Goal: Task Accomplishment & Management: Manage account settings

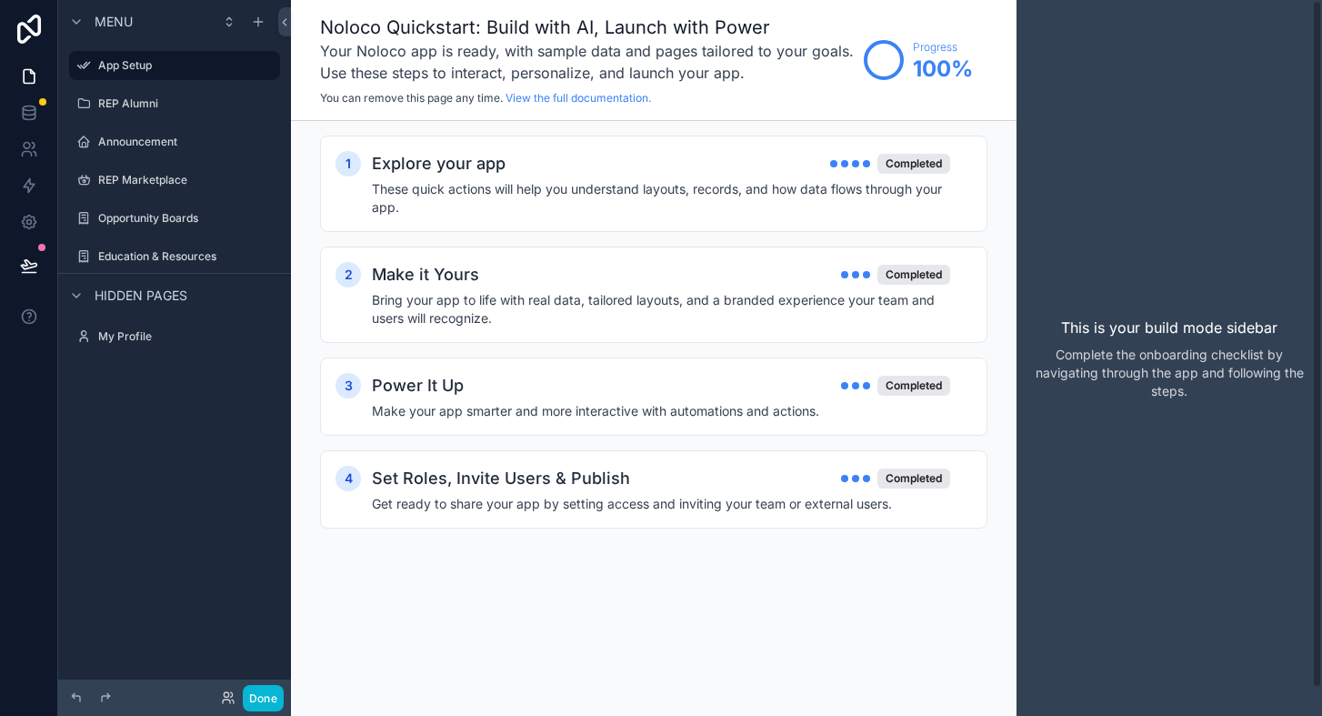
click at [1073, 225] on div "This is your build mode sidebar Complete the onboarding checklist by navigating…" at bounding box center [1169, 358] width 305 height 716
click at [1143, 0] on div "This is your build mode sidebar Complete the onboarding checklist by navigating…" at bounding box center [1169, 358] width 305 height 716
click at [85, 19] on div "scrollable content" at bounding box center [76, 22] width 22 height 22
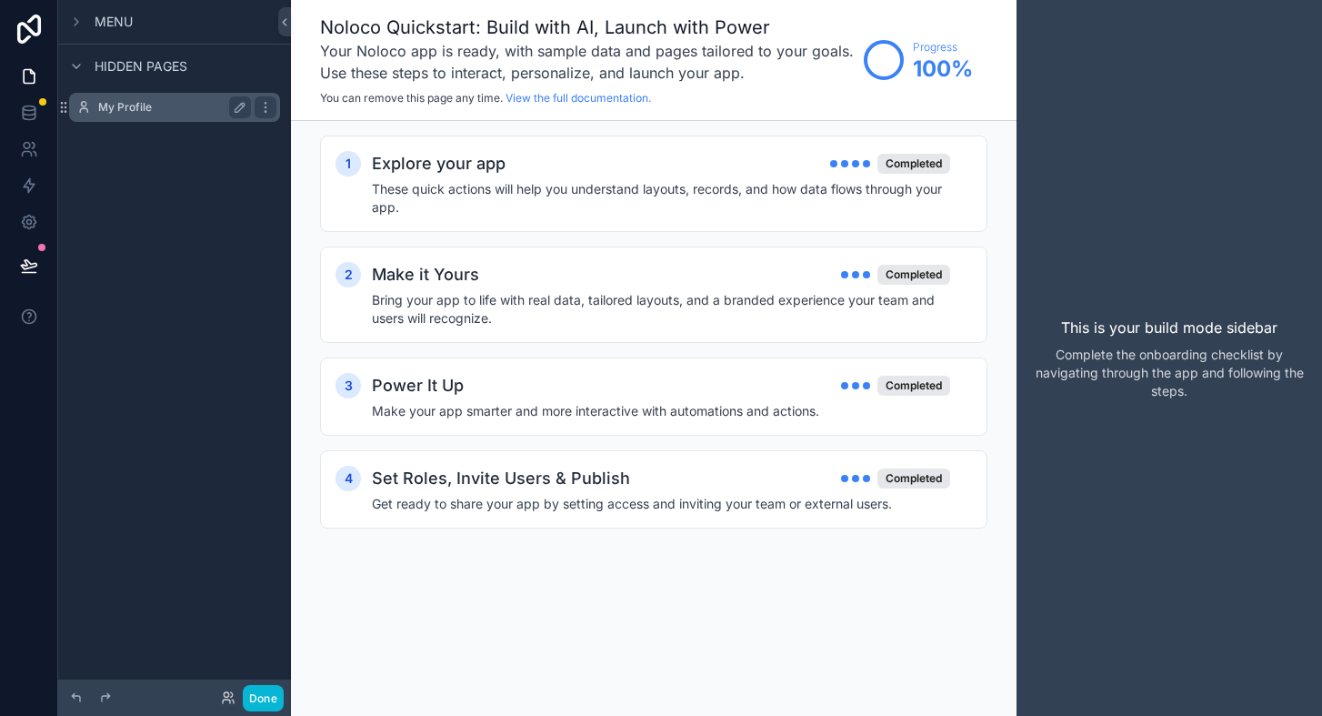
click at [130, 104] on label "My Profile" at bounding box center [170, 107] width 145 height 15
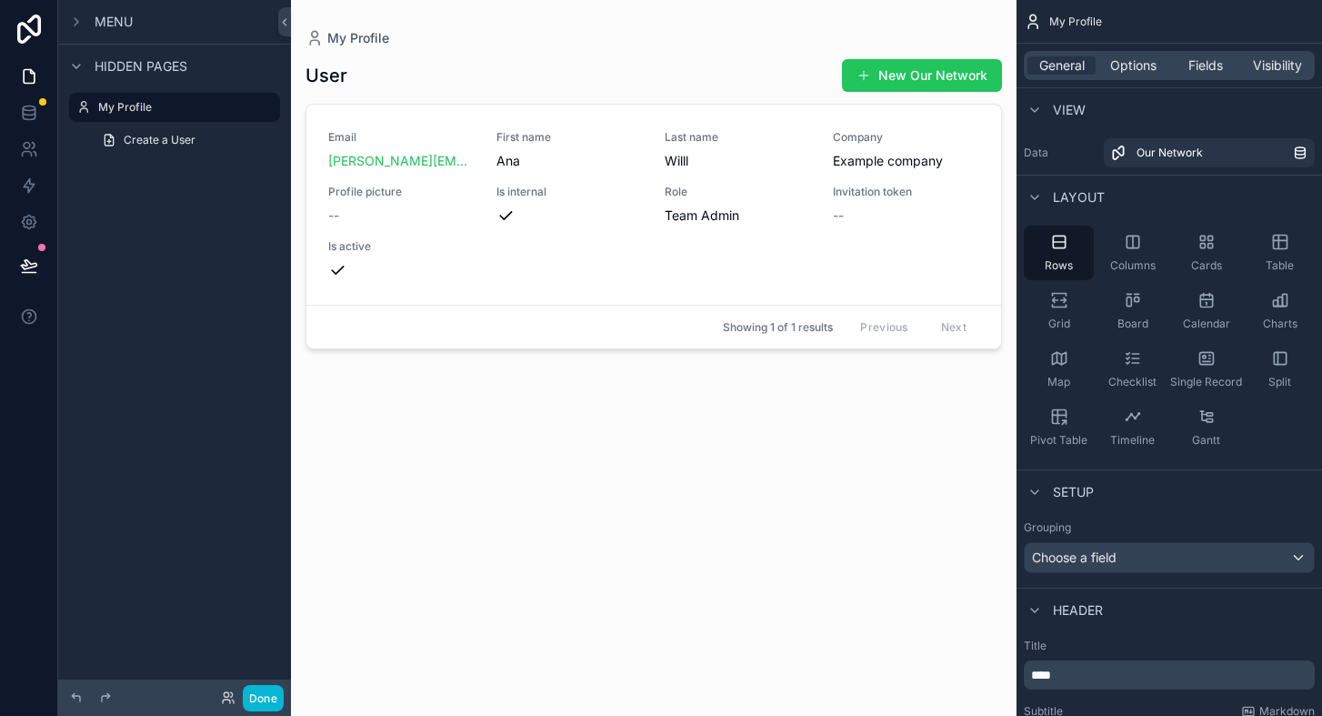
click at [32, 11] on link at bounding box center [29, 29] width 58 height 58
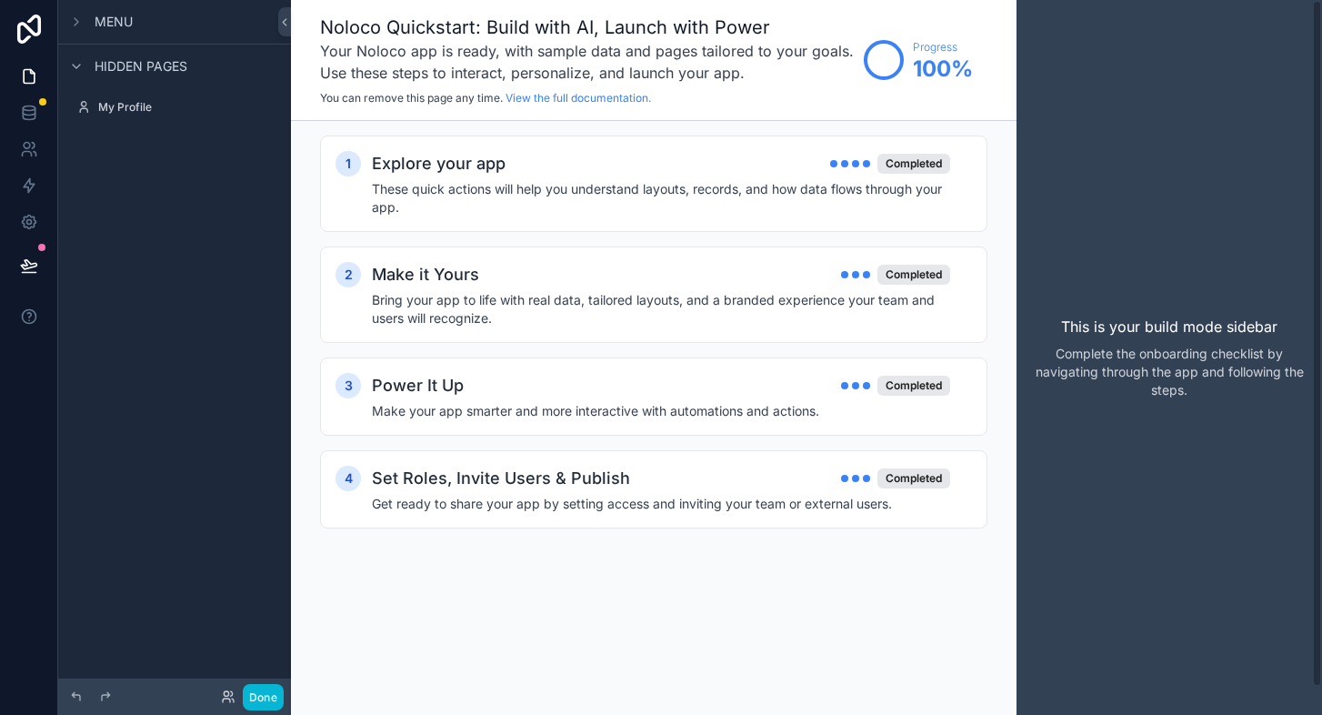
click at [1106, 120] on div "This is your build mode sidebar Complete the onboarding checklist by navigating…" at bounding box center [1169, 357] width 305 height 715
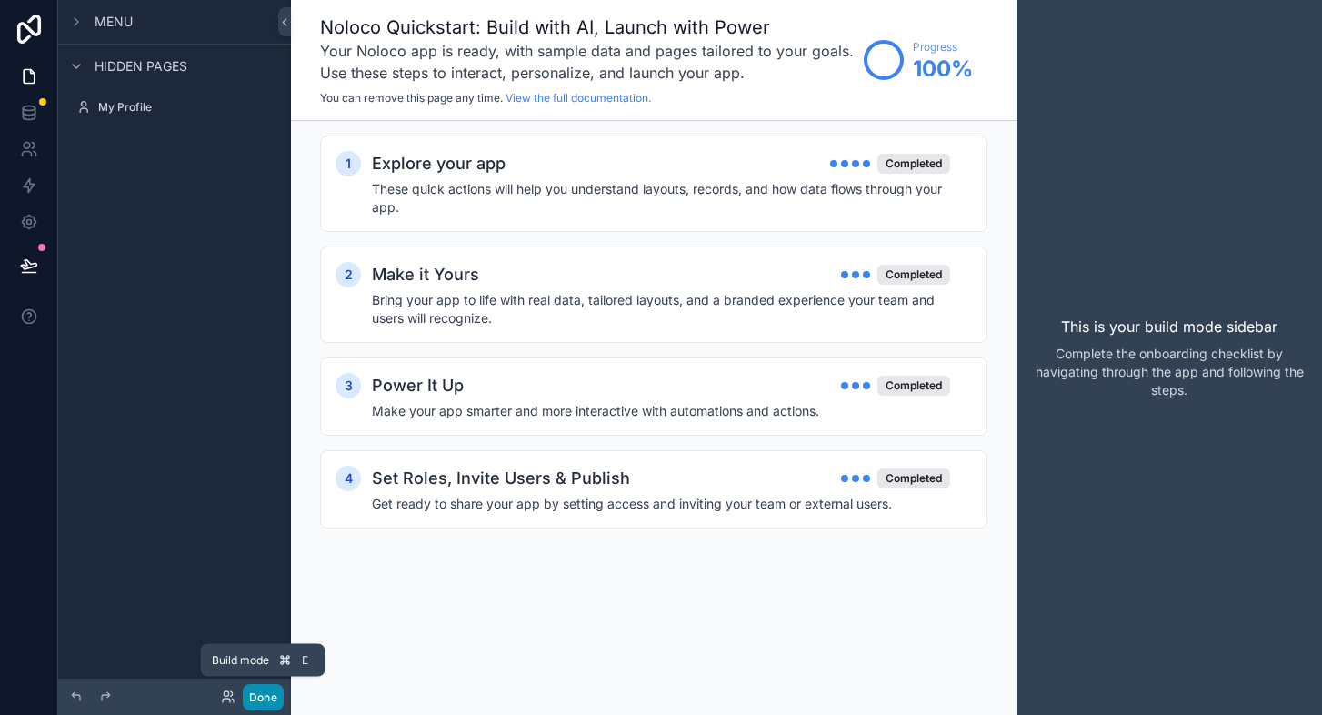
click at [263, 698] on button "Done" at bounding box center [263, 697] width 41 height 26
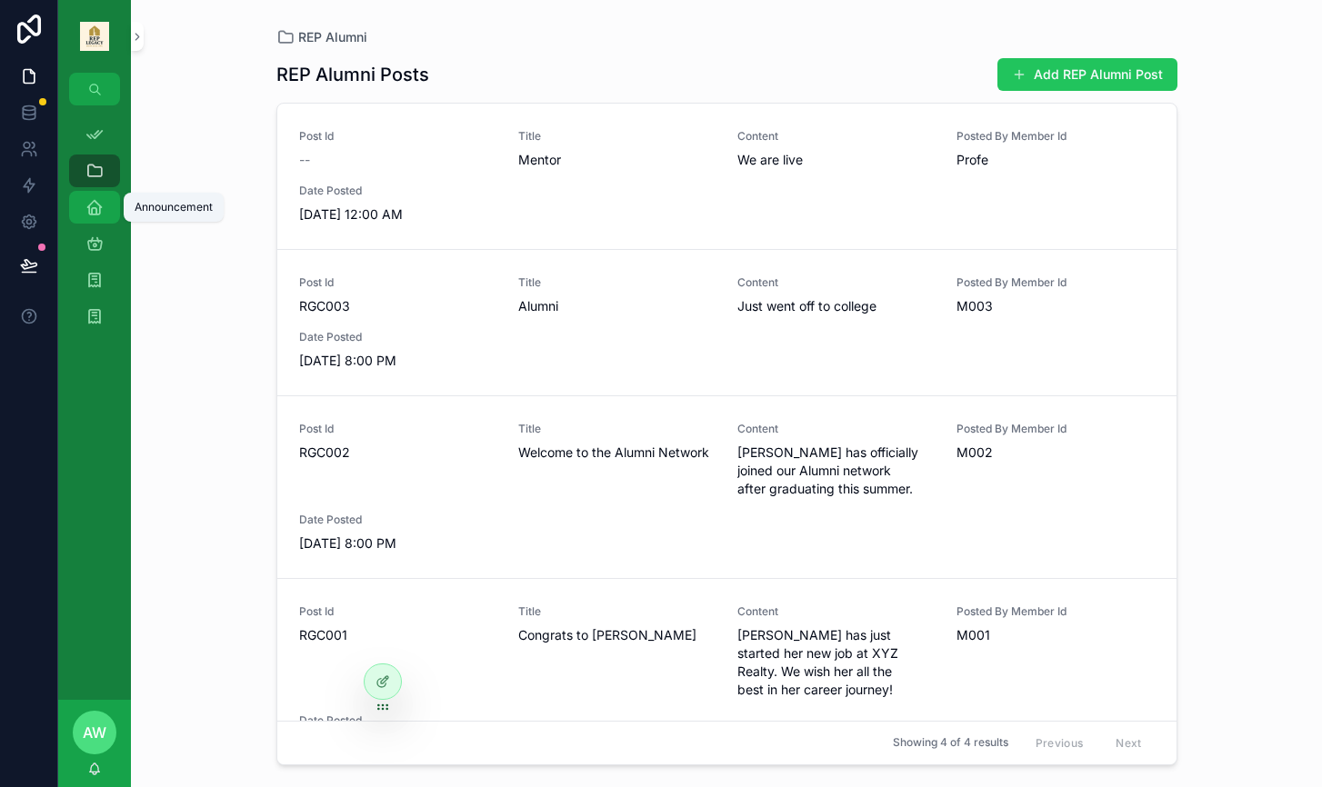
click at [96, 215] on icon "scrollable content" at bounding box center [94, 207] width 18 height 18
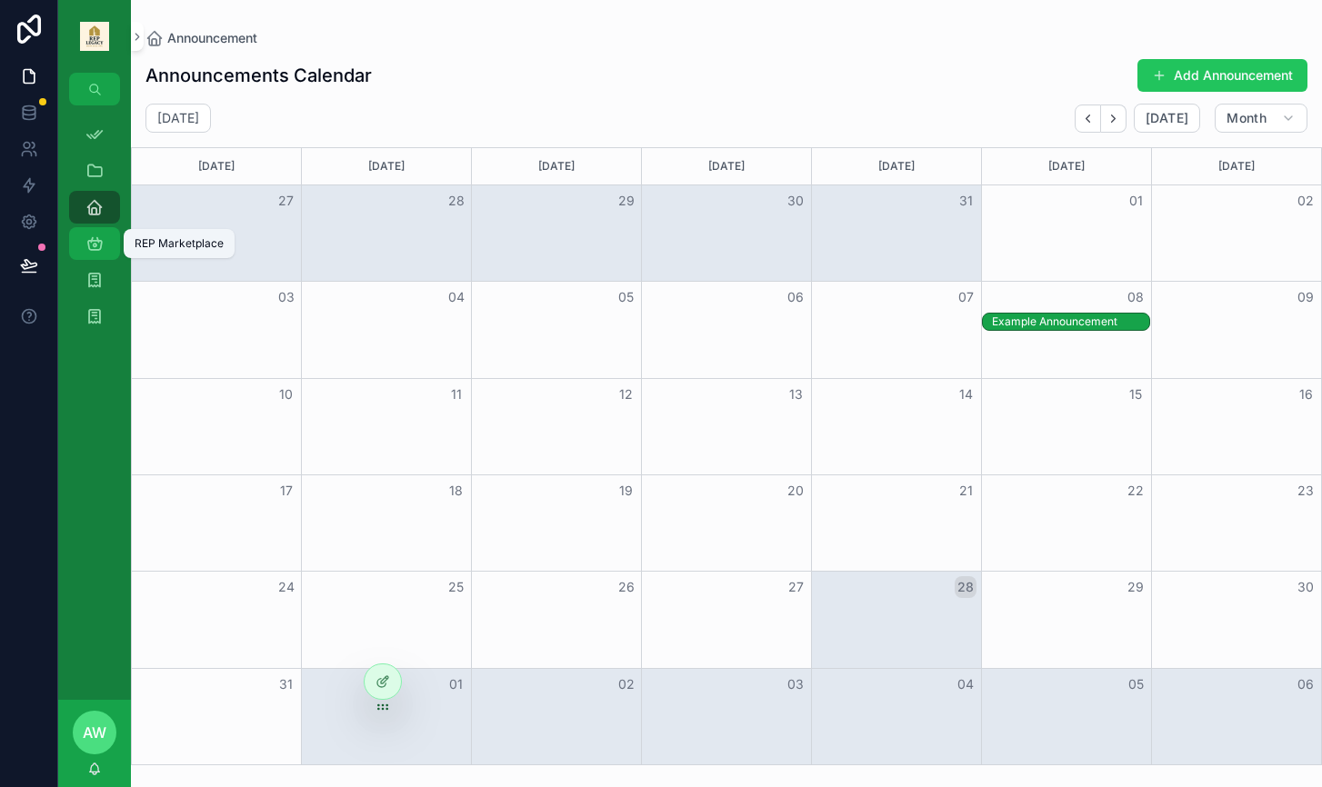
click at [98, 250] on icon "scrollable content" at bounding box center [94, 244] width 18 height 18
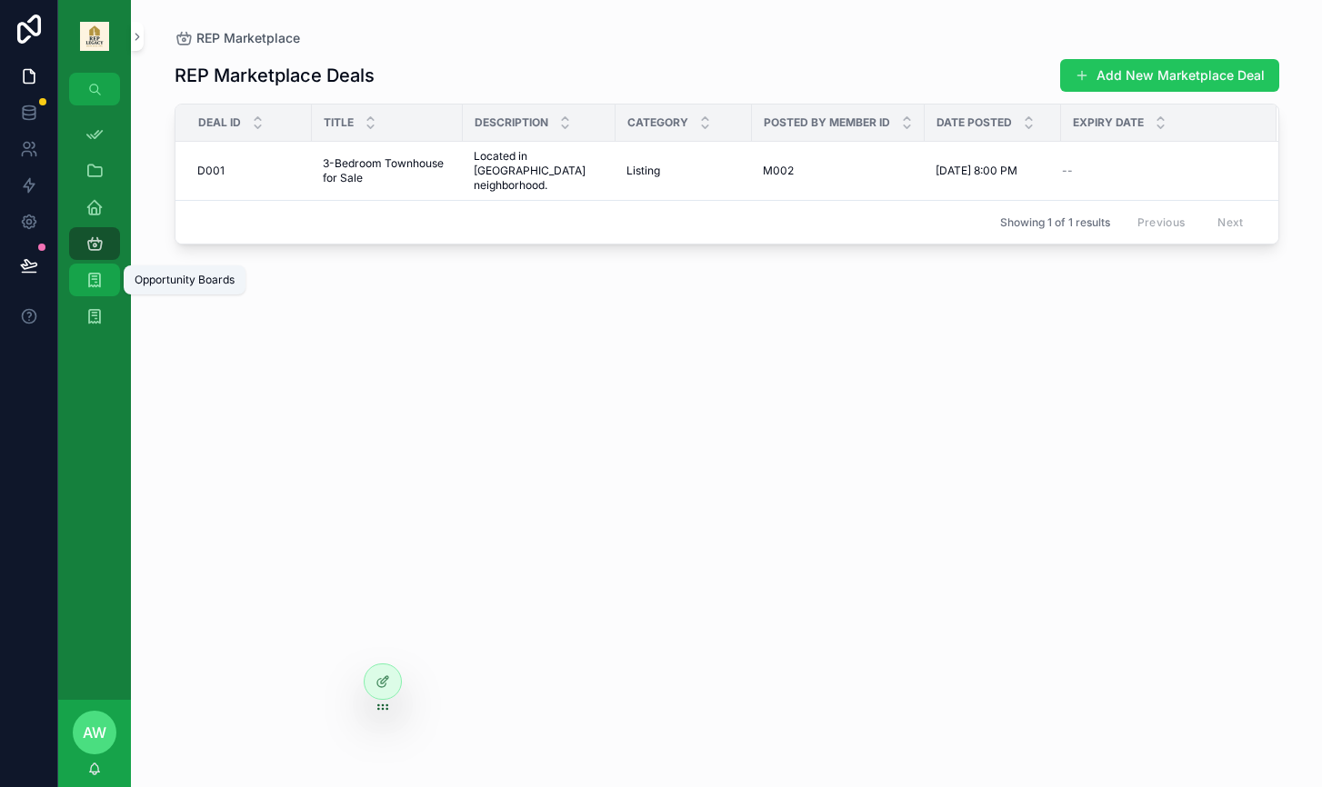
click at [94, 288] on icon "scrollable content" at bounding box center [94, 280] width 18 height 18
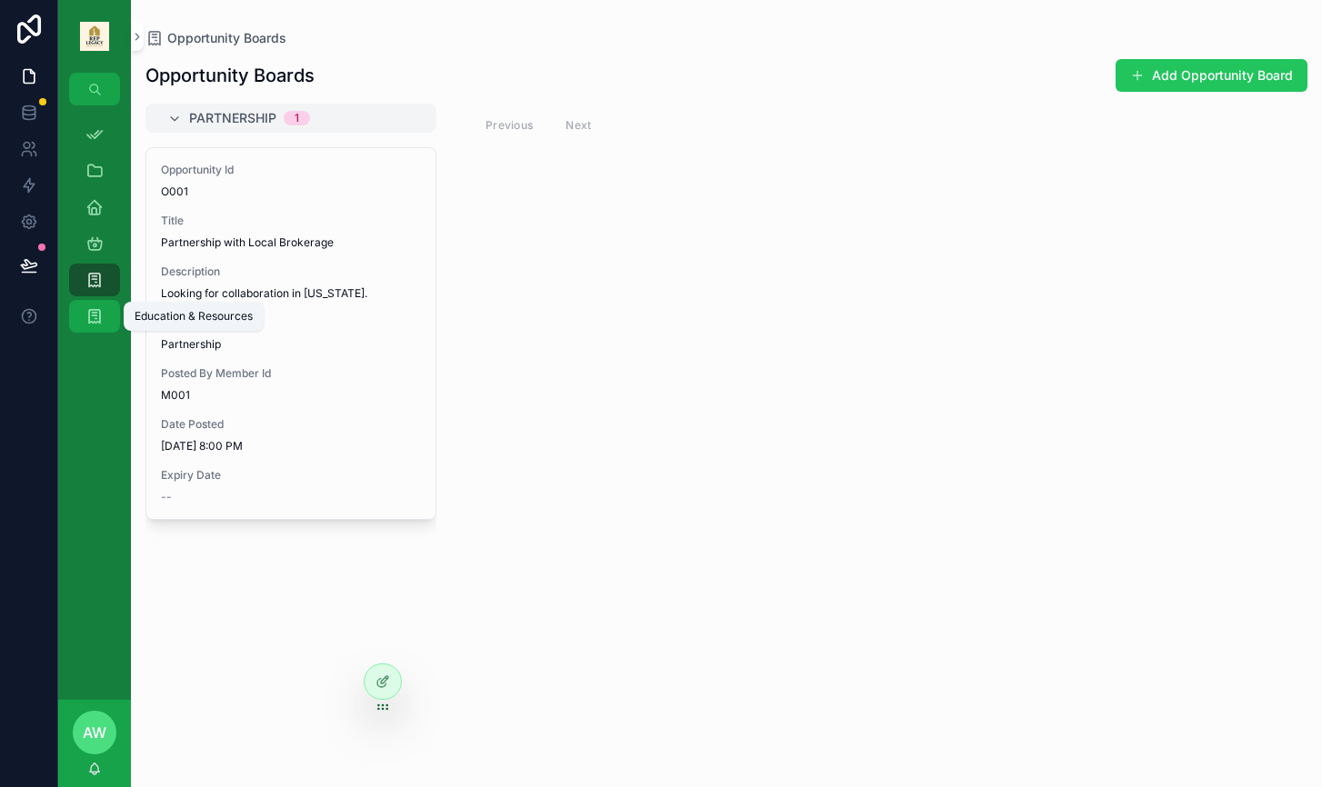
click at [92, 319] on icon "scrollable content" at bounding box center [94, 316] width 18 height 18
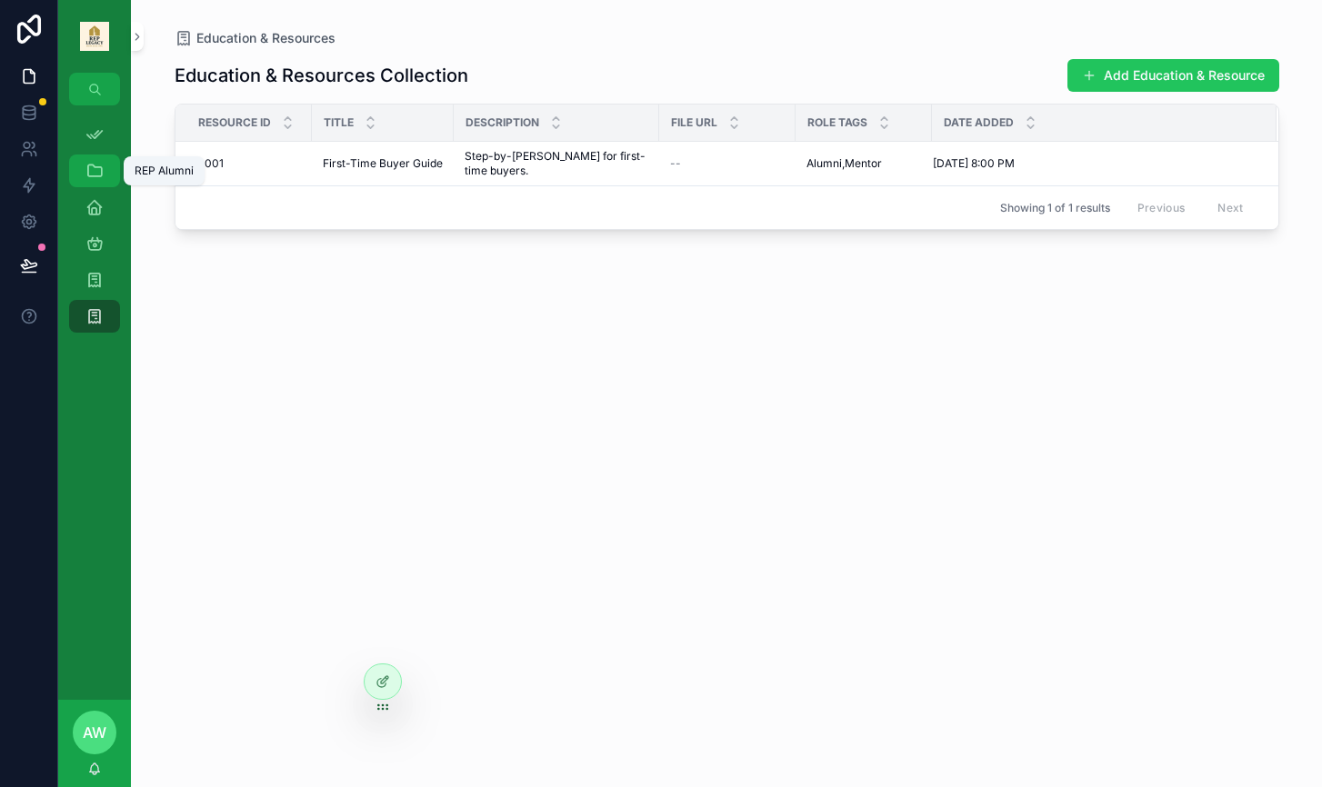
click at [99, 175] on icon "scrollable content" at bounding box center [94, 171] width 18 height 18
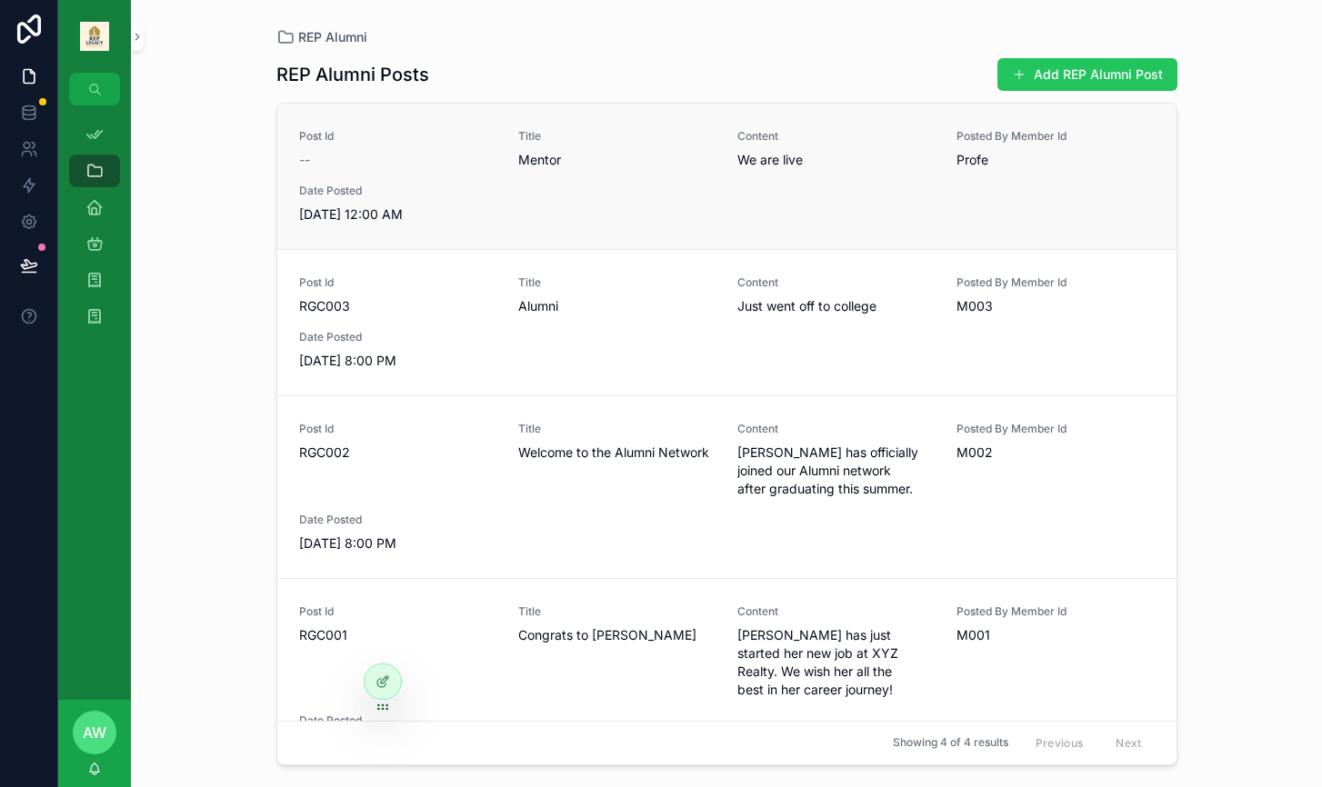
click at [397, 186] on span "Date Posted" at bounding box center [397, 191] width 197 height 15
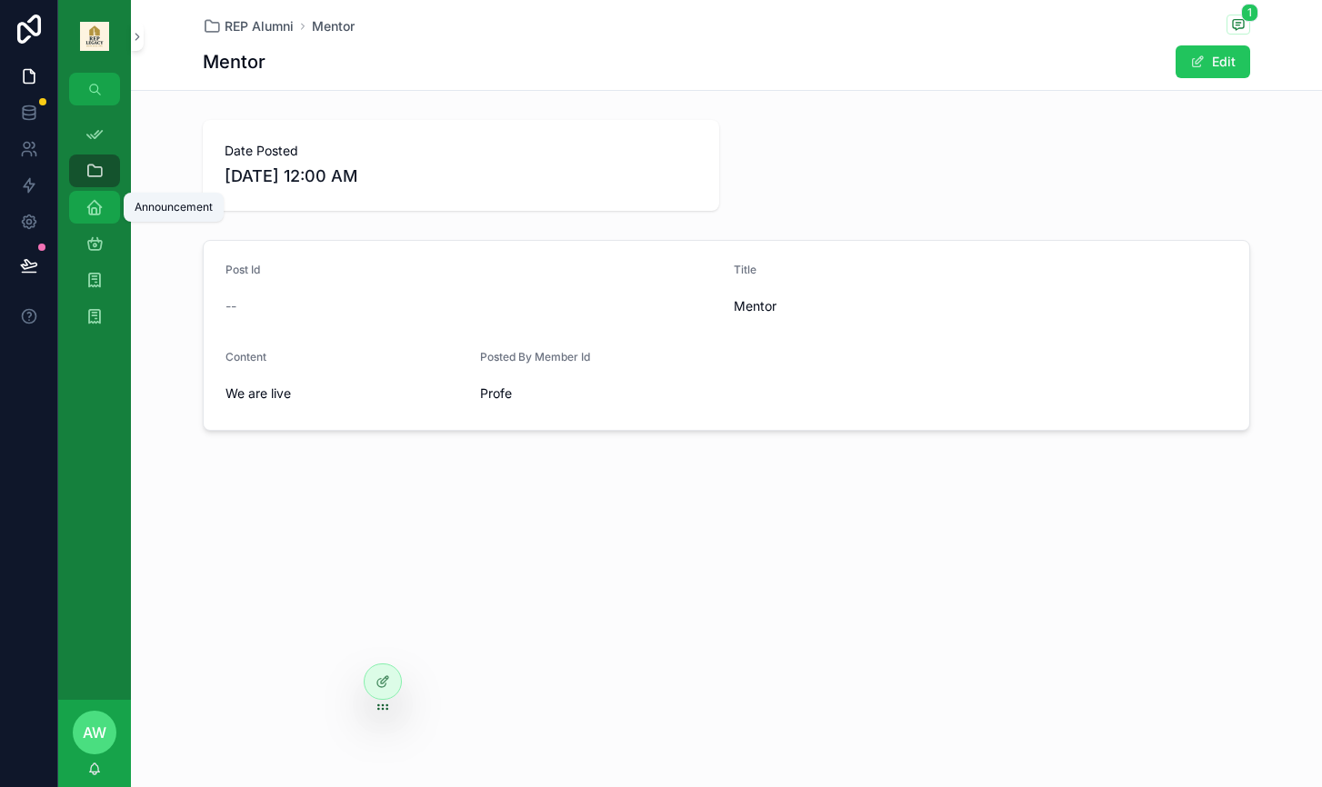
click at [105, 201] on div "Announcement" at bounding box center [94, 207] width 29 height 29
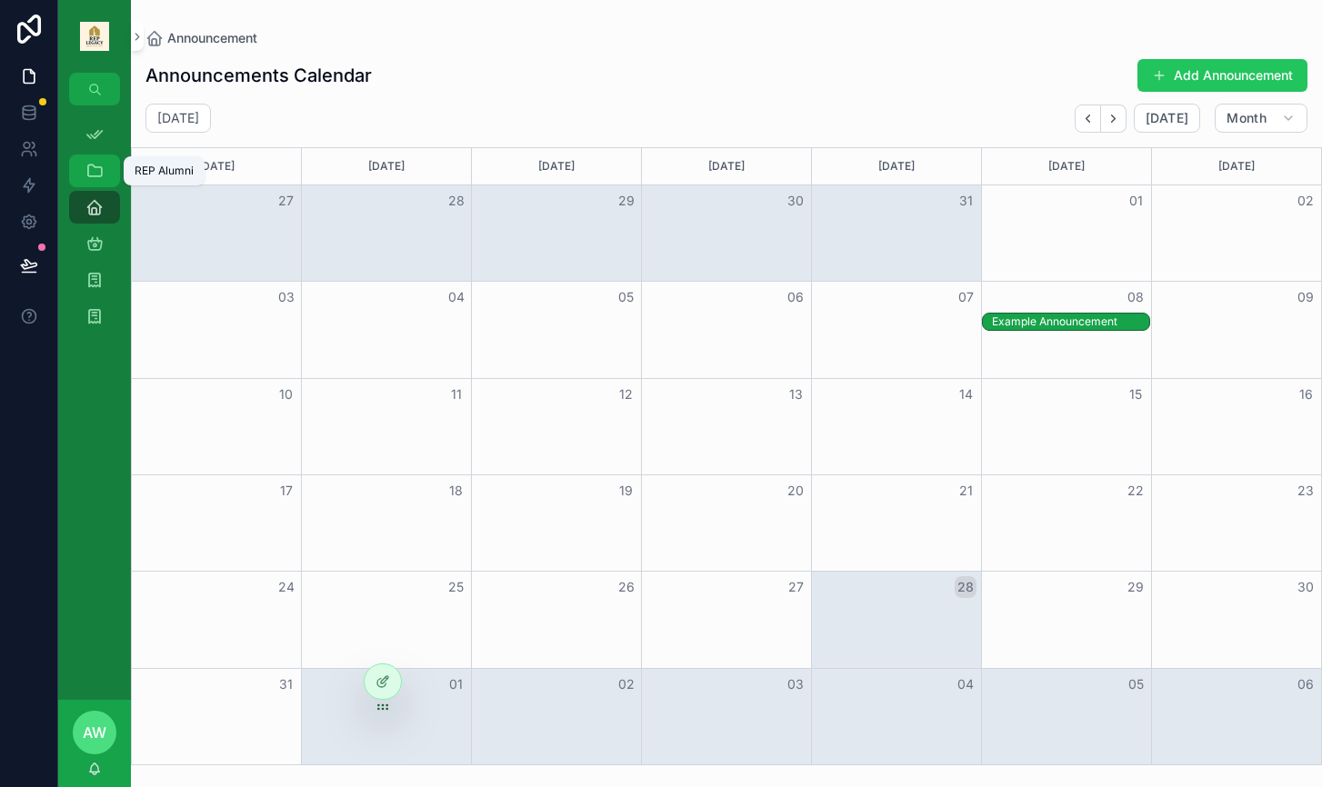
click at [85, 184] on div "REP Alumni" at bounding box center [94, 170] width 29 height 29
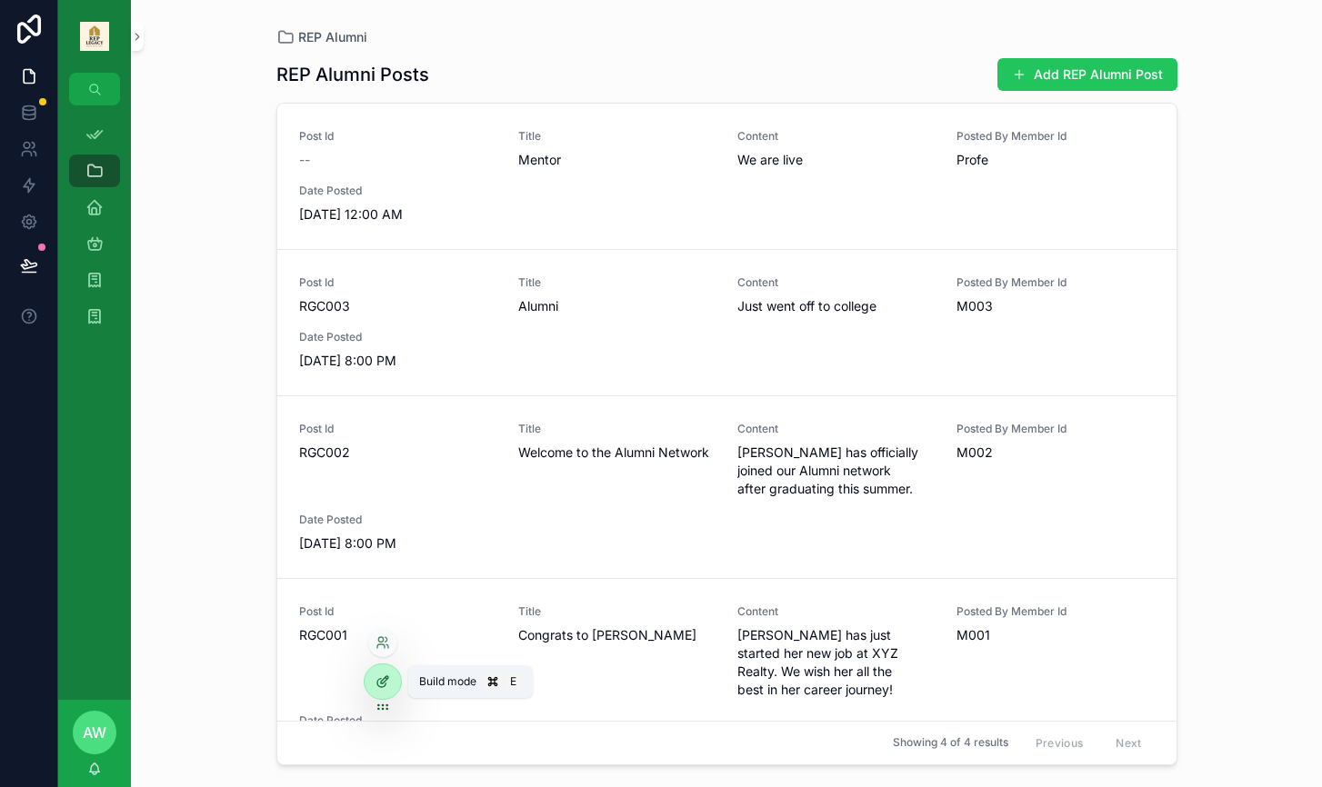
click at [382, 681] on icon at bounding box center [384, 679] width 7 height 7
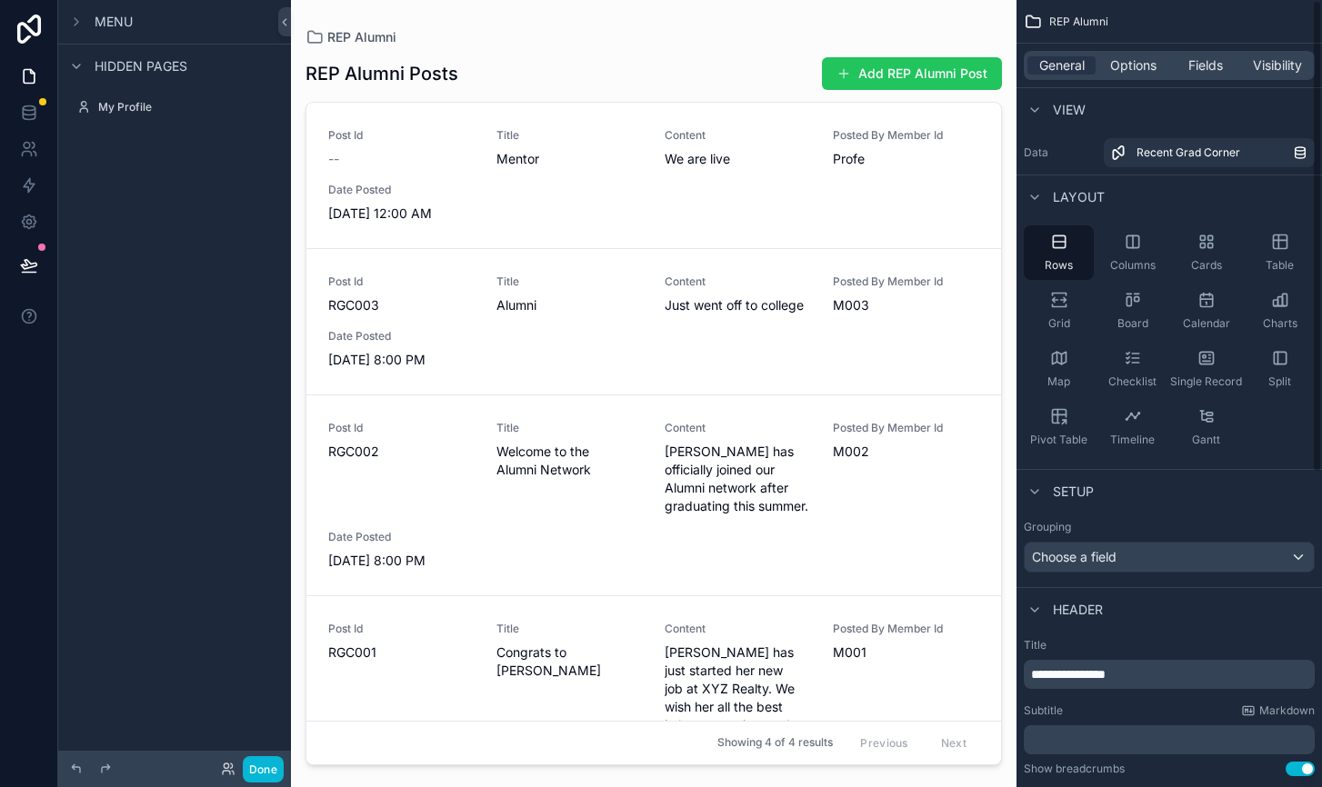
click at [1281, 564] on div "Choose a field" at bounding box center [1169, 557] width 289 height 29
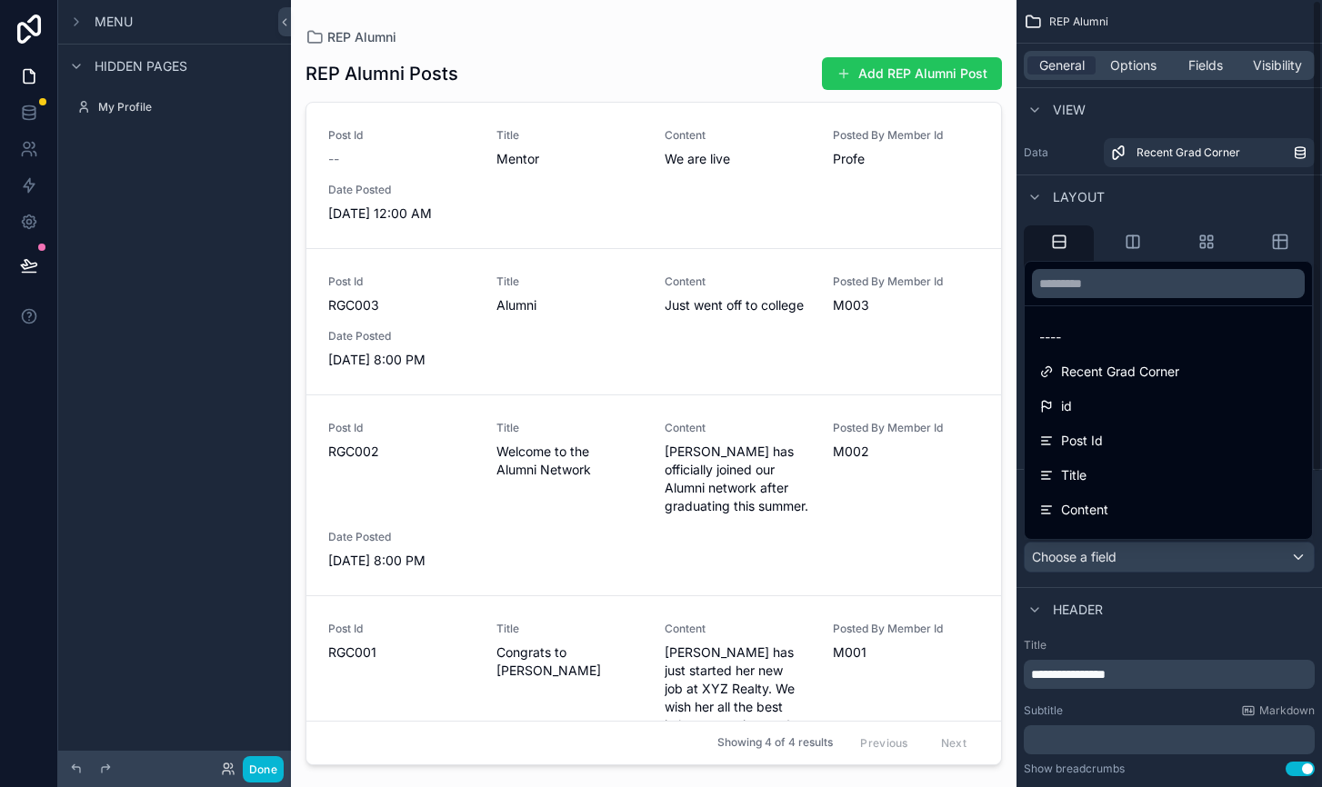
click at [241, 439] on div "scrollable content" at bounding box center [661, 393] width 1322 height 787
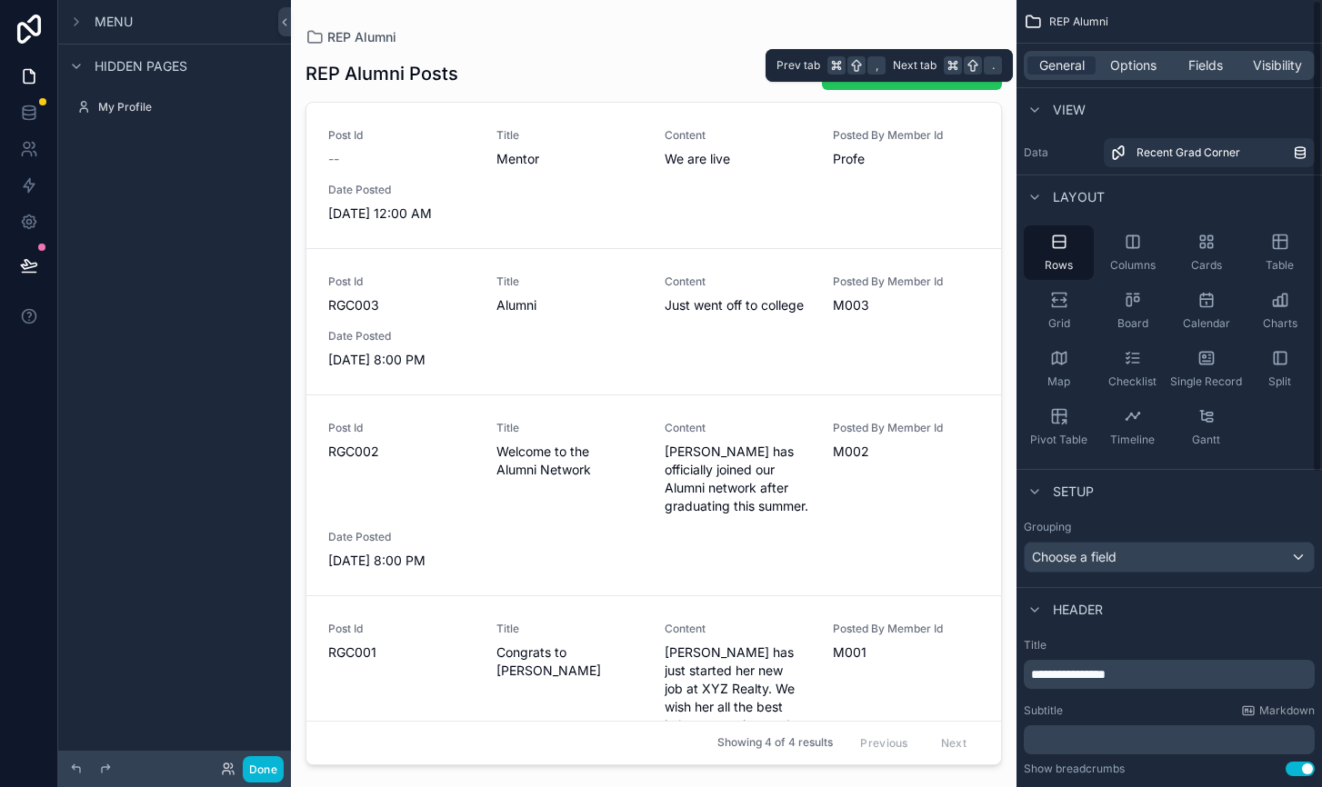
click at [1205, 75] on div "General Options Fields Visibility" at bounding box center [1169, 65] width 291 height 29
click at [1206, 69] on span "Fields" at bounding box center [1205, 65] width 35 height 18
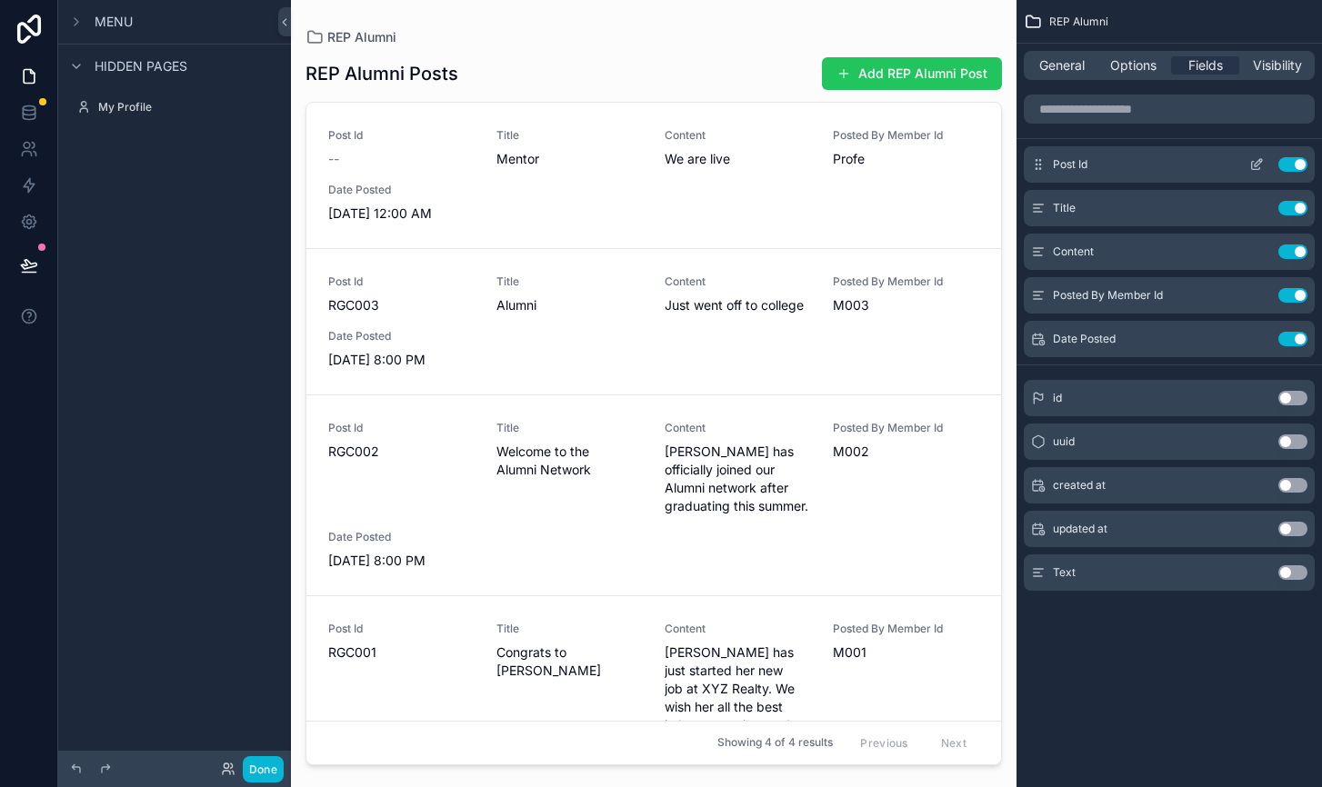
click at [1284, 168] on button "Use setting" at bounding box center [1292, 164] width 29 height 15
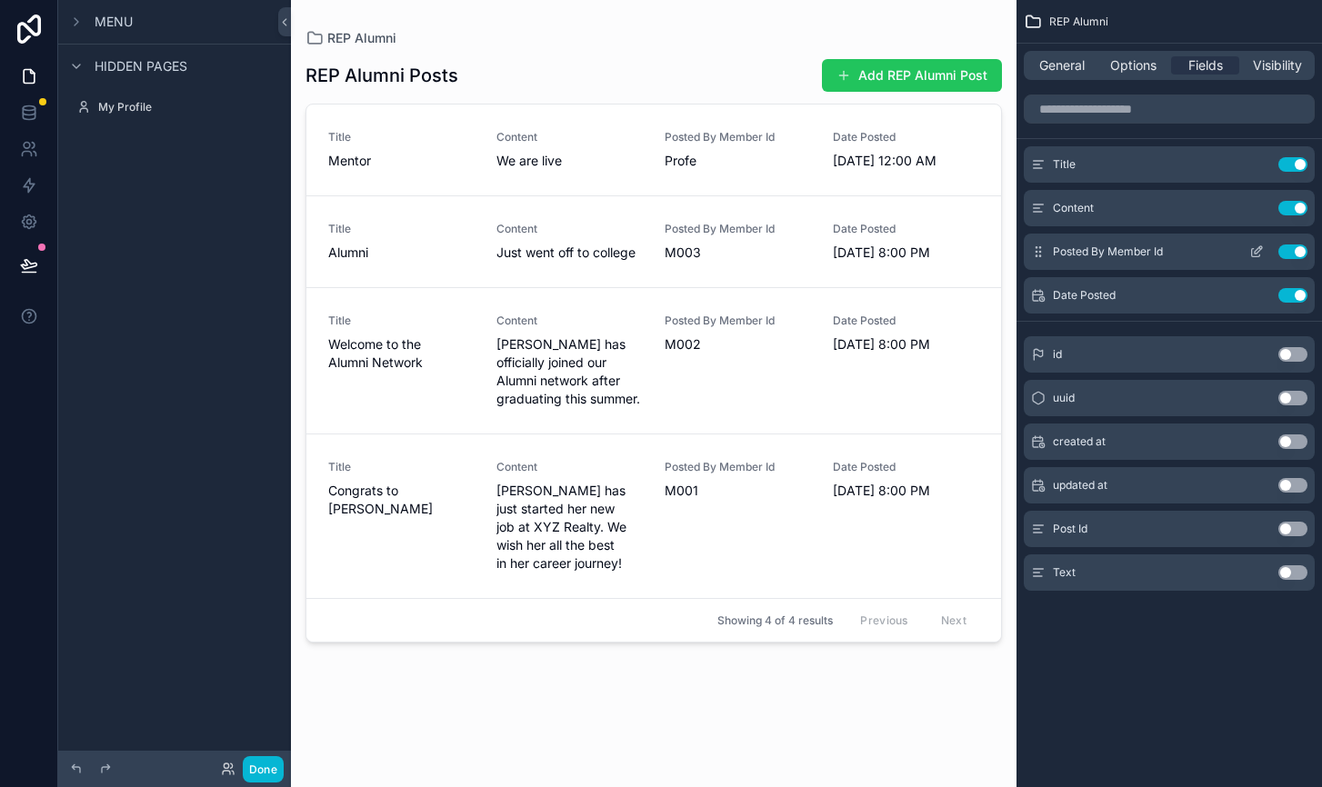
click at [1284, 252] on button "Use setting" at bounding box center [1292, 252] width 29 height 15
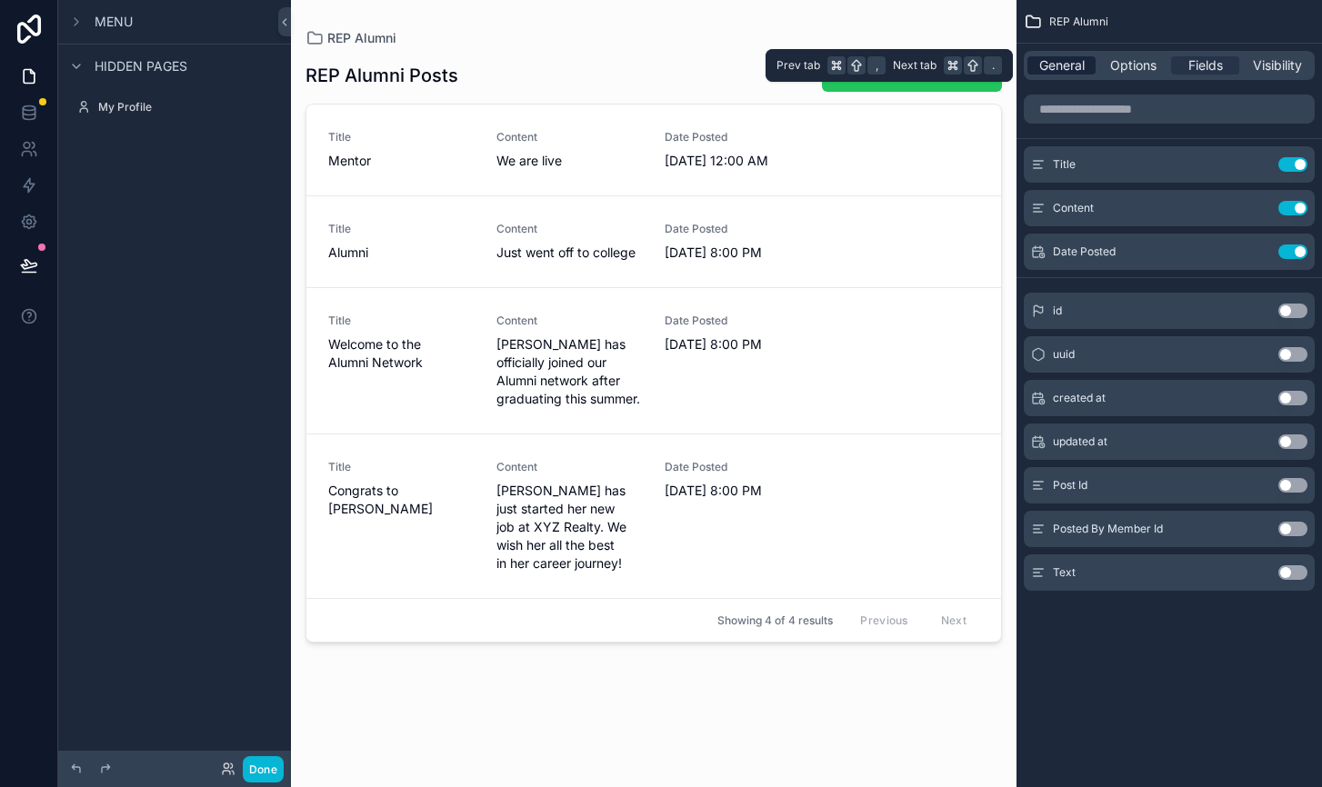
click at [1076, 64] on span "General" at bounding box center [1061, 65] width 45 height 18
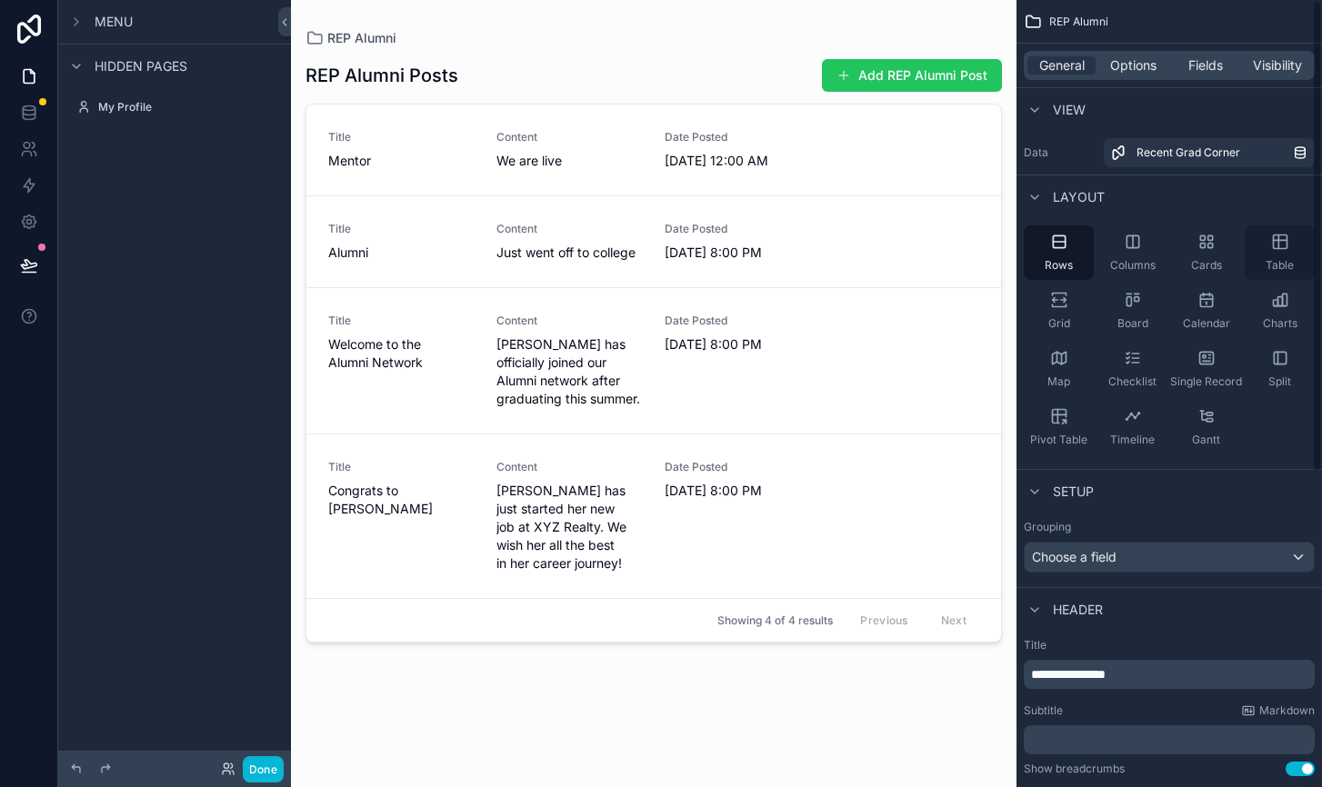
click at [1286, 254] on div "Table" at bounding box center [1280, 252] width 70 height 55
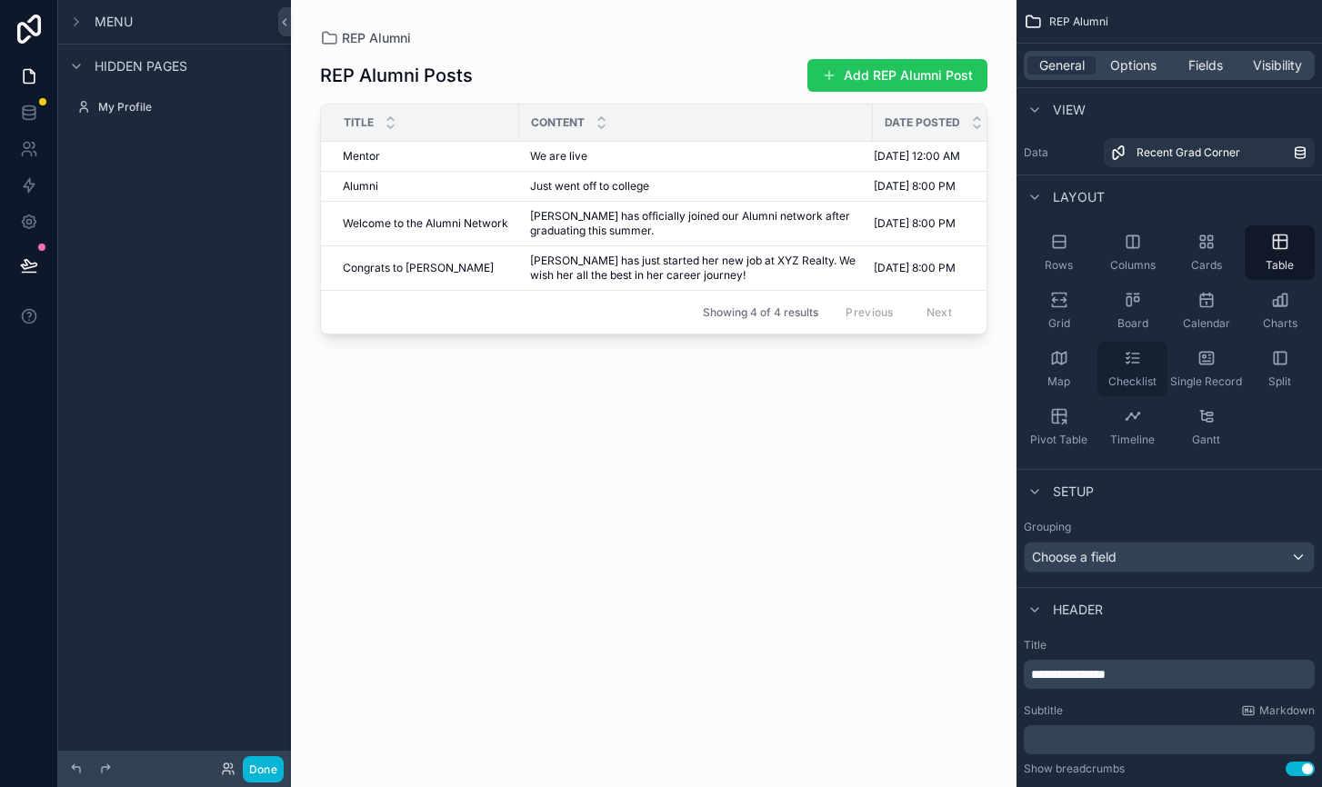
click at [1137, 356] on icon "scrollable content" at bounding box center [1133, 358] width 18 height 18
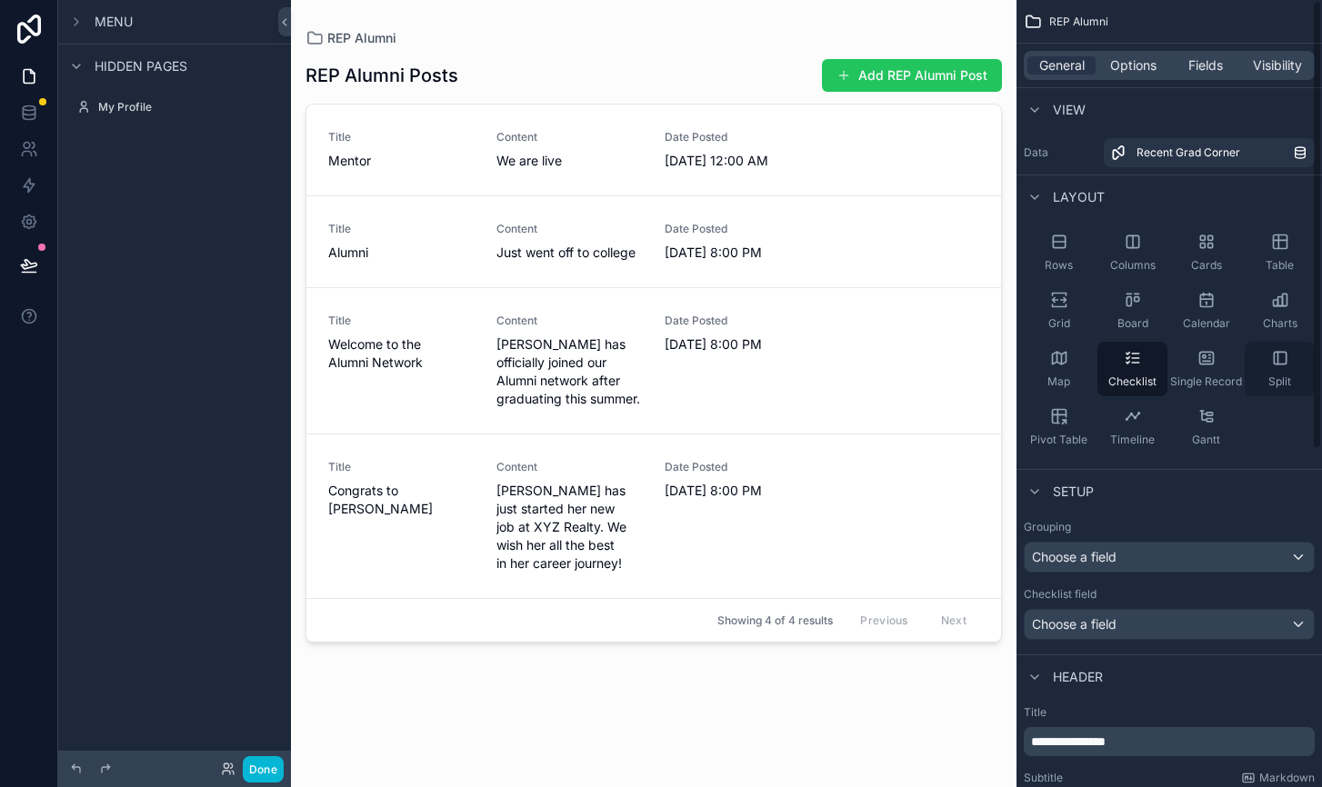
click at [1283, 370] on div "Split" at bounding box center [1280, 369] width 70 height 55
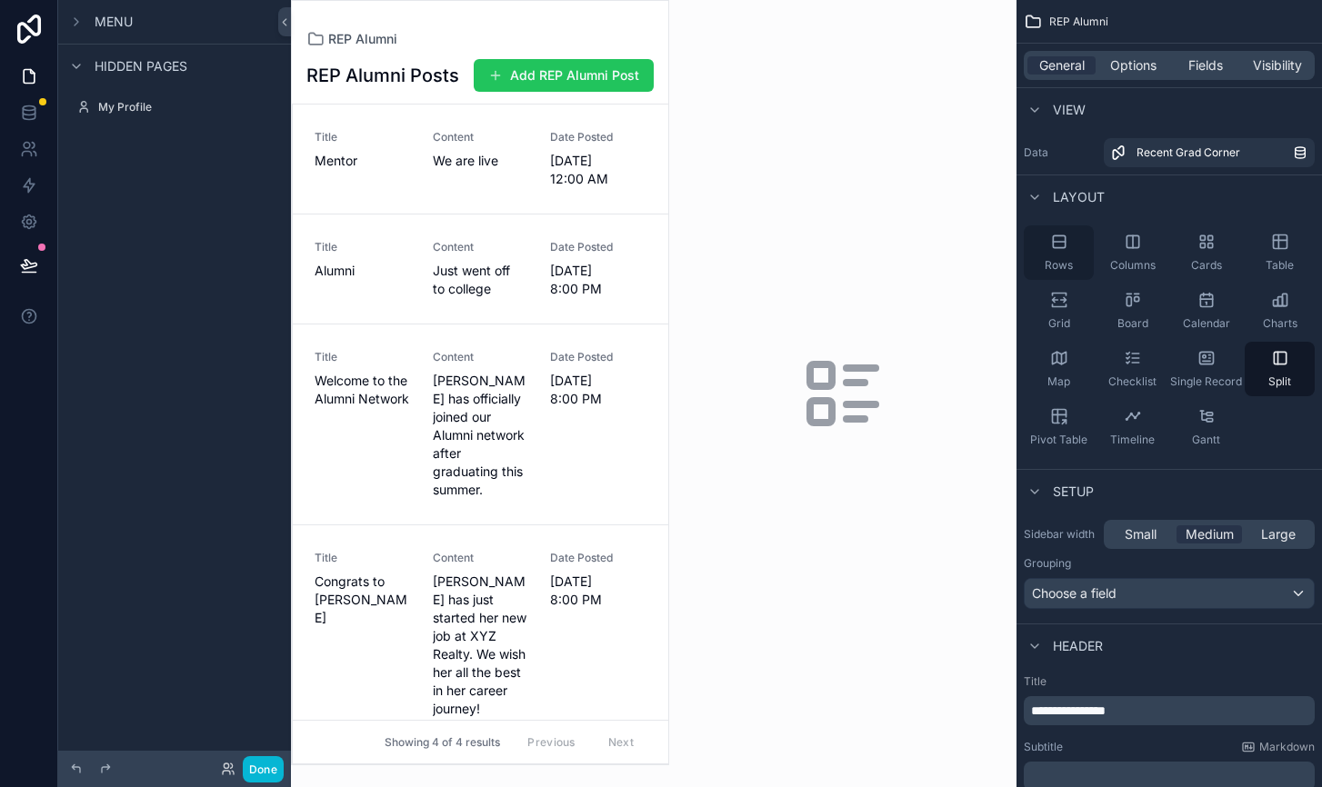
click at [1062, 249] on icon "scrollable content" at bounding box center [1059, 242] width 18 height 18
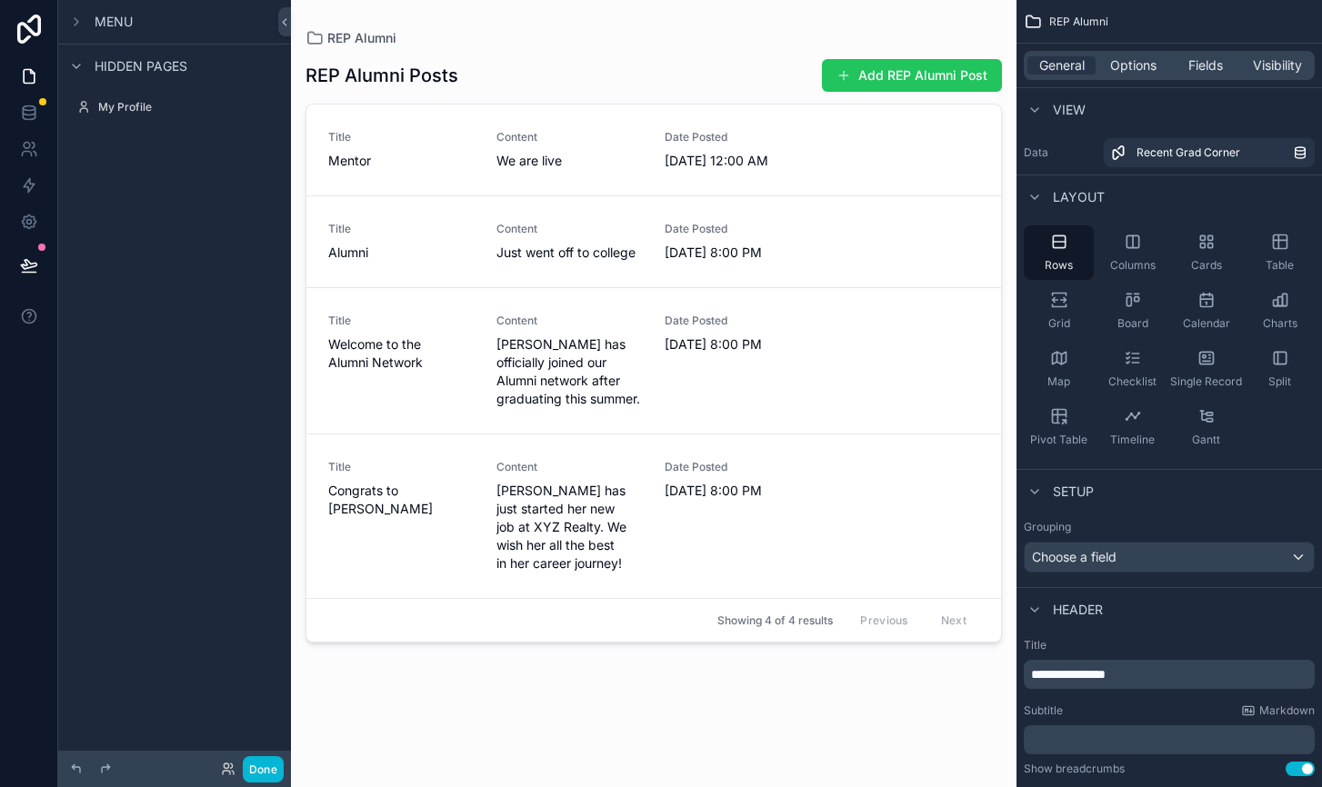
click at [125, 21] on span "Menu" at bounding box center [114, 22] width 38 height 18
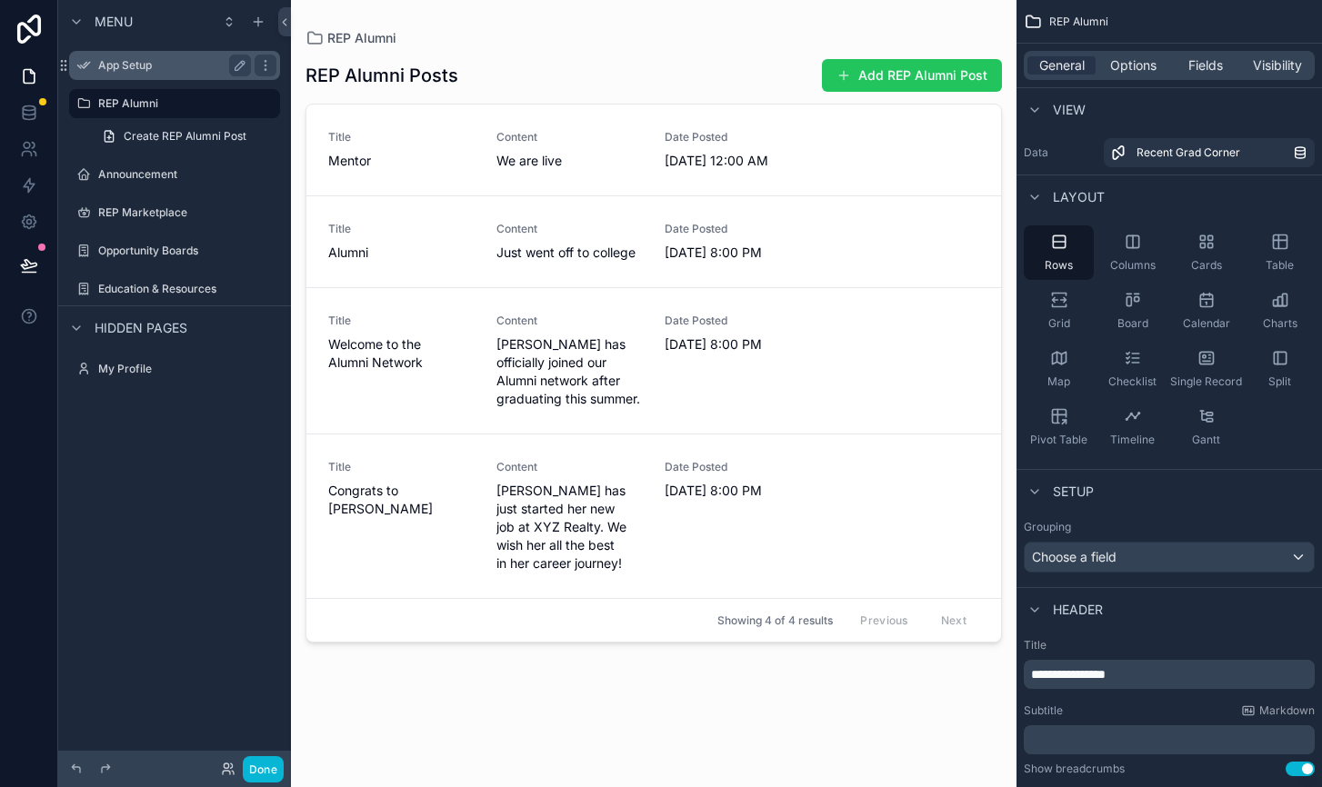
click at [145, 65] on label "App Setup" at bounding box center [170, 65] width 145 height 15
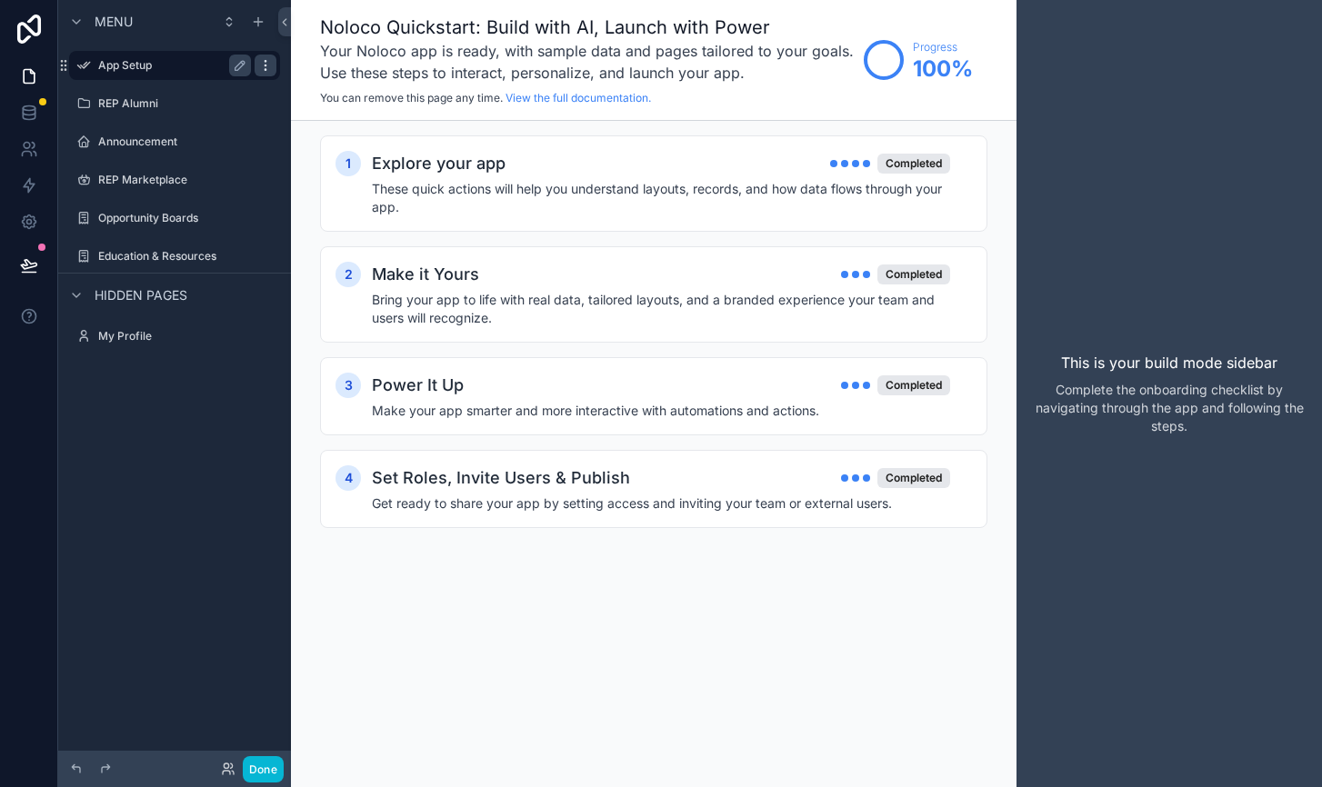
click at [269, 62] on icon "scrollable content" at bounding box center [265, 65] width 15 height 15
click at [319, 80] on button "Remove" at bounding box center [337, 78] width 70 height 18
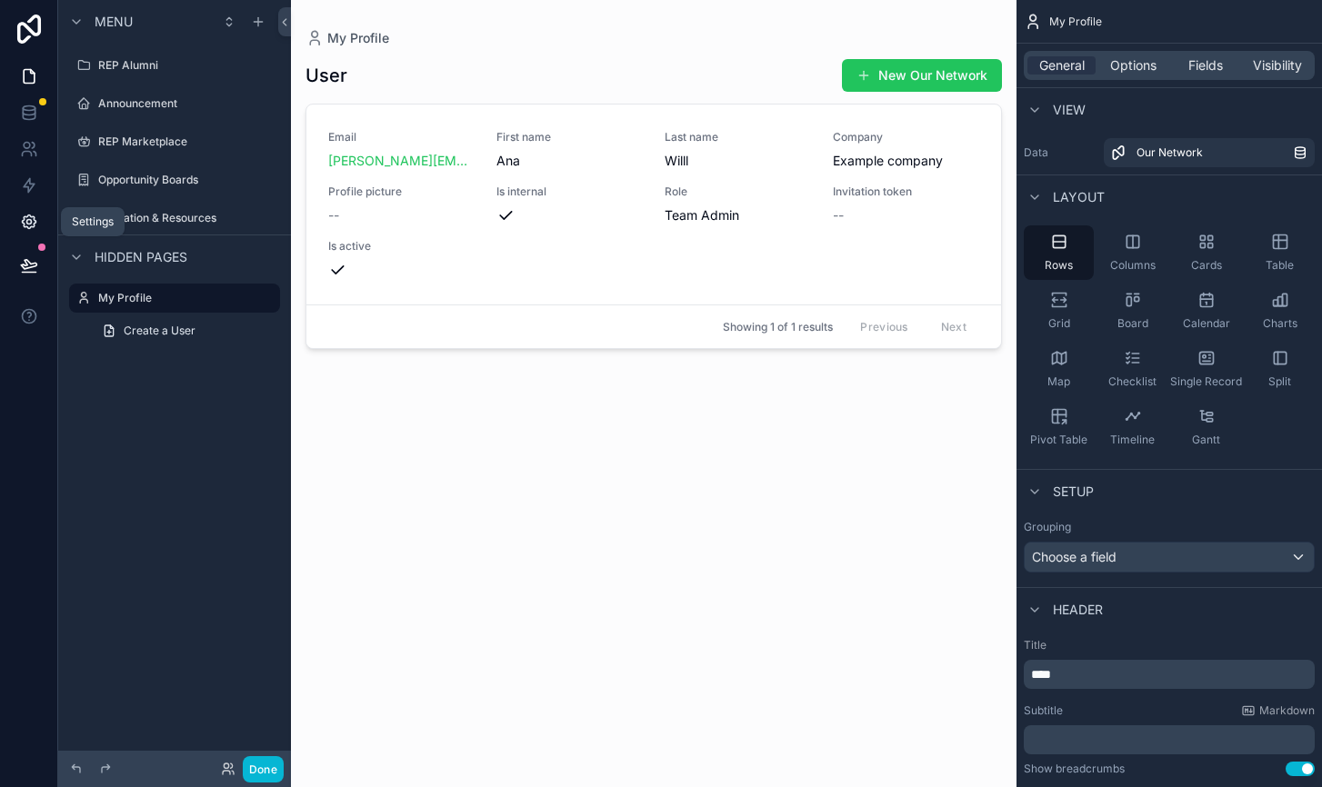
click at [29, 226] on icon at bounding box center [29, 222] width 18 height 18
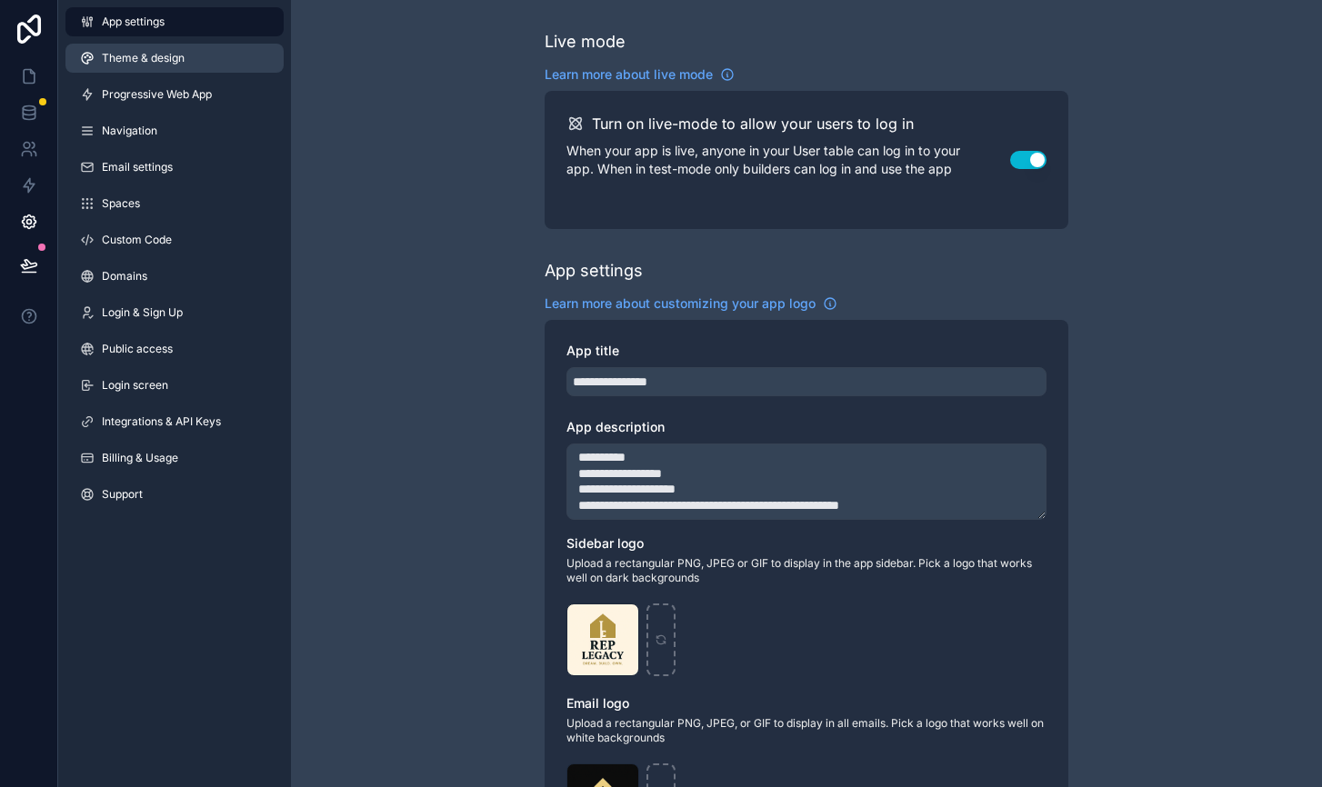
click at [135, 66] on link "Theme & design" at bounding box center [174, 58] width 218 height 29
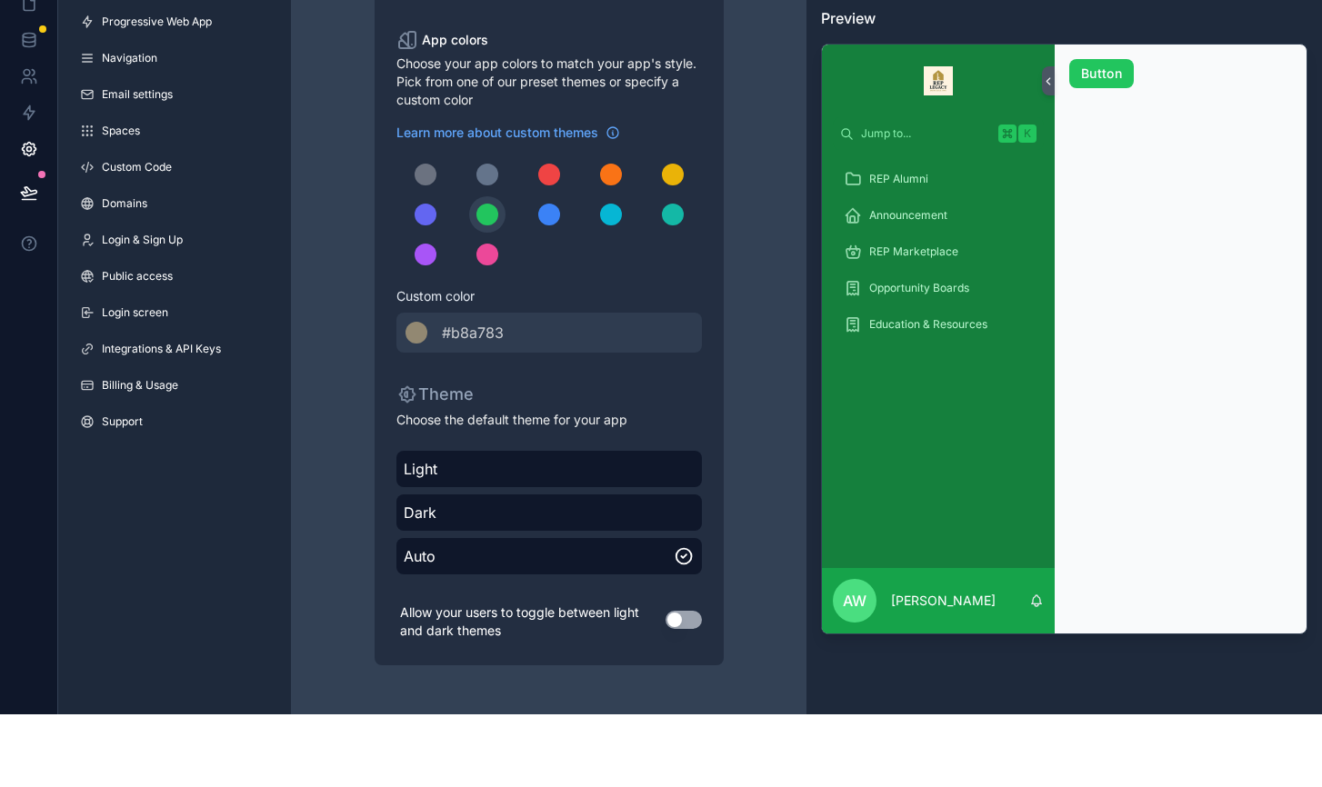
scroll to position [5, 0]
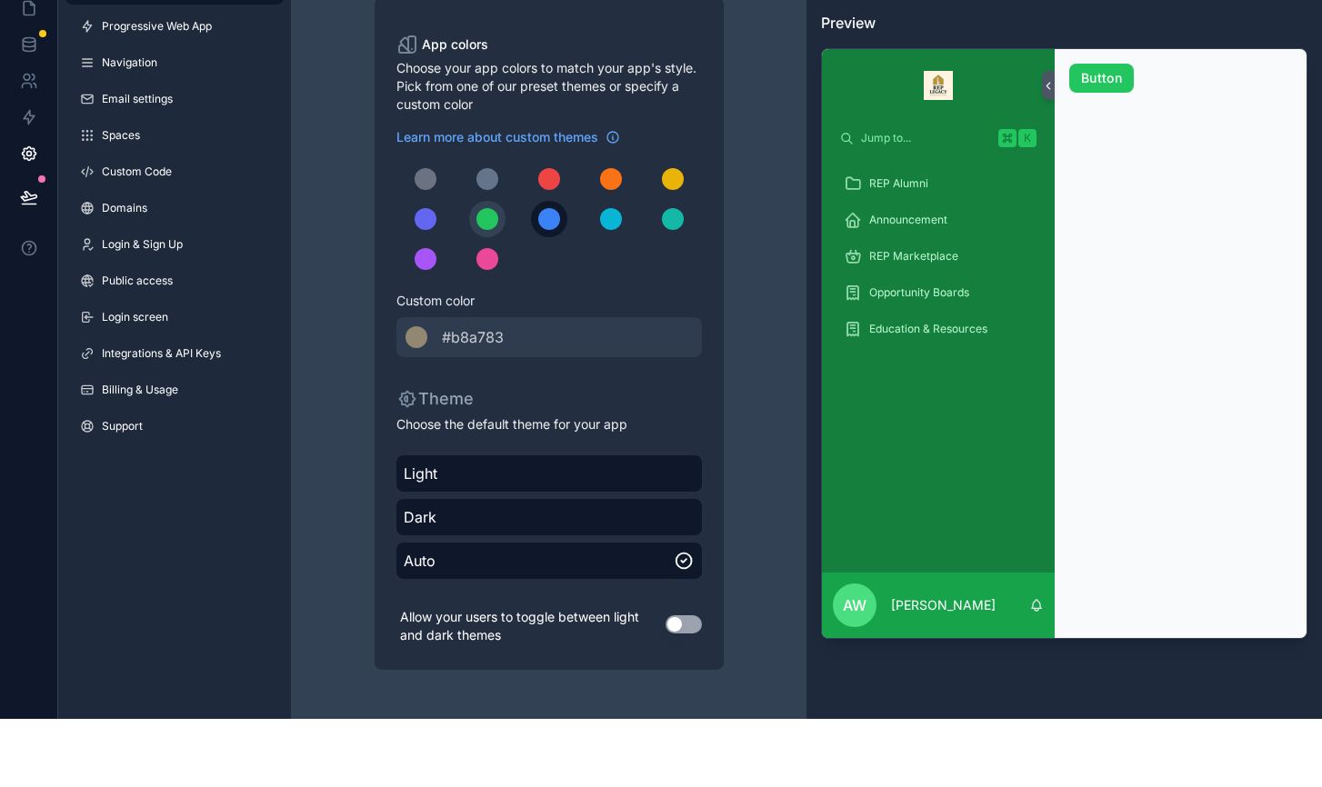
click at [550, 276] on div "scrollable content" at bounding box center [549, 287] width 22 height 22
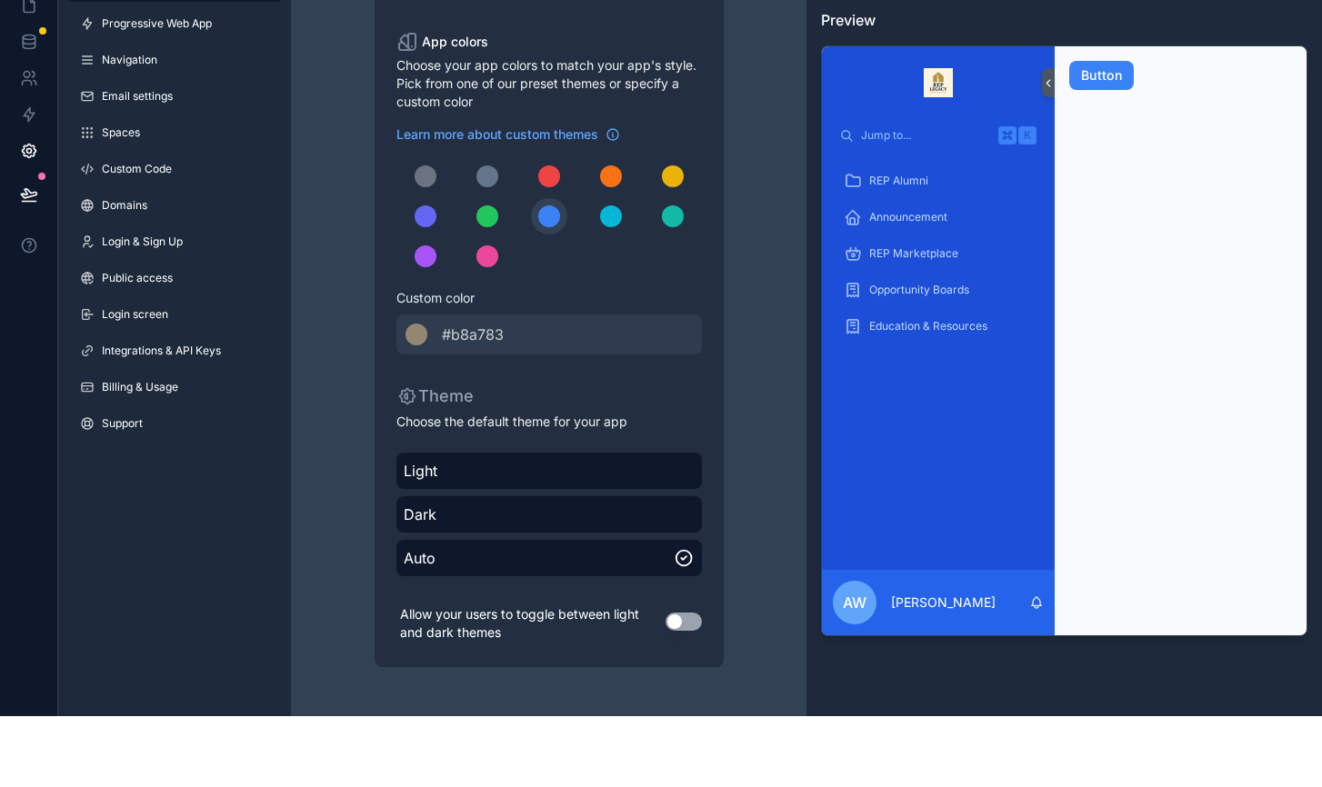
scroll to position [5, 0]
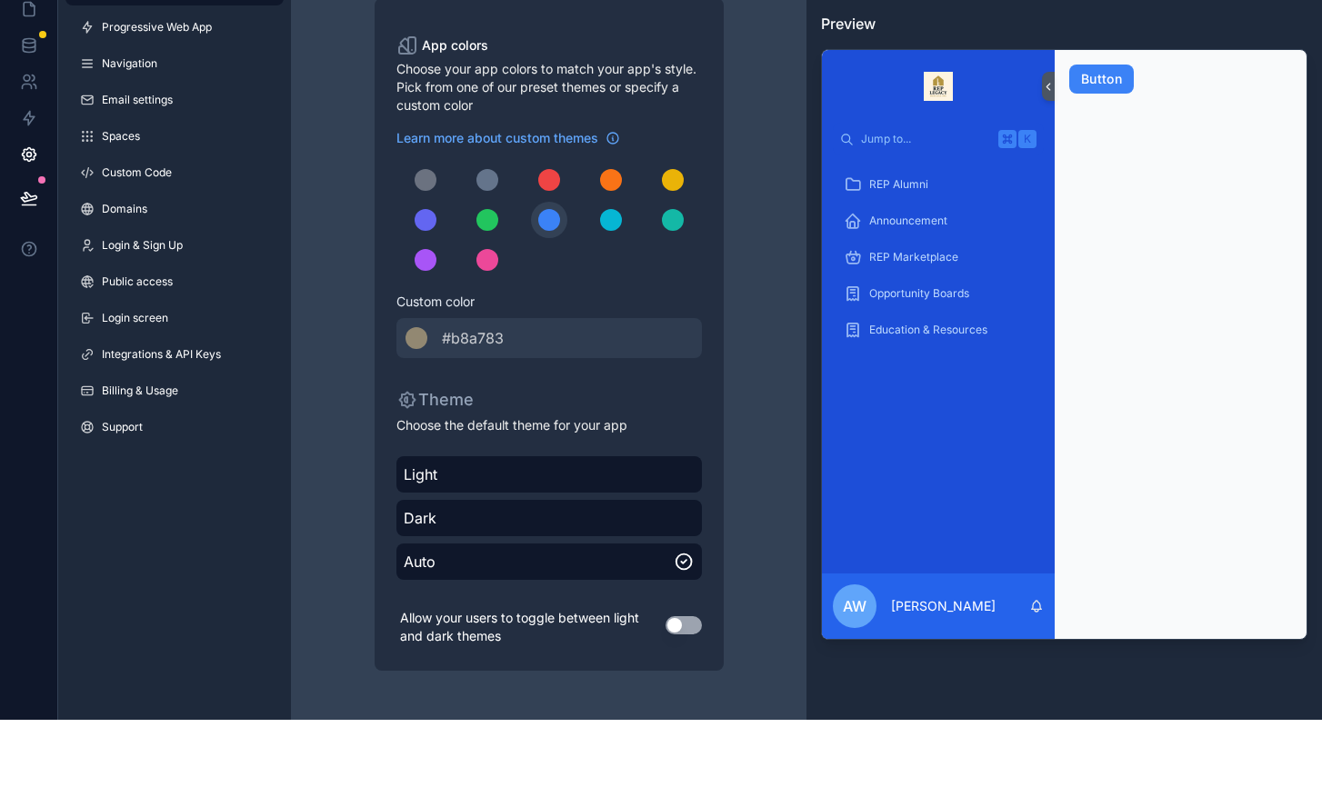
click at [699, 684] on button "Use setting" at bounding box center [684, 693] width 36 height 18
click at [678, 684] on button "Use setting" at bounding box center [684, 693] width 36 height 18
click at [140, 415] on span "Integrations & API Keys" at bounding box center [161, 422] width 119 height 15
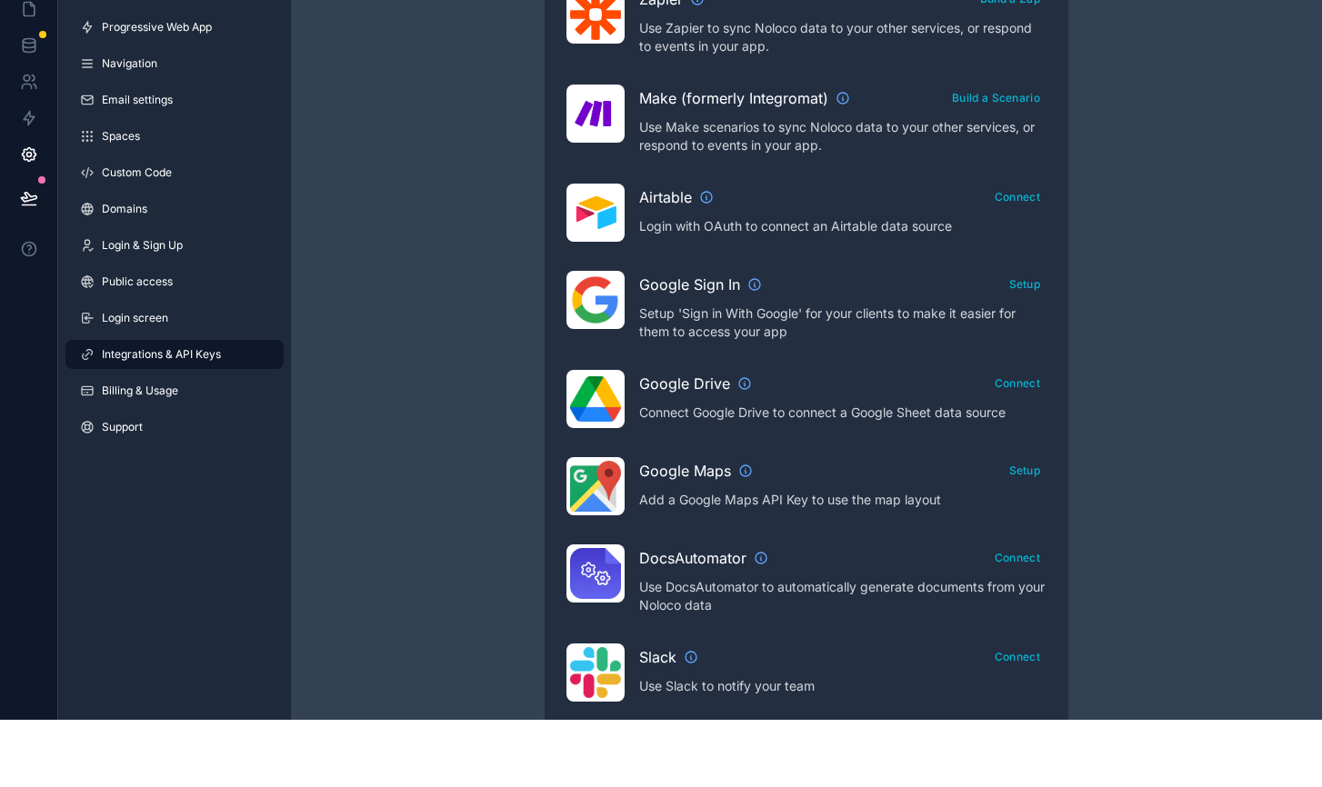
scroll to position [613, 0]
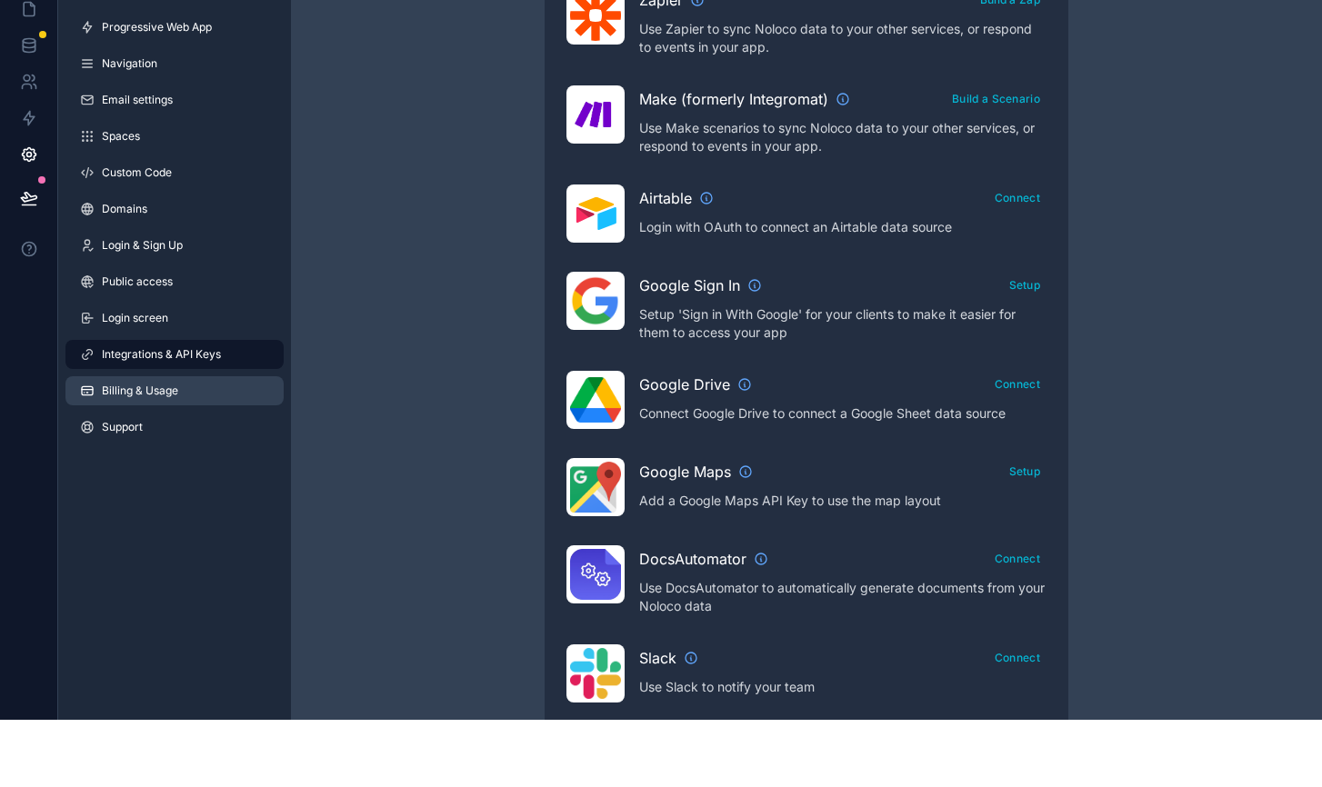
click at [145, 451] on span "Billing & Usage" at bounding box center [140, 458] width 76 height 15
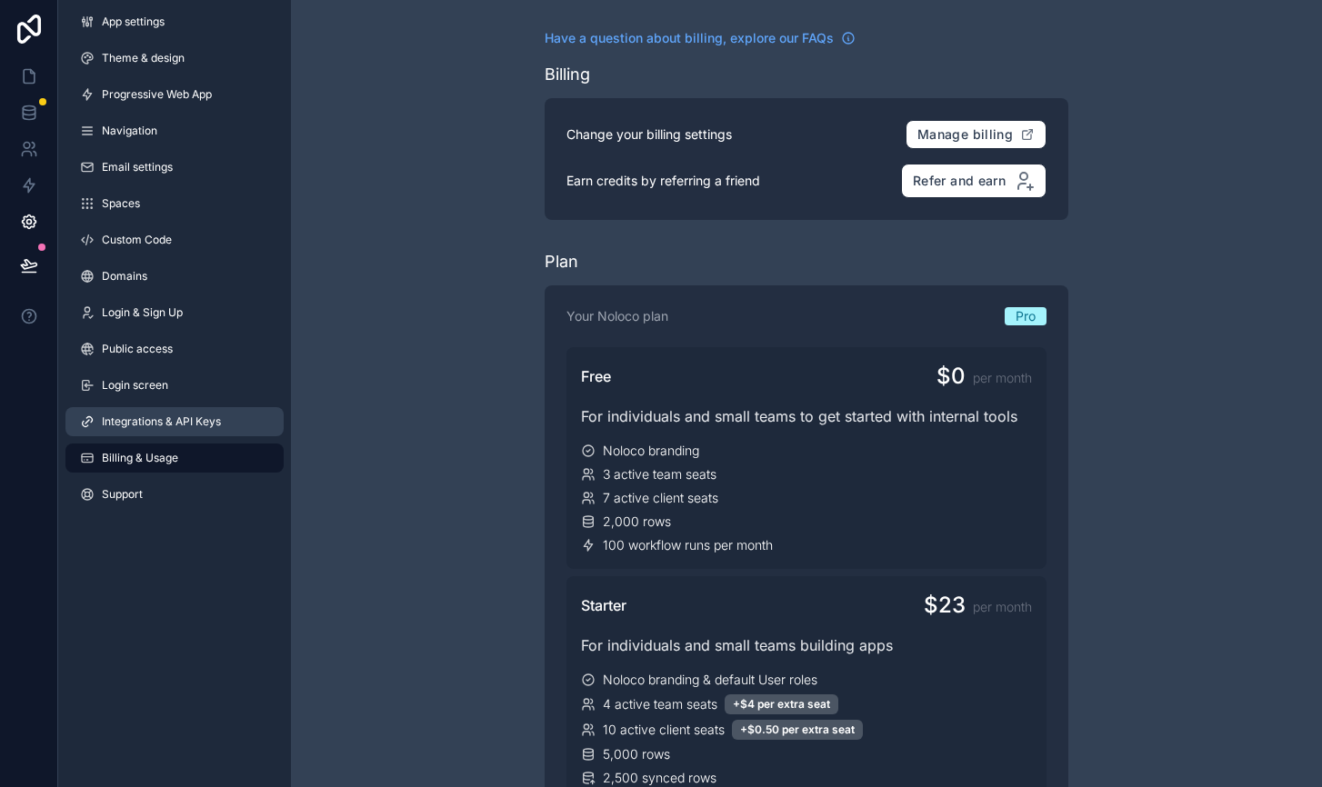
click at [136, 416] on span "Integrations & API Keys" at bounding box center [161, 422] width 119 height 15
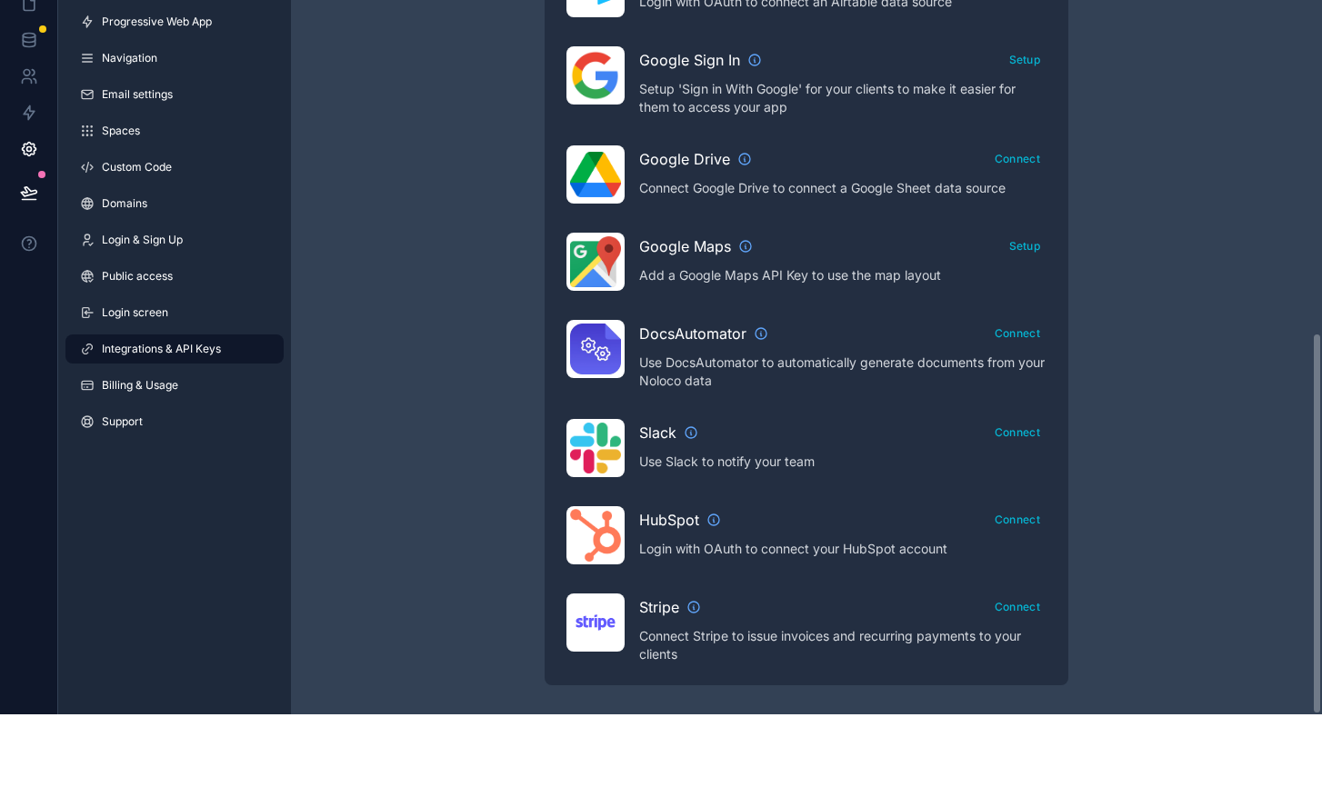
scroll to position [16, 0]
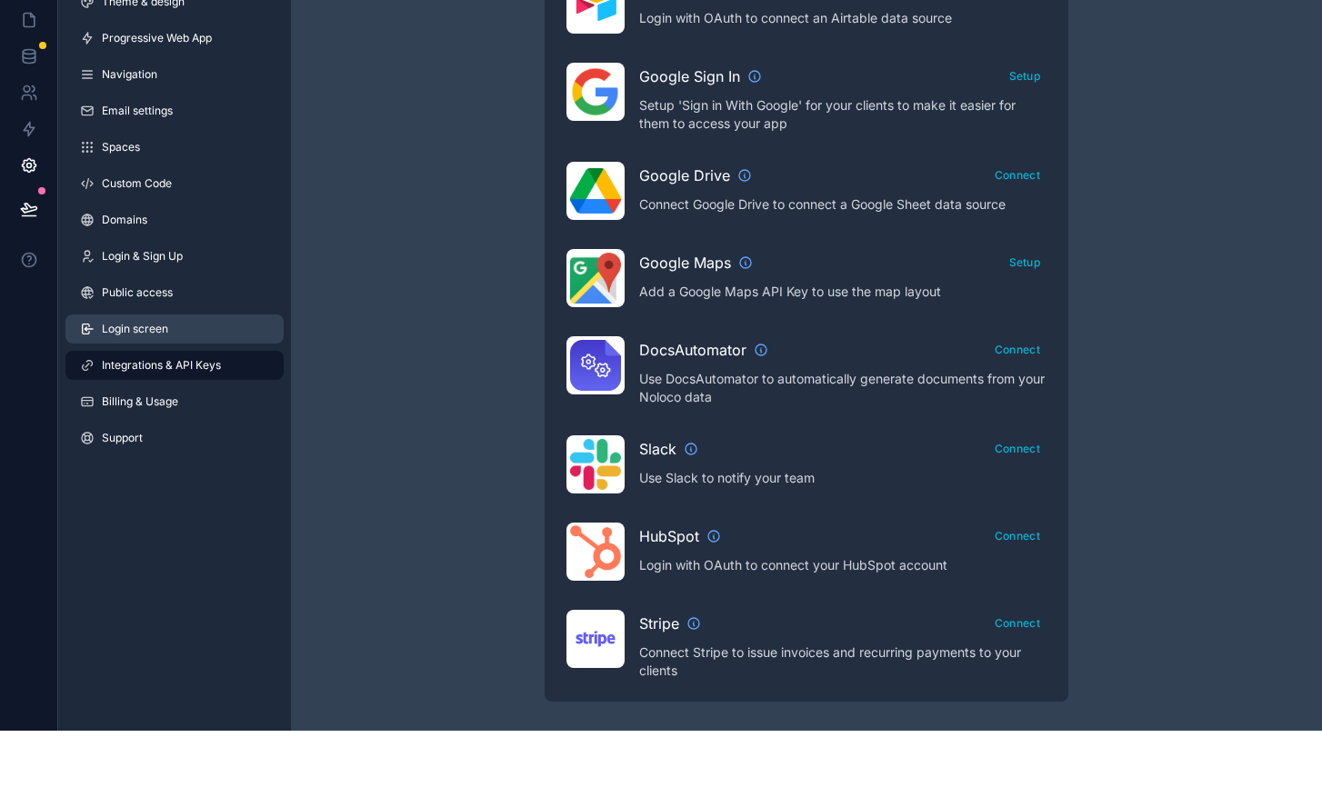
click at [126, 378] on span "Login screen" at bounding box center [135, 385] width 66 height 15
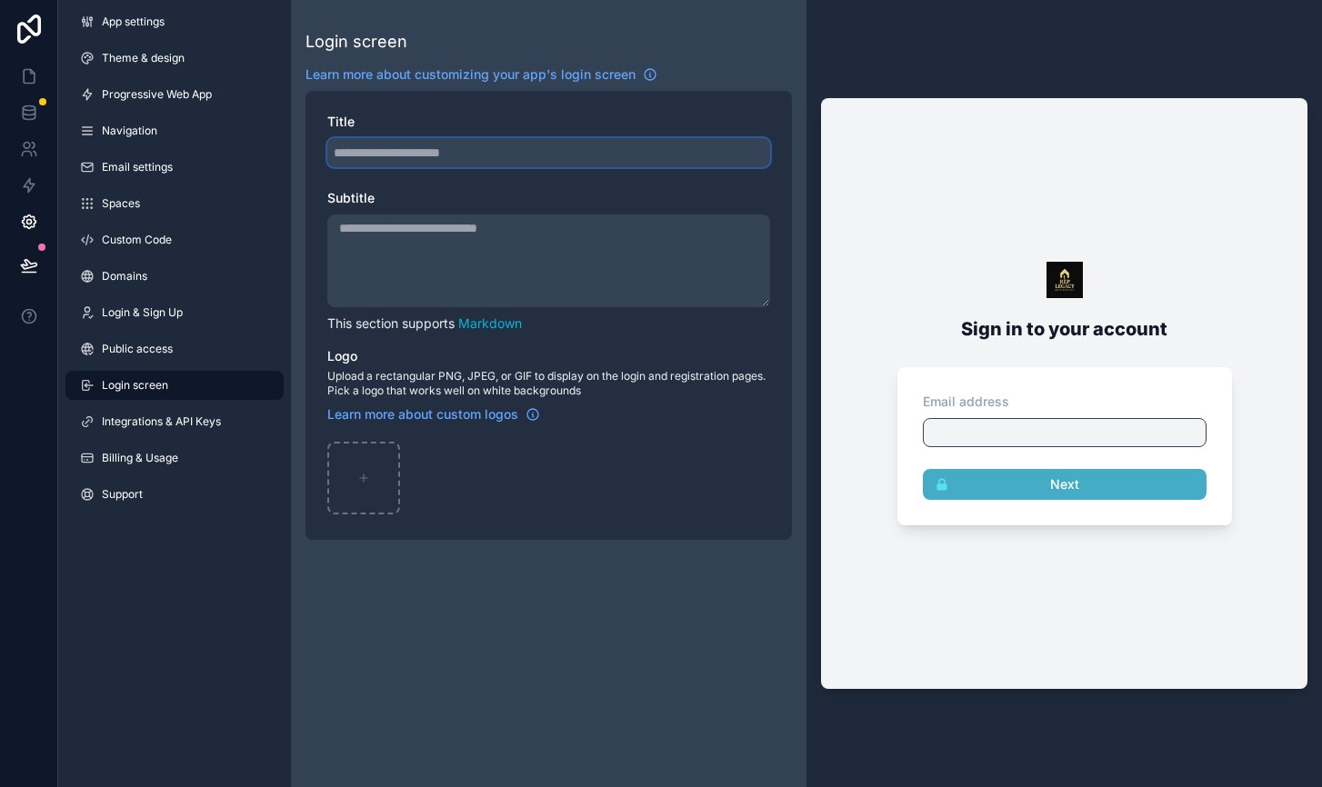
click at [447, 155] on input "Title" at bounding box center [548, 152] width 443 height 29
type input "**********"
click at [664, 93] on div "**********" at bounding box center [548, 315] width 486 height 449
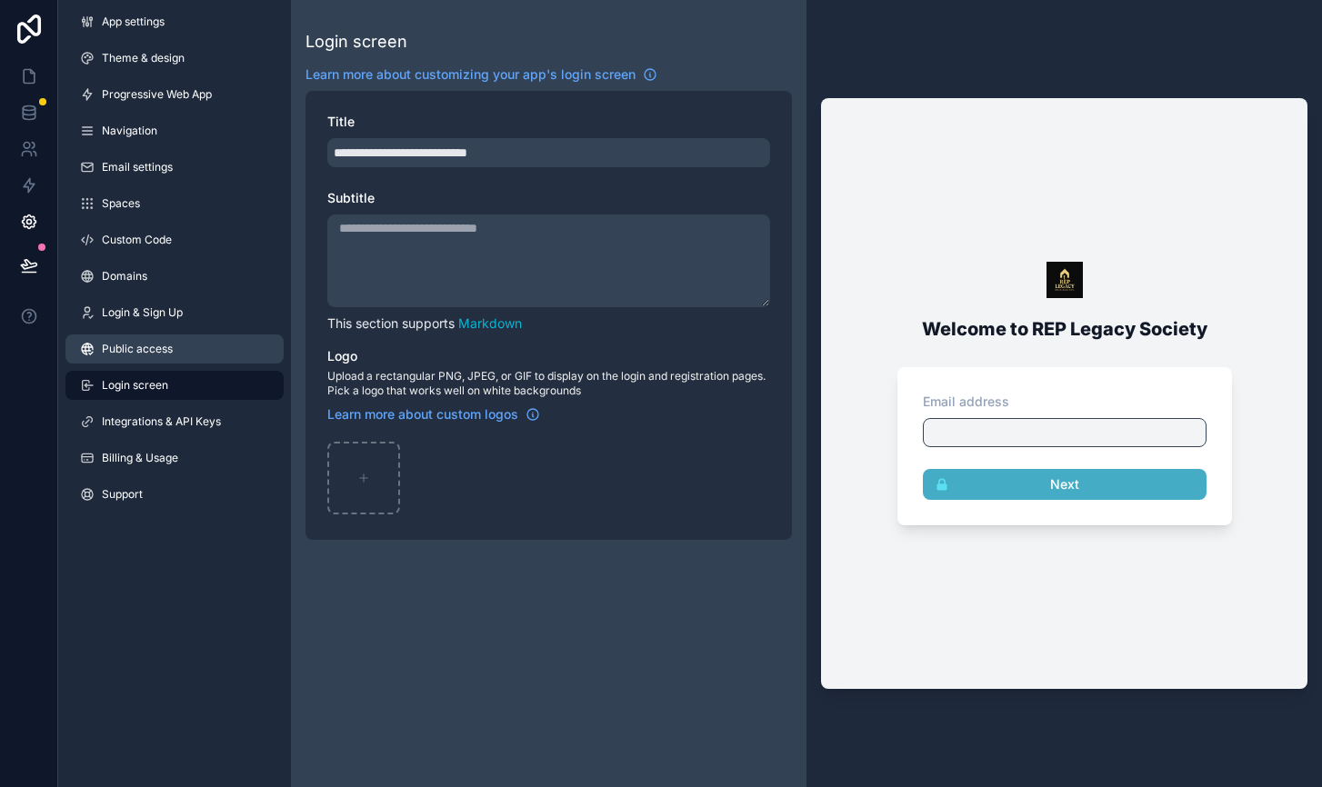
click at [158, 353] on span "Public access" at bounding box center [137, 349] width 71 height 15
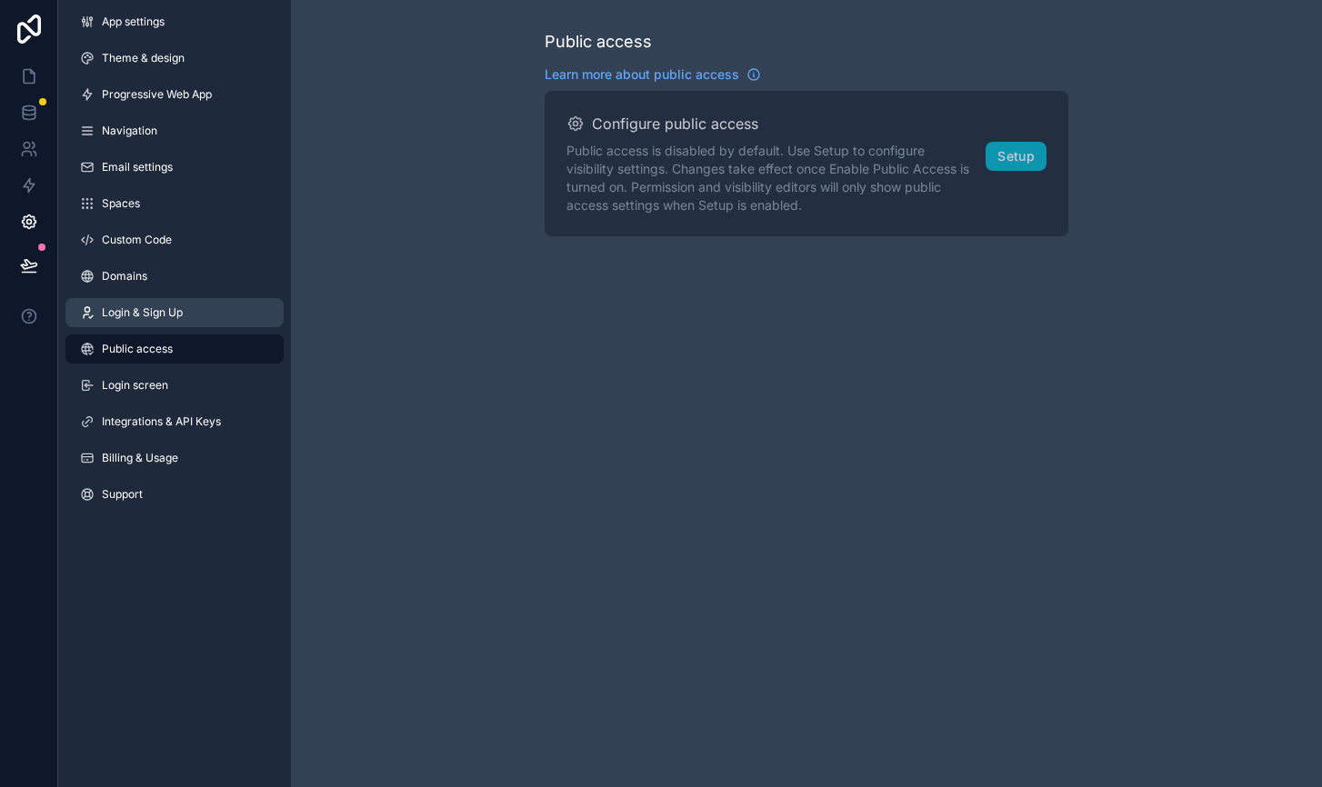
click at [145, 309] on span "Login & Sign Up" at bounding box center [142, 312] width 81 height 15
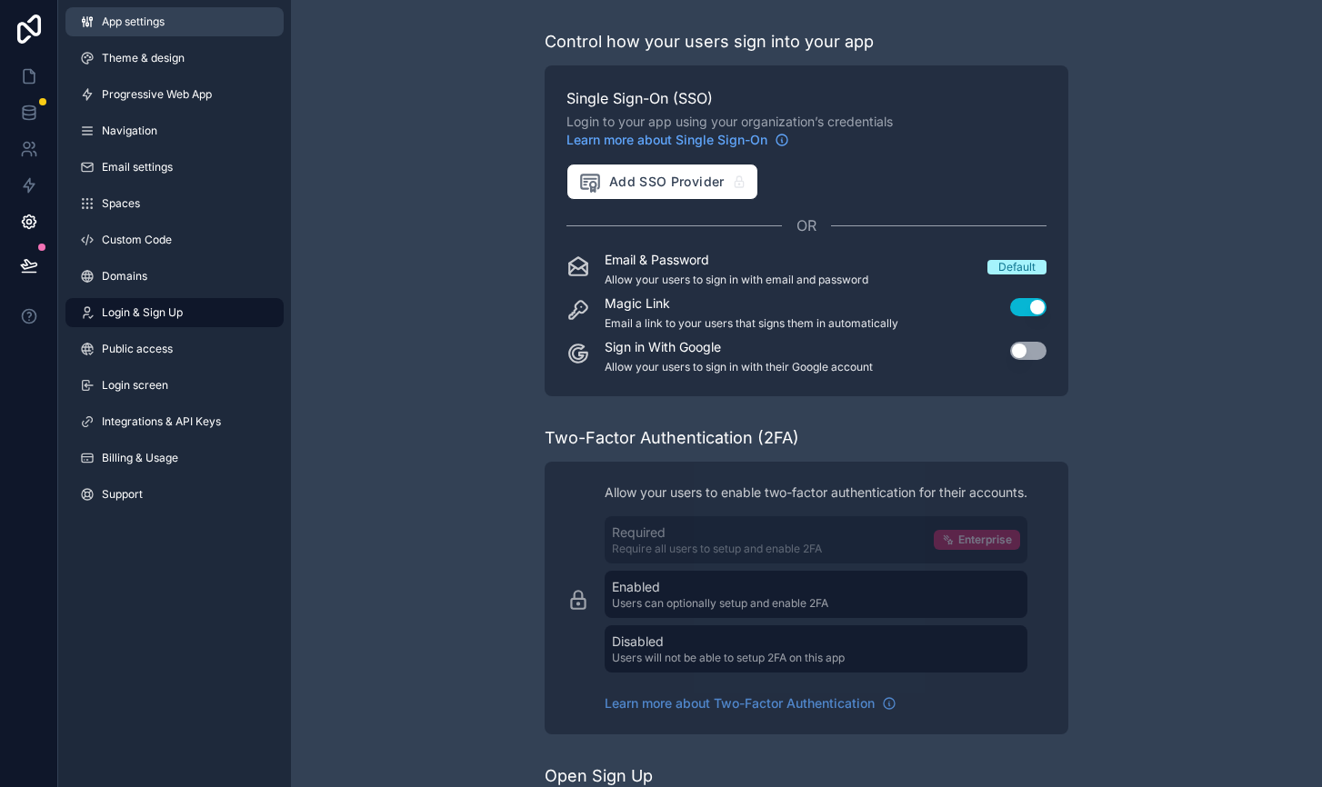
click at [140, 19] on span "App settings" at bounding box center [133, 22] width 63 height 15
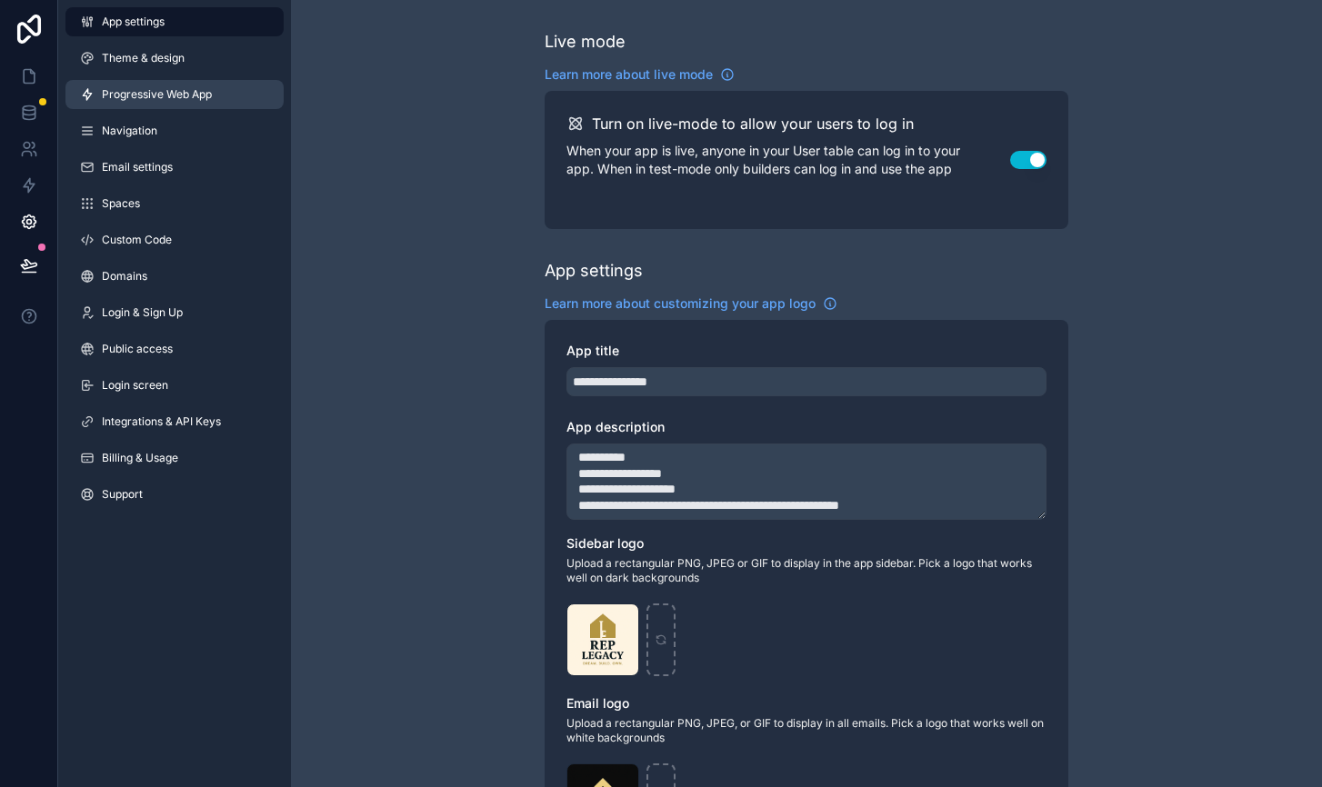
click at [137, 98] on span "Progressive Web App" at bounding box center [157, 94] width 110 height 15
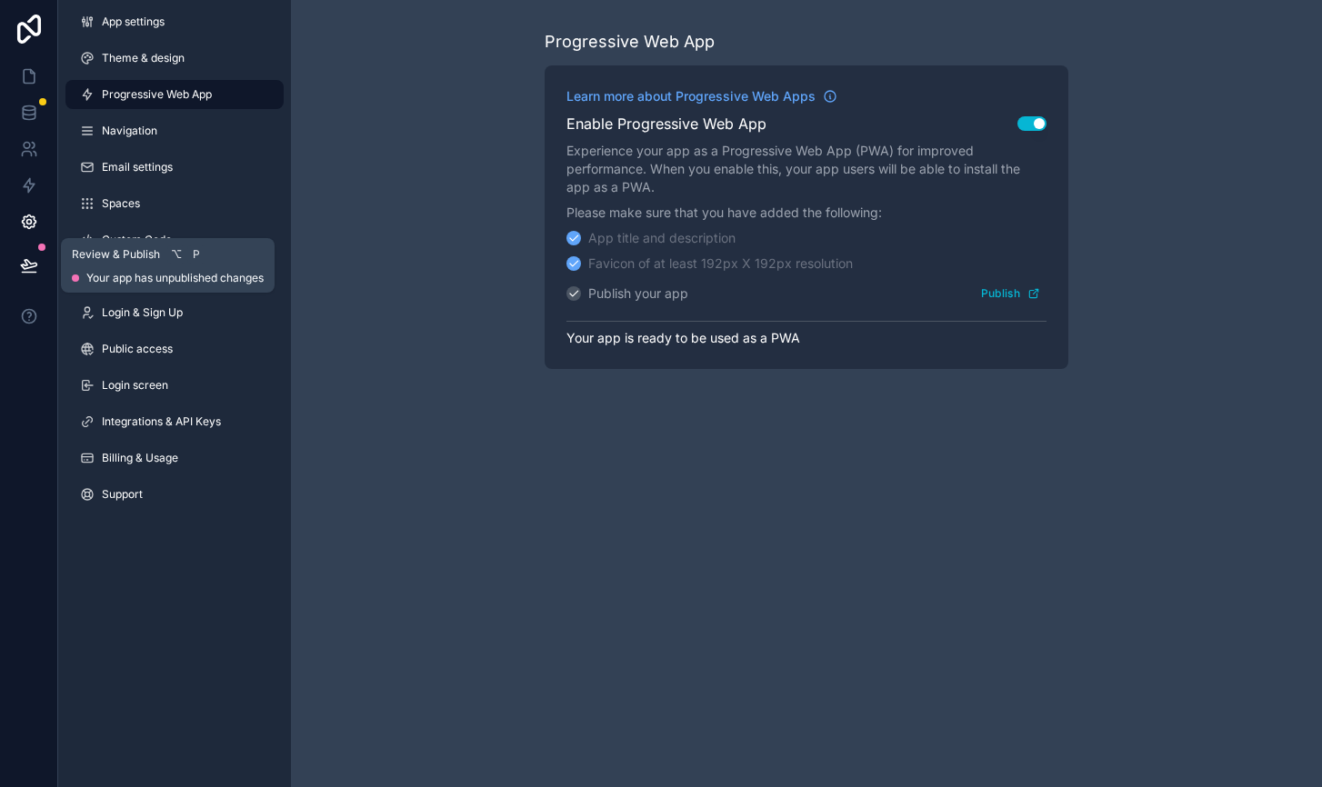
click at [27, 271] on icon at bounding box center [29, 265] width 18 height 18
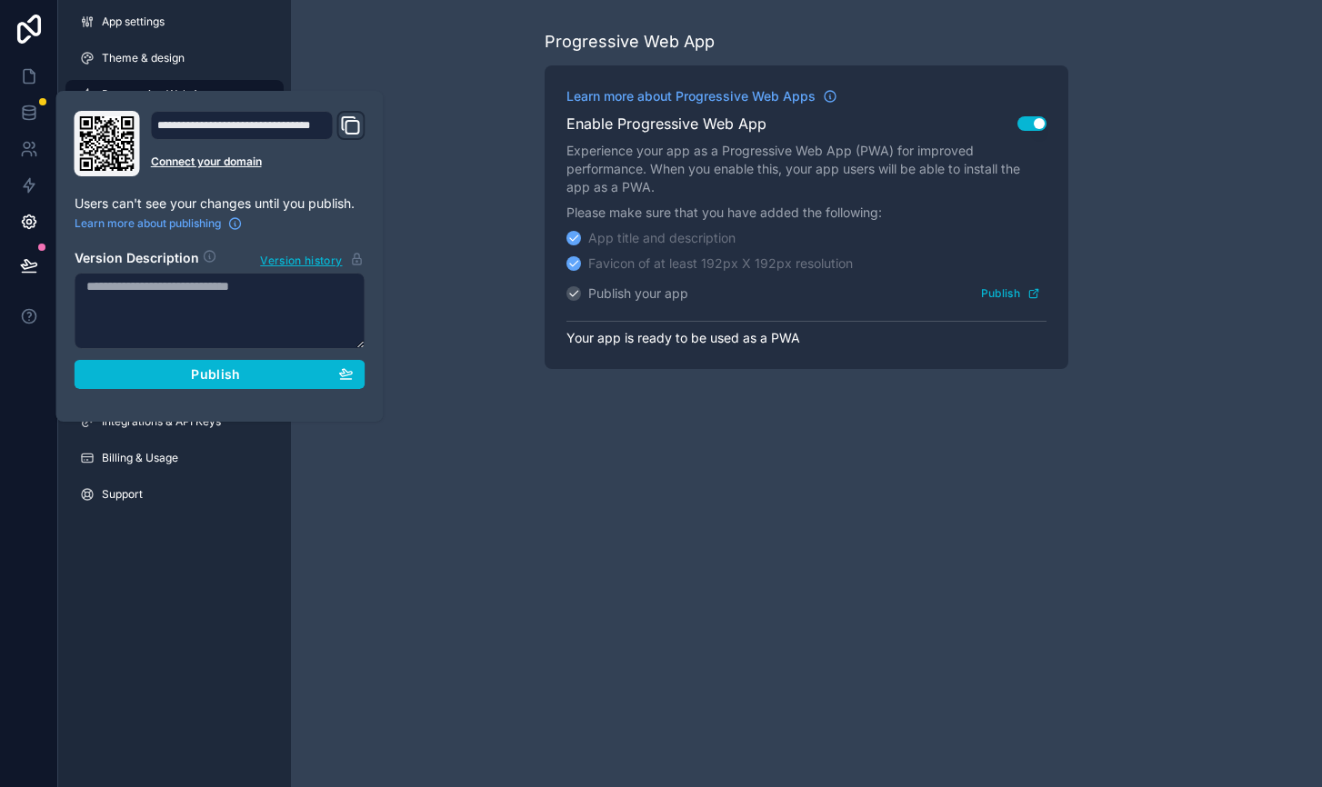
drag, startPoint x: 243, startPoint y: 371, endPoint x: 261, endPoint y: 383, distance: 21.7
click at [261, 383] on button "Publish" at bounding box center [220, 374] width 291 height 29
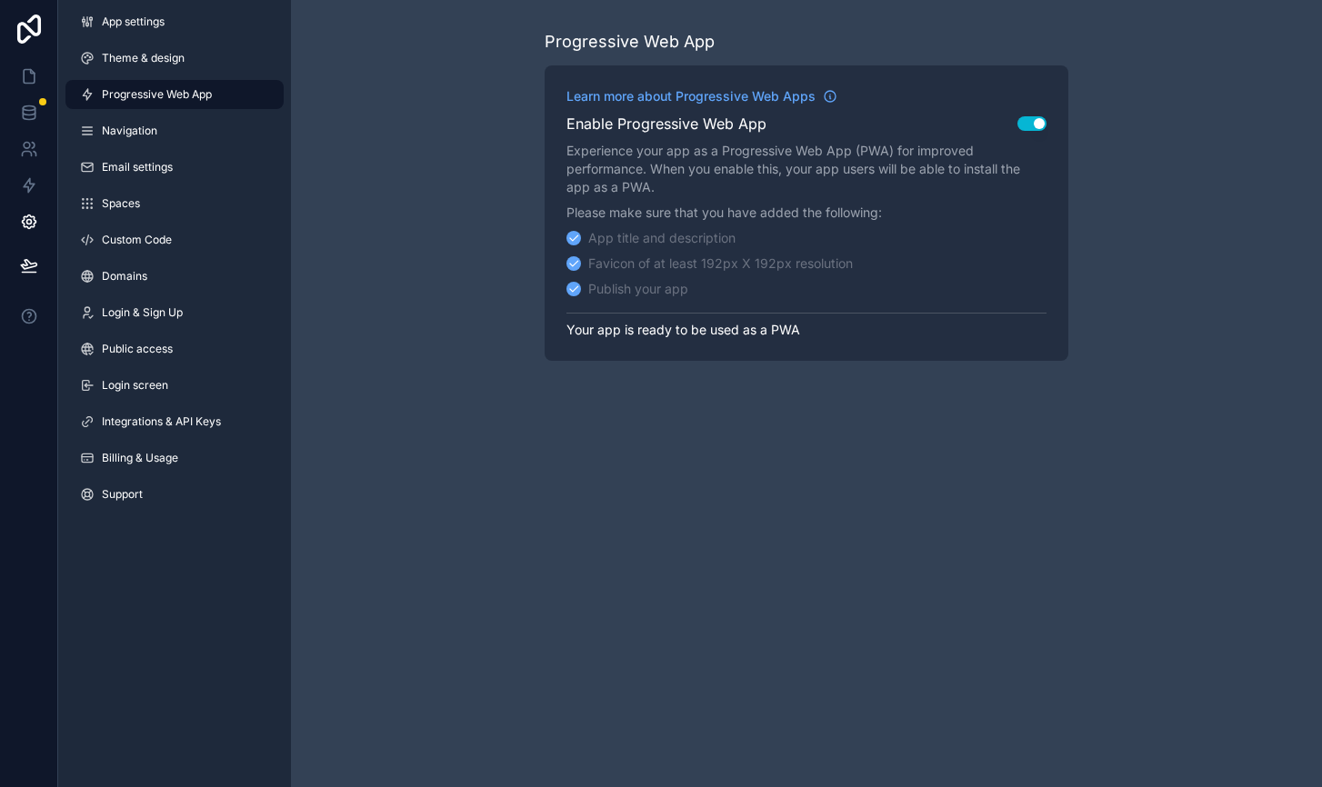
click at [465, 41] on div "Progressive Web App Learn more about Progressive Web Apps Enable Progressive We…" at bounding box center [806, 195] width 1031 height 390
click at [25, 77] on icon at bounding box center [29, 76] width 18 height 18
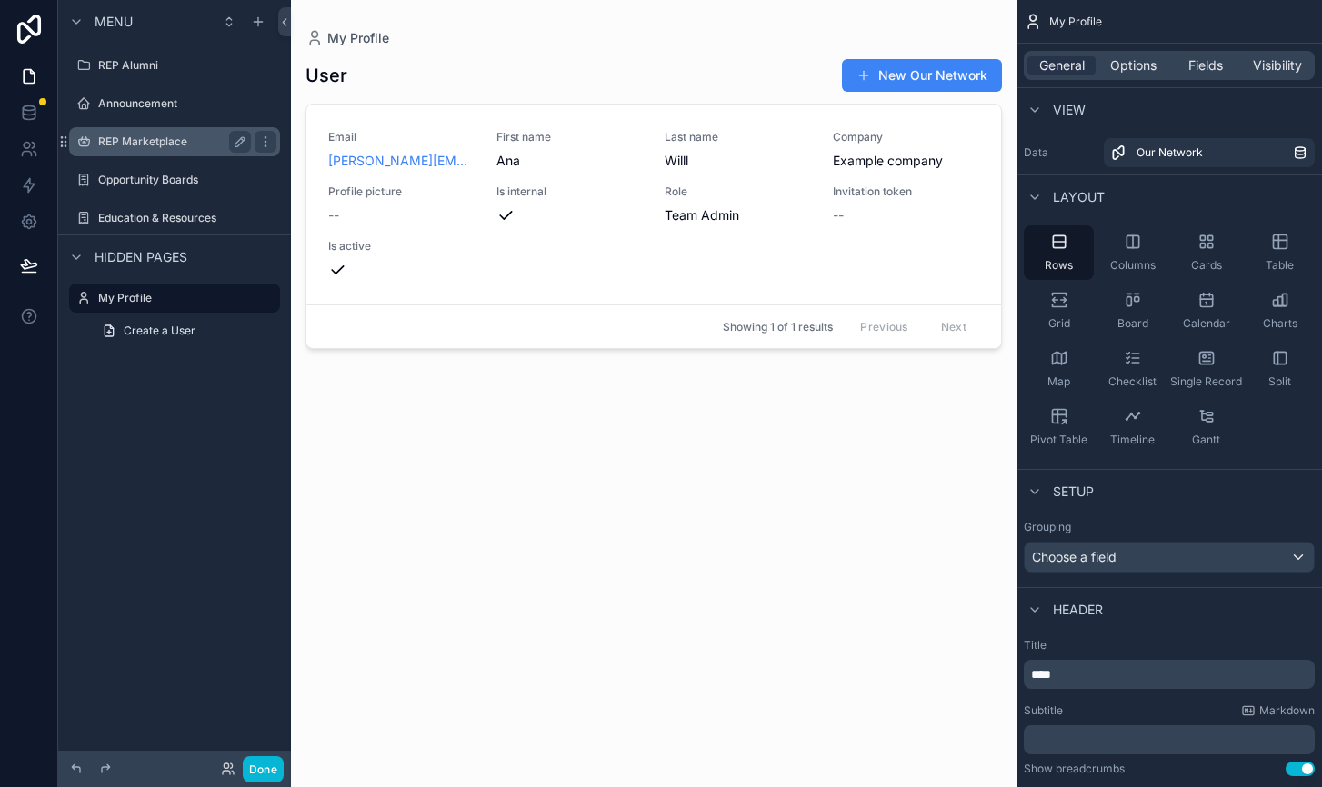
click at [143, 145] on label "REP Marketplace" at bounding box center [170, 142] width 145 height 15
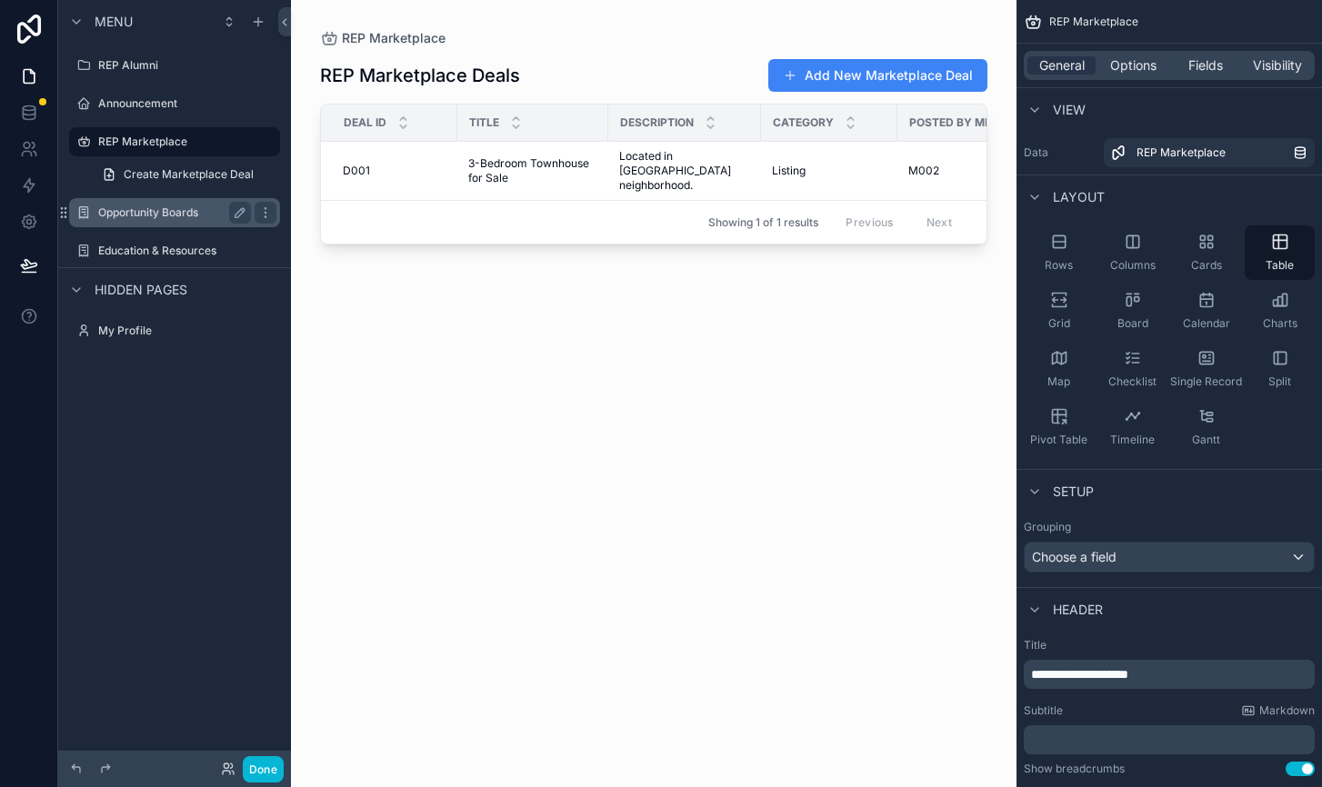
click at [154, 208] on label "Opportunity Boards" at bounding box center [170, 212] width 145 height 15
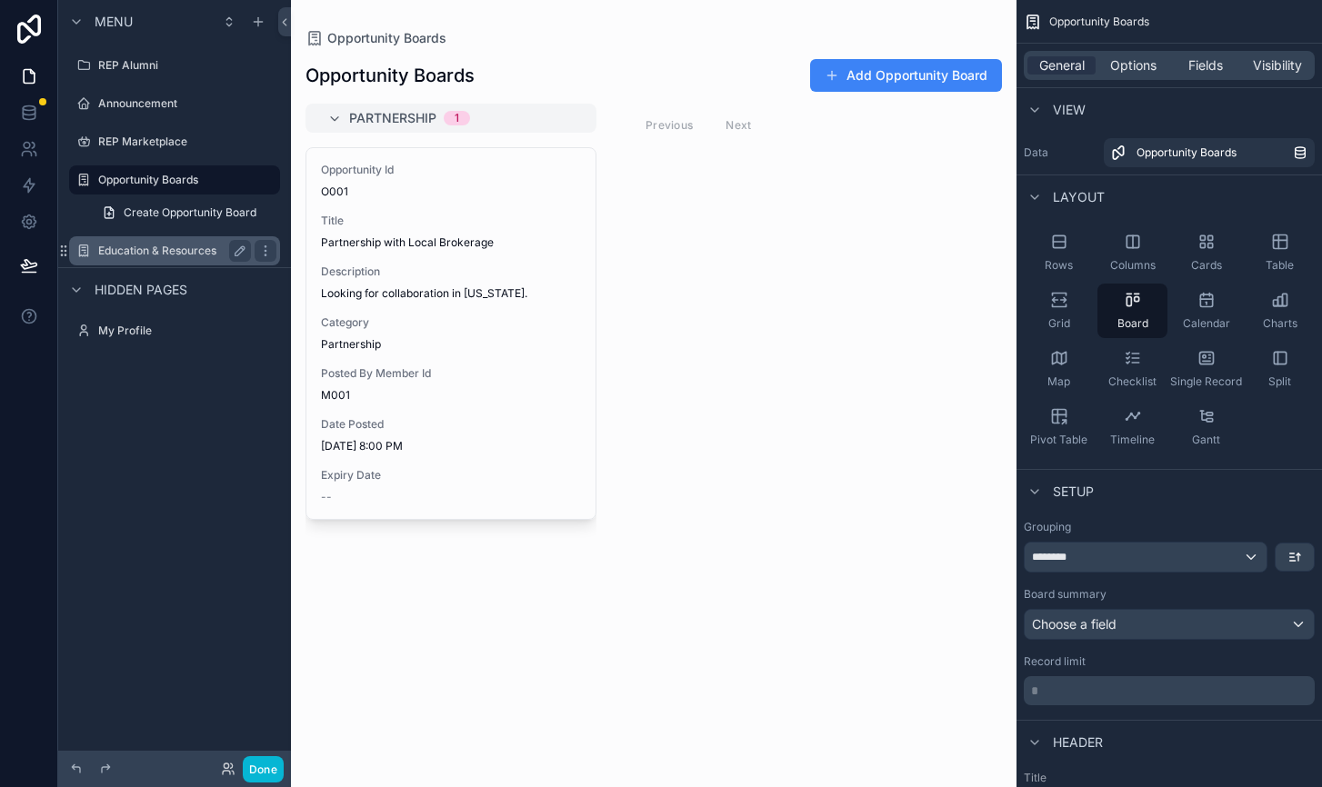
click at [161, 254] on label "Education & Resources" at bounding box center [170, 251] width 145 height 15
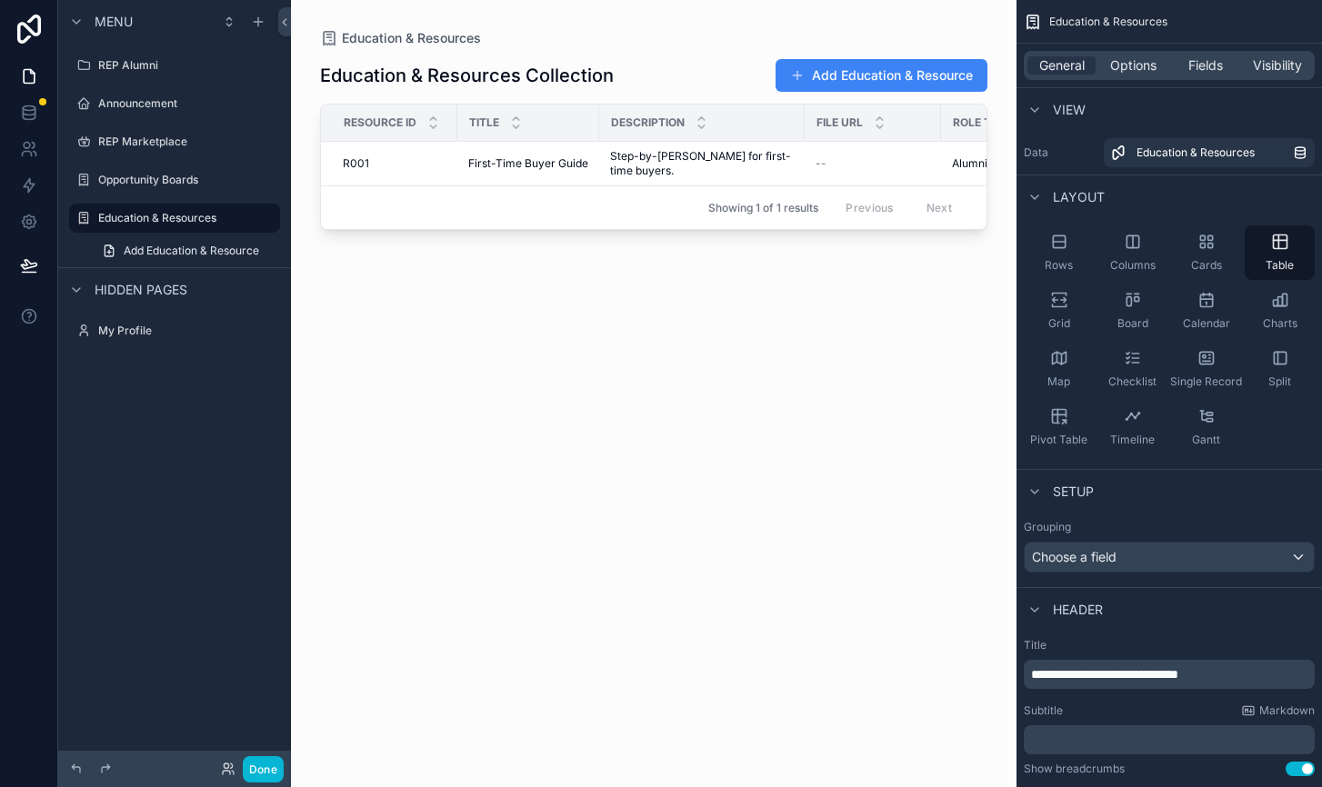
click at [155, 293] on span "Hidden pages" at bounding box center [141, 290] width 93 height 18
click at [149, 65] on label "REP Alumni" at bounding box center [170, 65] width 145 height 15
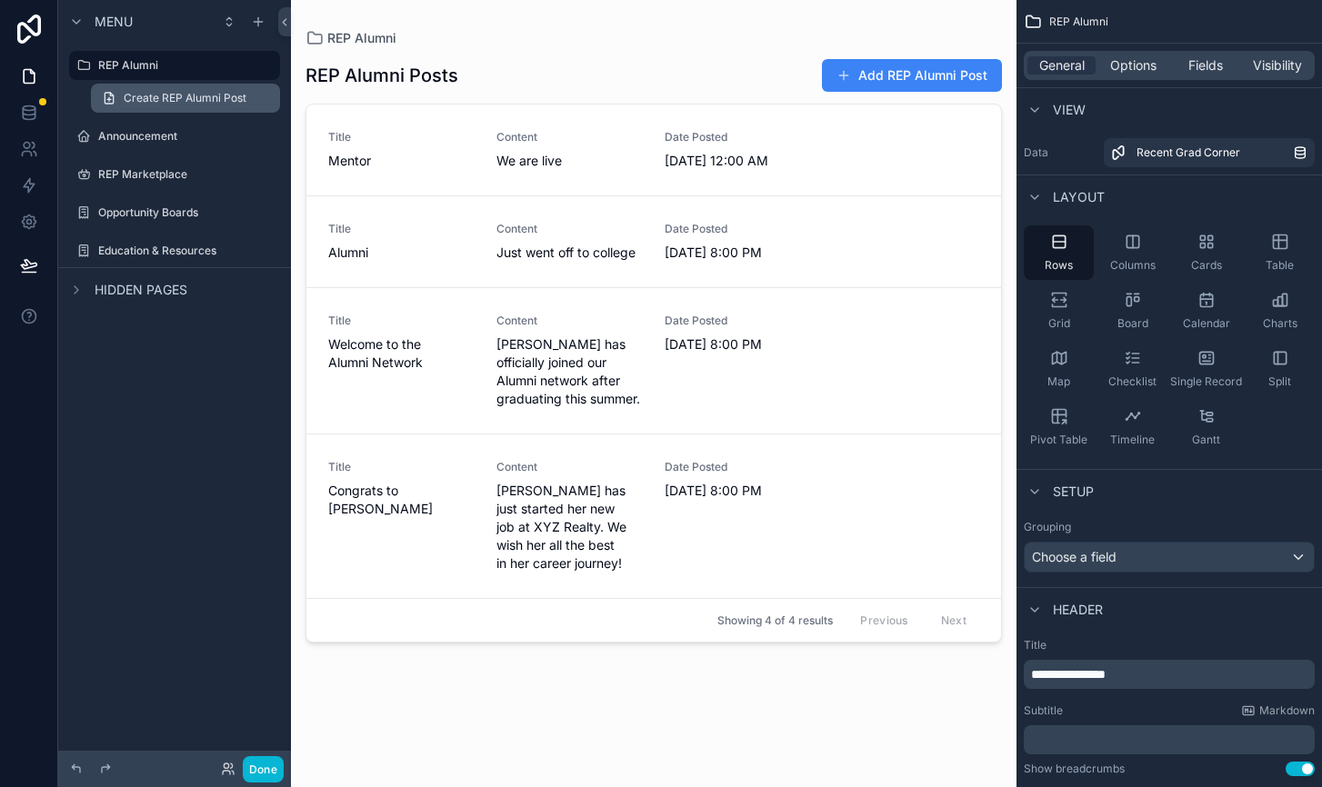
click at [143, 104] on span "Create REP Alumni Post" at bounding box center [185, 98] width 123 height 15
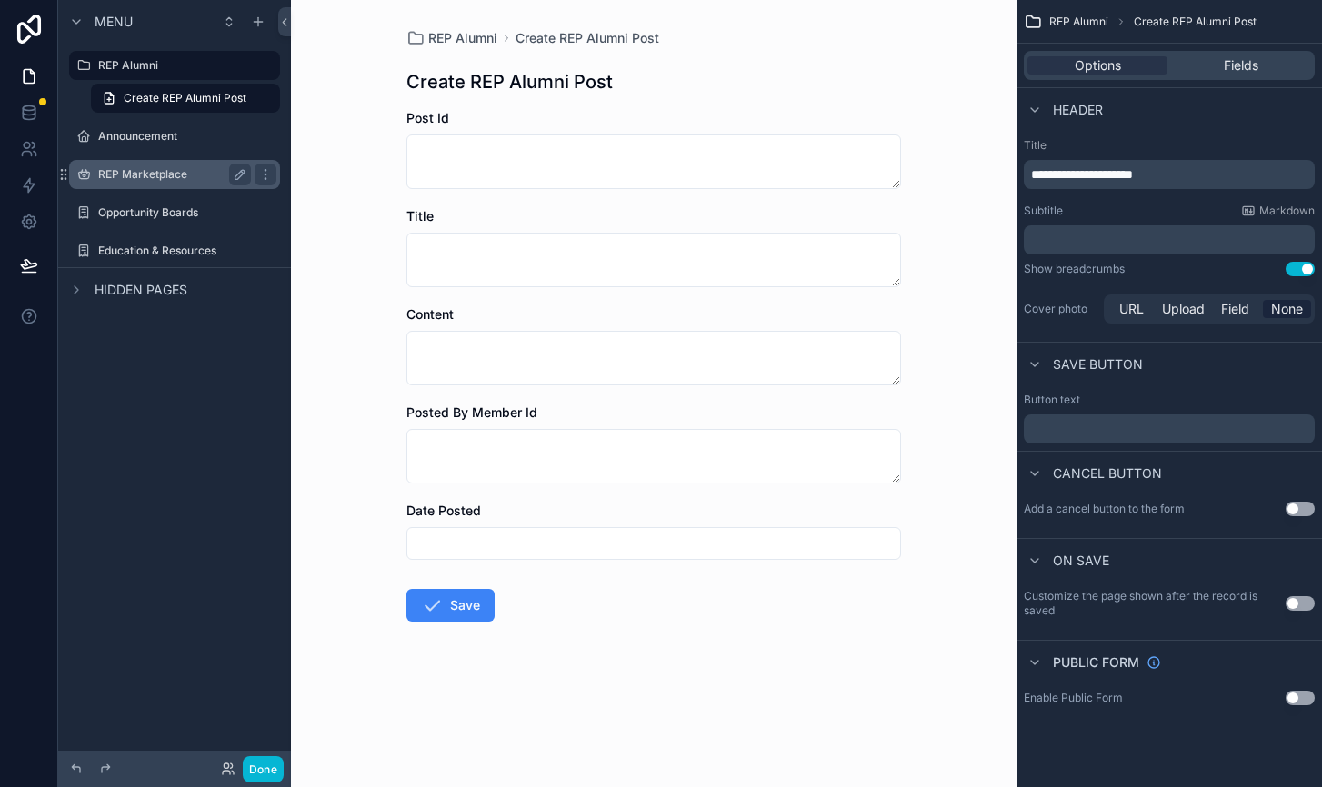
click at [143, 184] on div "REP Marketplace" at bounding box center [174, 175] width 153 height 22
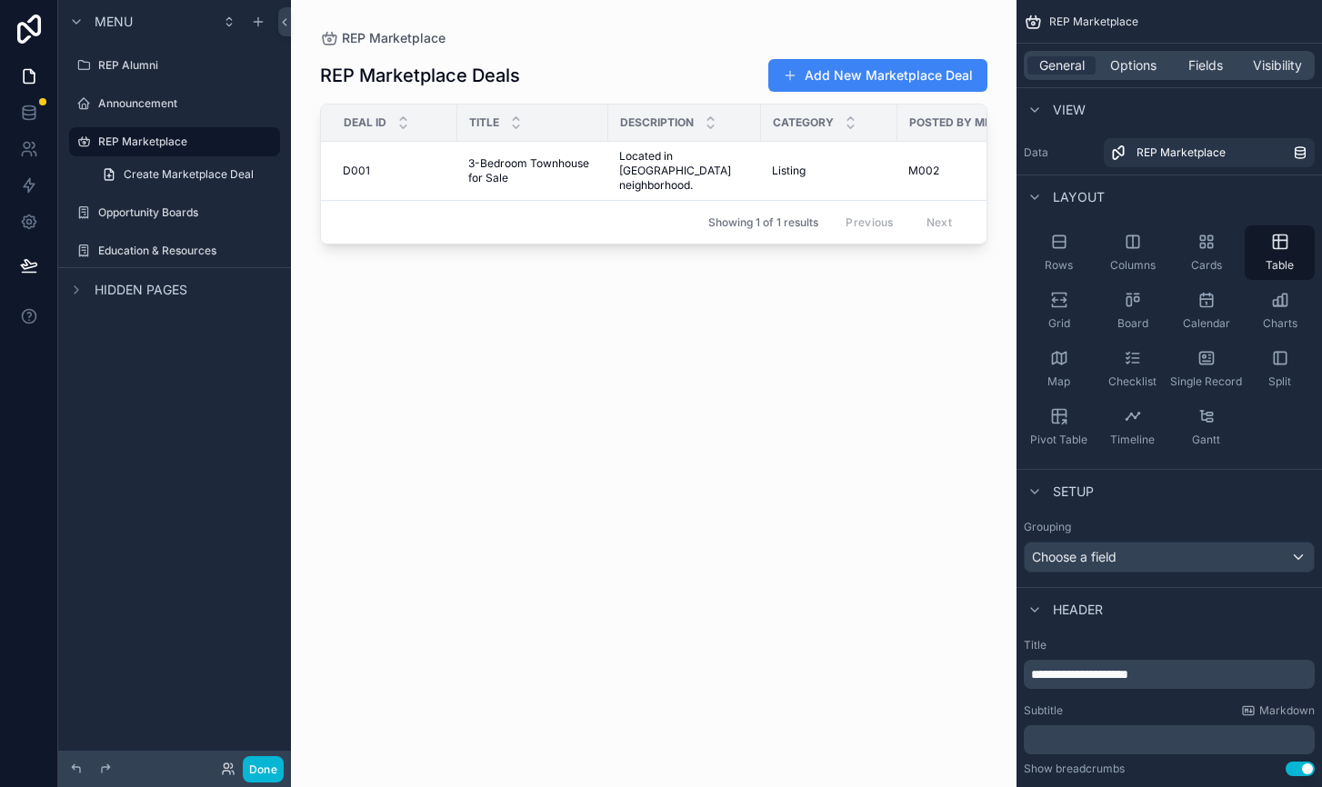
click at [134, 231] on div "scrollable content" at bounding box center [174, 231] width 233 height 4
click at [134, 224] on div "Opportunity Boards" at bounding box center [175, 212] width 204 height 29
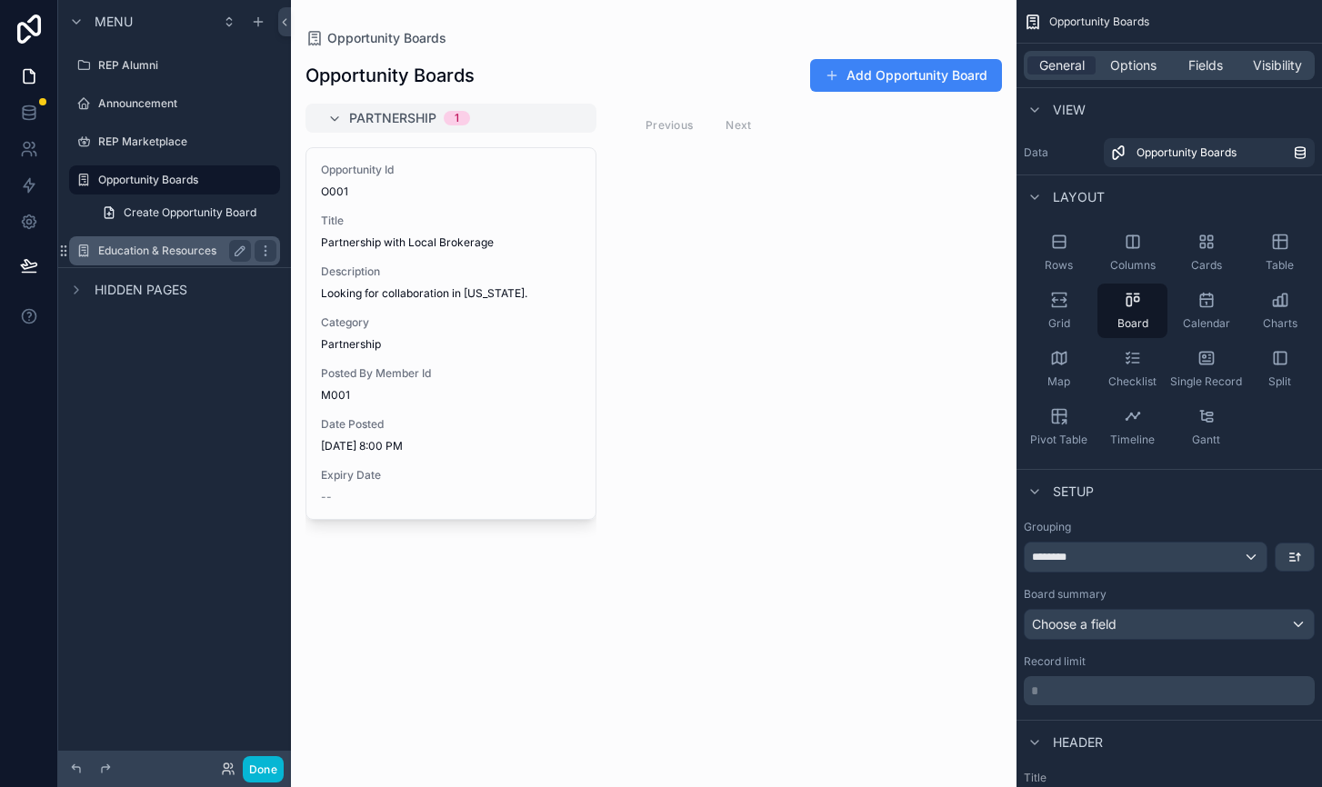
click at [141, 264] on div "Education & Resources" at bounding box center [175, 250] width 204 height 29
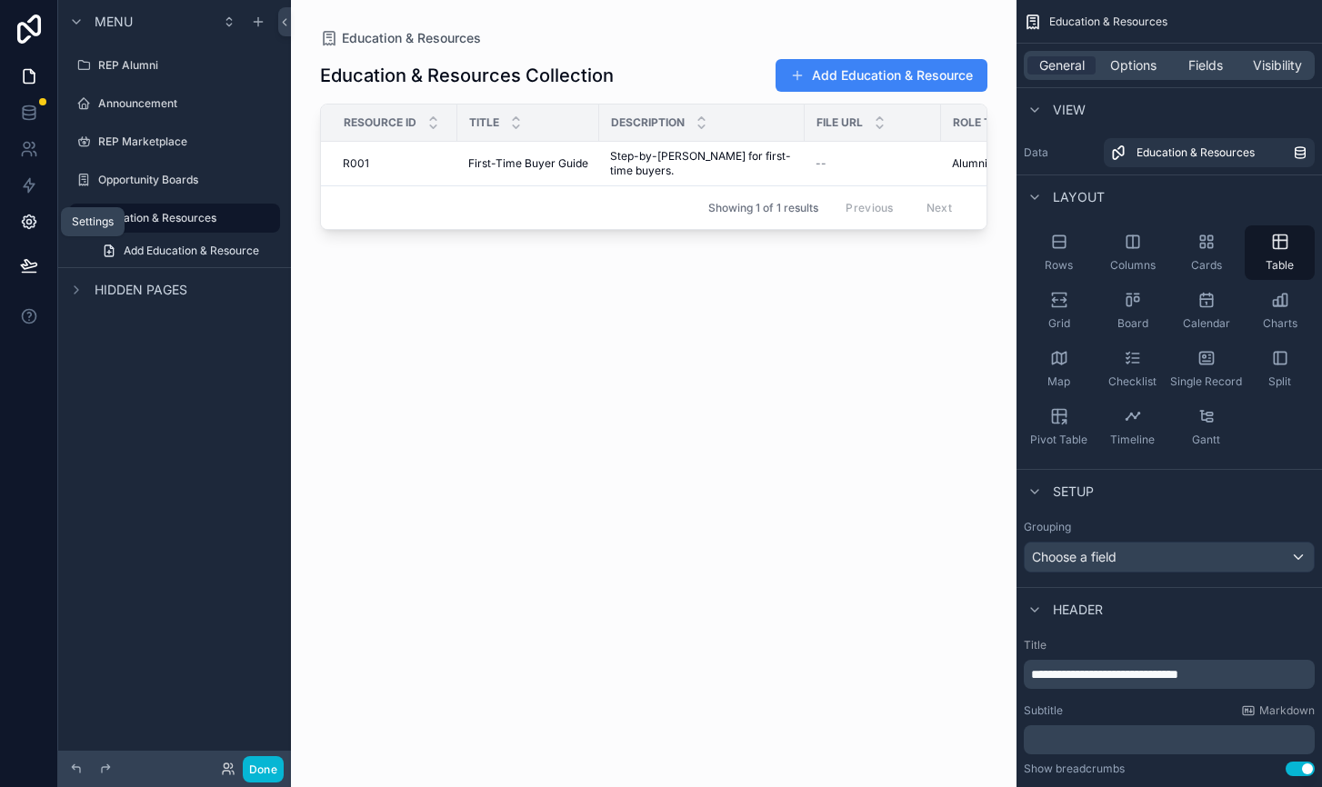
click at [30, 224] on icon at bounding box center [28, 222] width 5 height 5
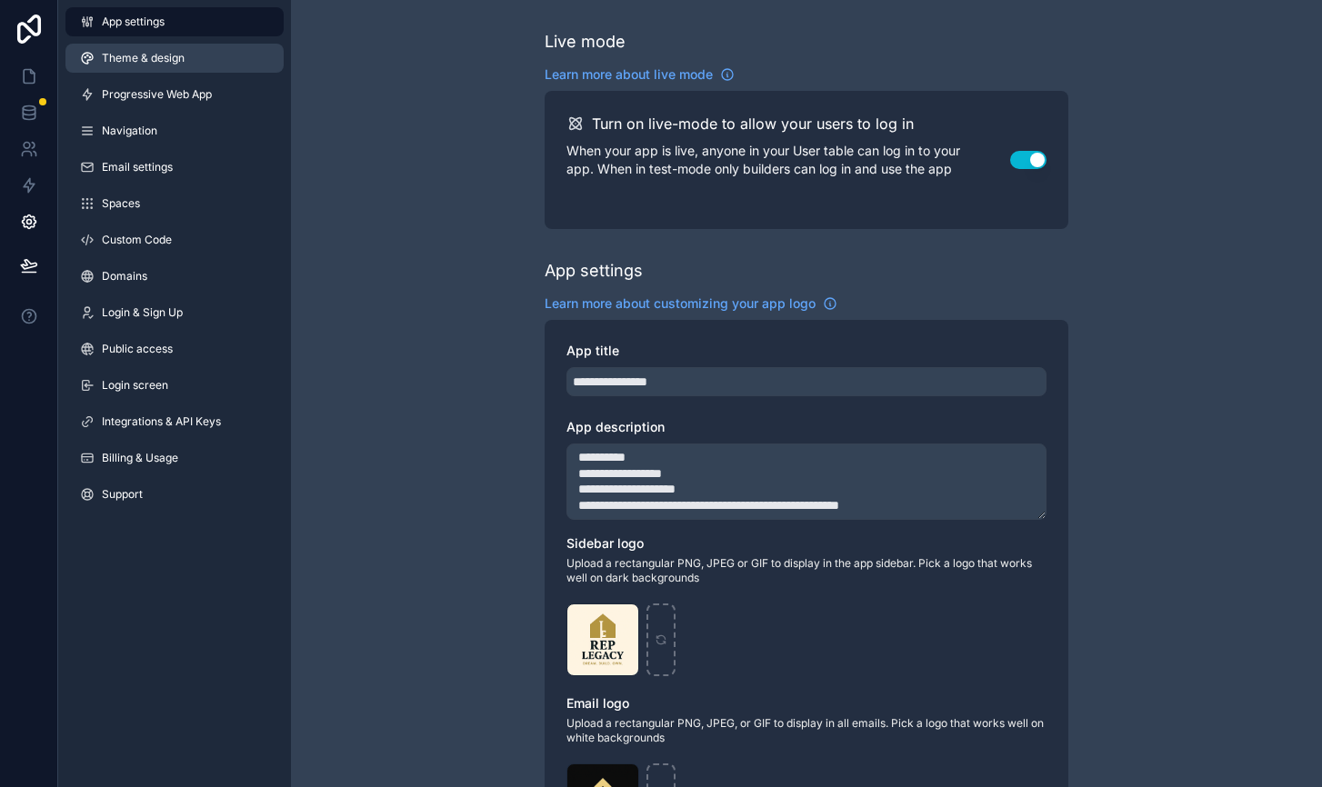
click at [114, 49] on link "Theme & design" at bounding box center [174, 58] width 218 height 29
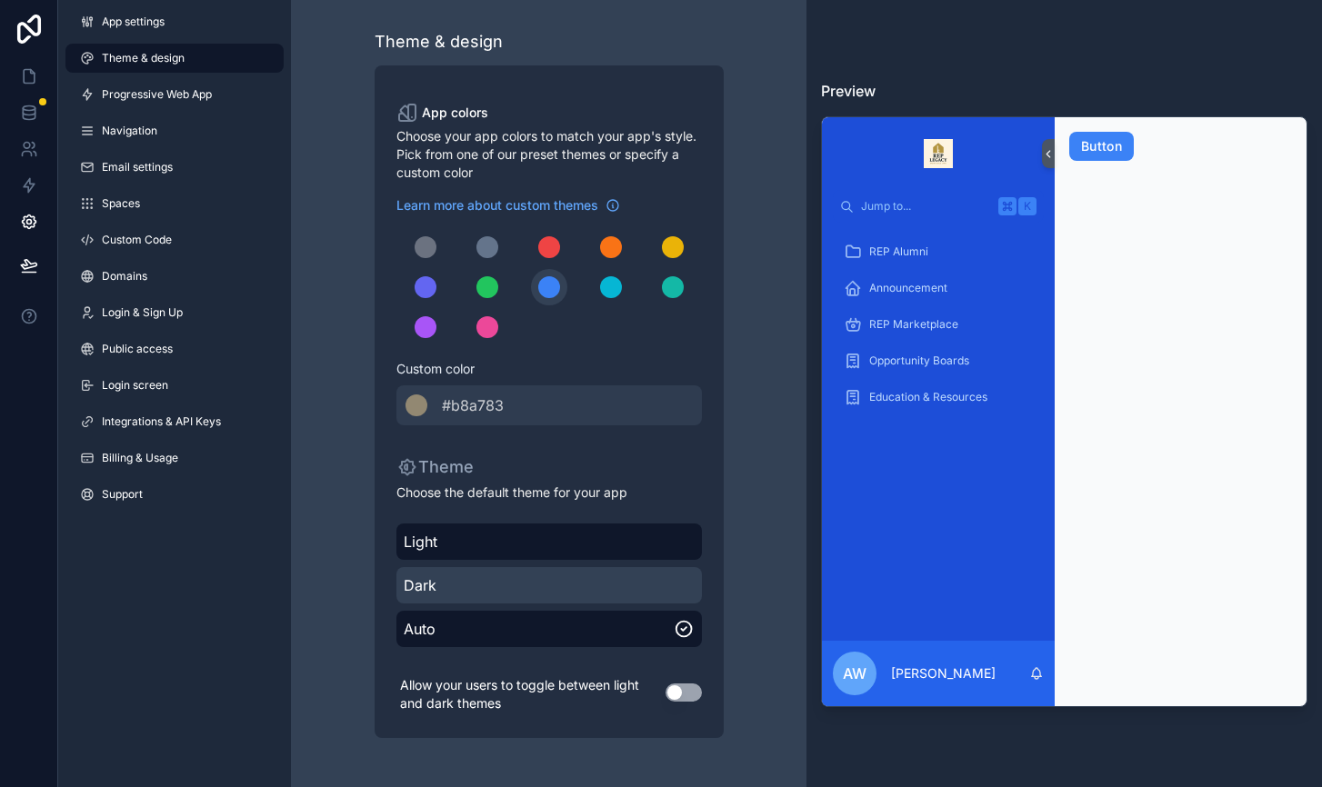
click at [541, 586] on span "Dark" at bounding box center [549, 586] width 291 height 22
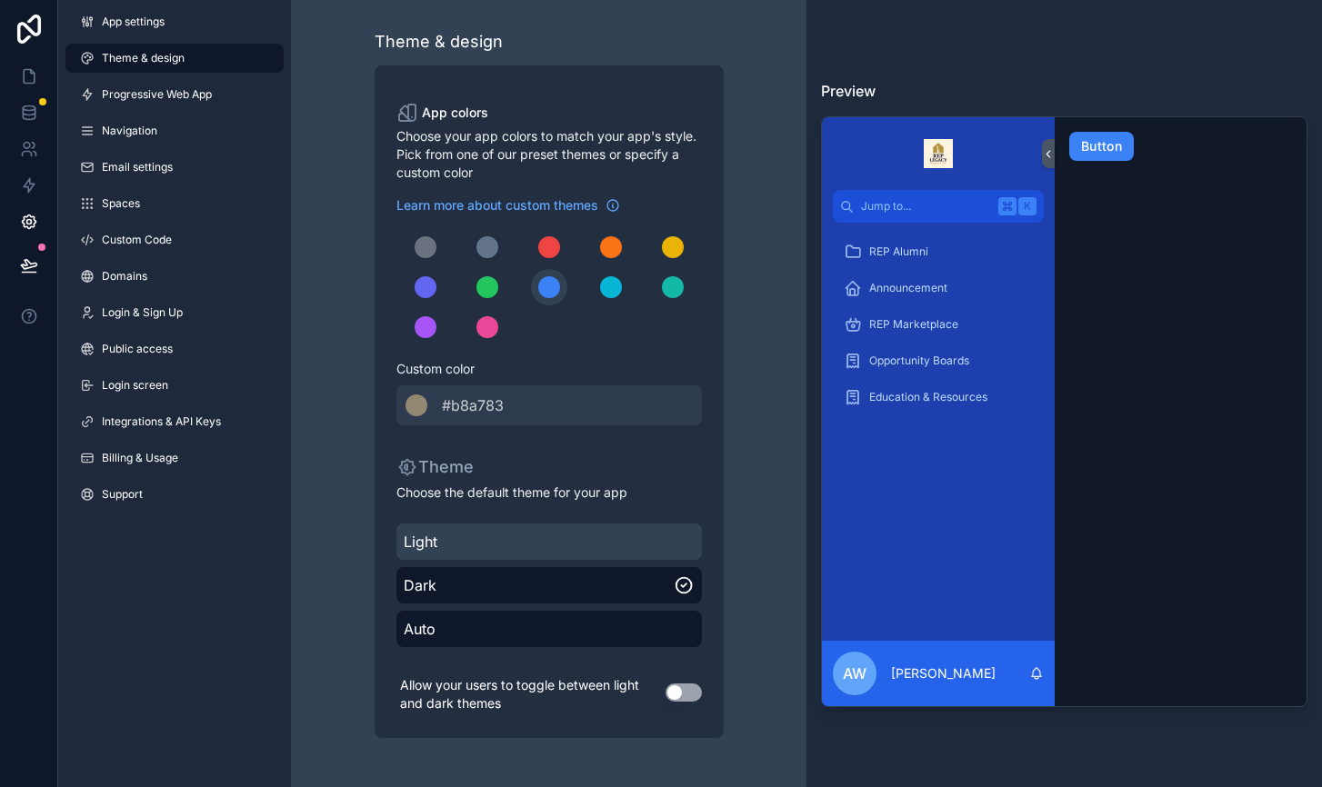
click at [554, 540] on span "Light" at bounding box center [549, 542] width 291 height 22
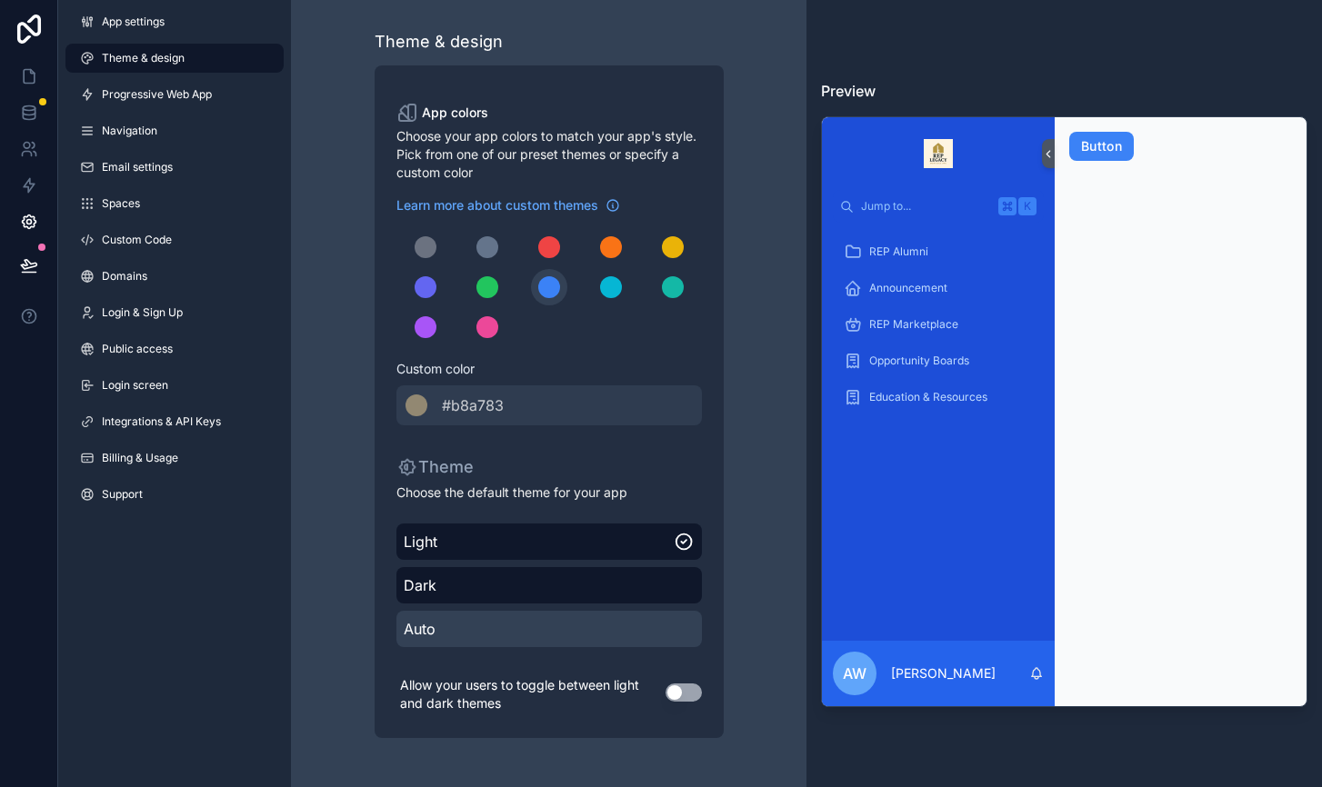
drag, startPoint x: 546, startPoint y: 575, endPoint x: 534, endPoint y: 614, distance: 40.8
click at [534, 614] on div "Light Dark Auto" at bounding box center [548, 585] width 305 height 138
click at [534, 629] on span "Auto" at bounding box center [549, 629] width 291 height 22
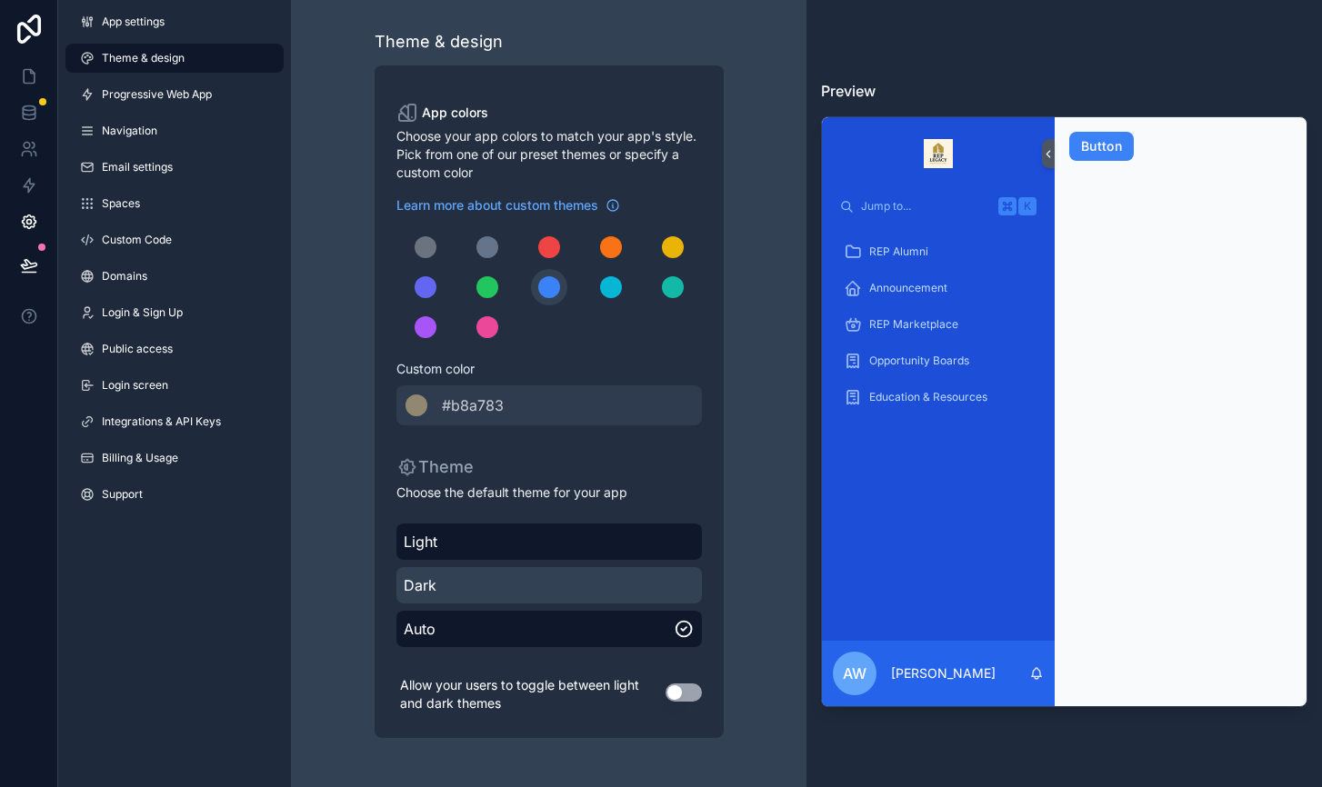
click at [544, 586] on span "Dark" at bounding box center [549, 586] width 291 height 22
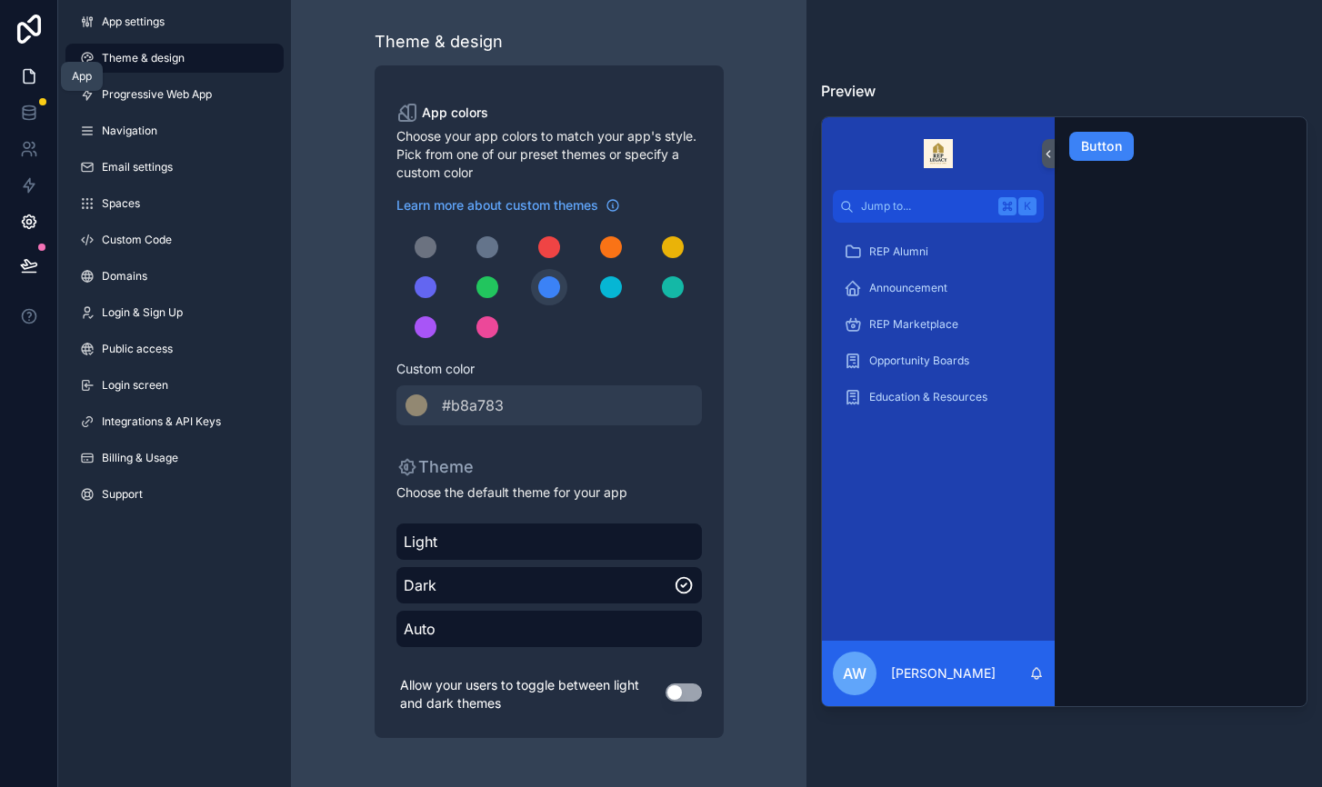
click at [32, 88] on link at bounding box center [28, 76] width 57 height 36
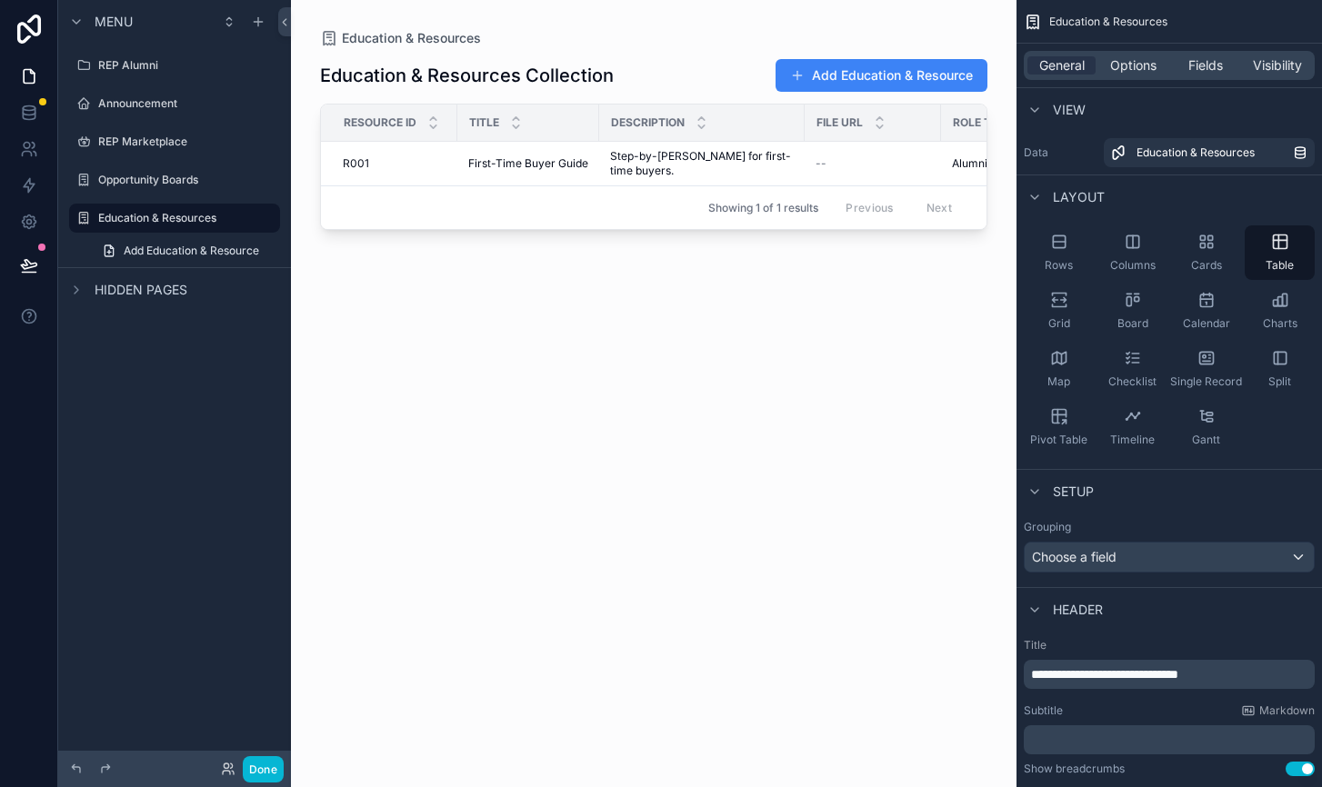
click at [379, 168] on div "scrollable content" at bounding box center [654, 383] width 726 height 766
click at [508, 165] on span "First-Time Buyer Guide" at bounding box center [528, 163] width 120 height 15
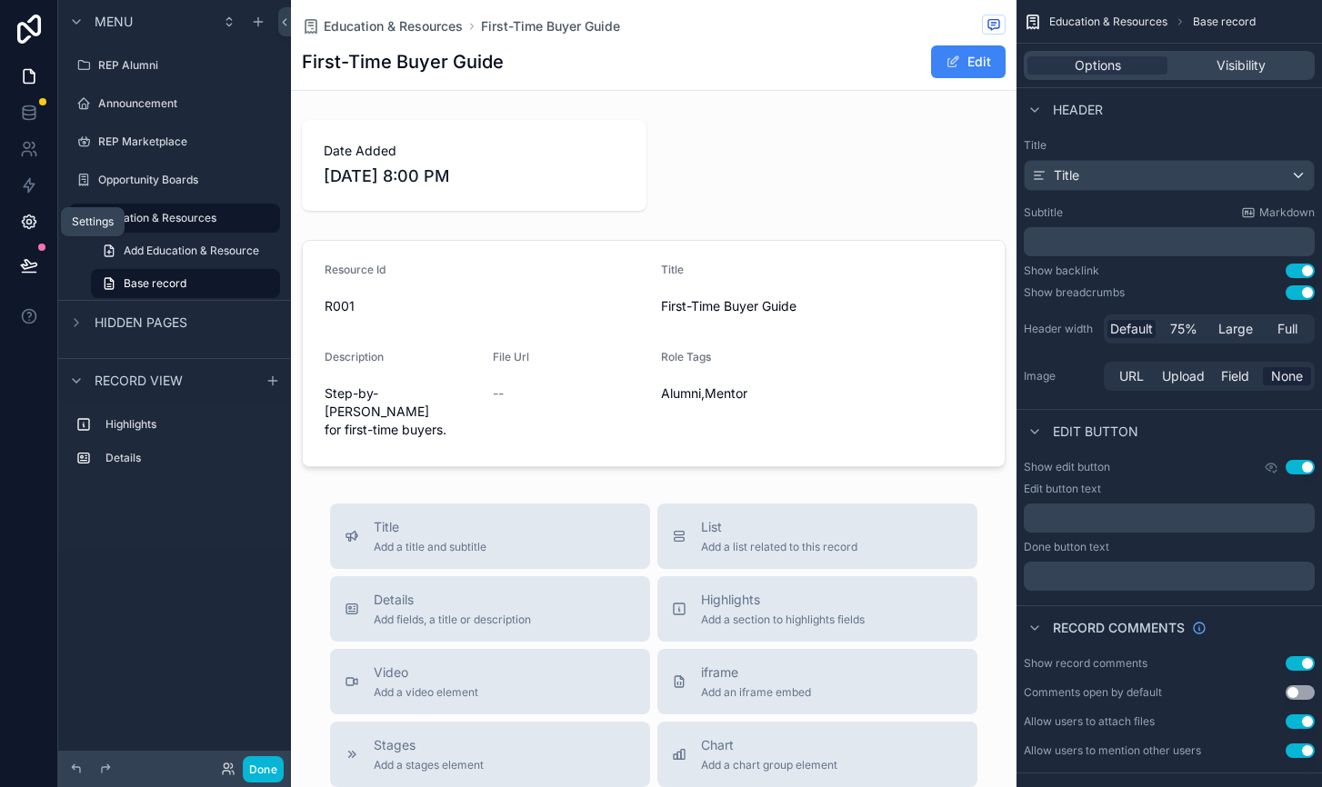
click at [25, 223] on icon at bounding box center [29, 222] width 18 height 18
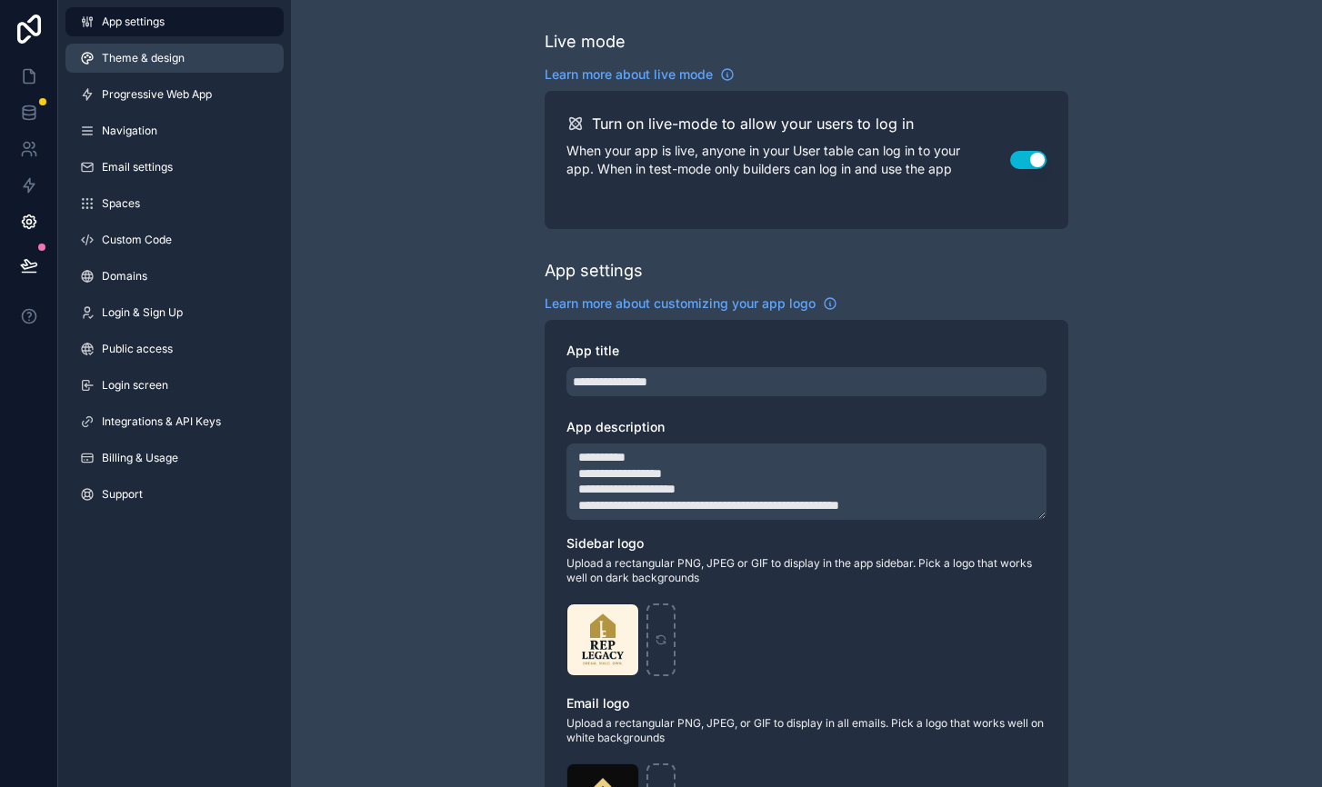
click at [175, 58] on span "Theme & design" at bounding box center [143, 58] width 83 height 15
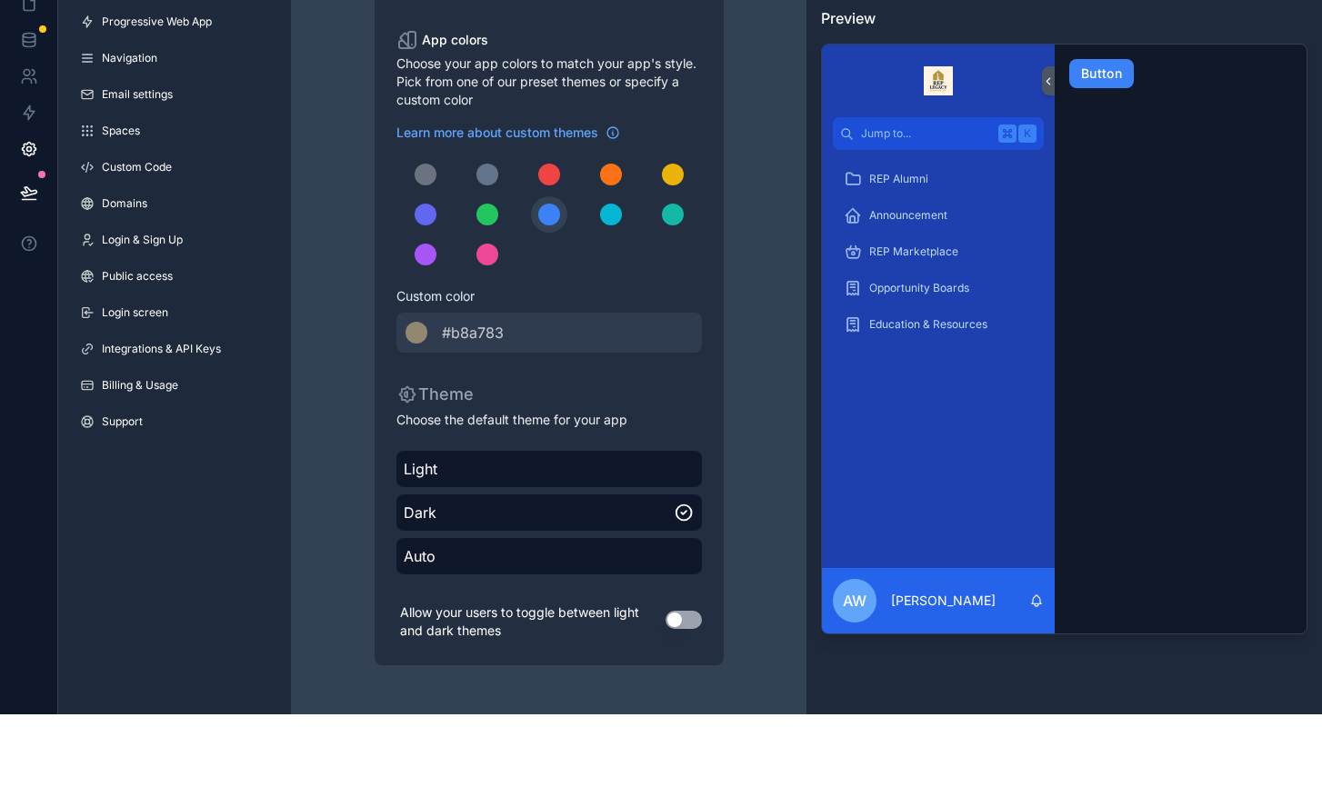
scroll to position [35, 0]
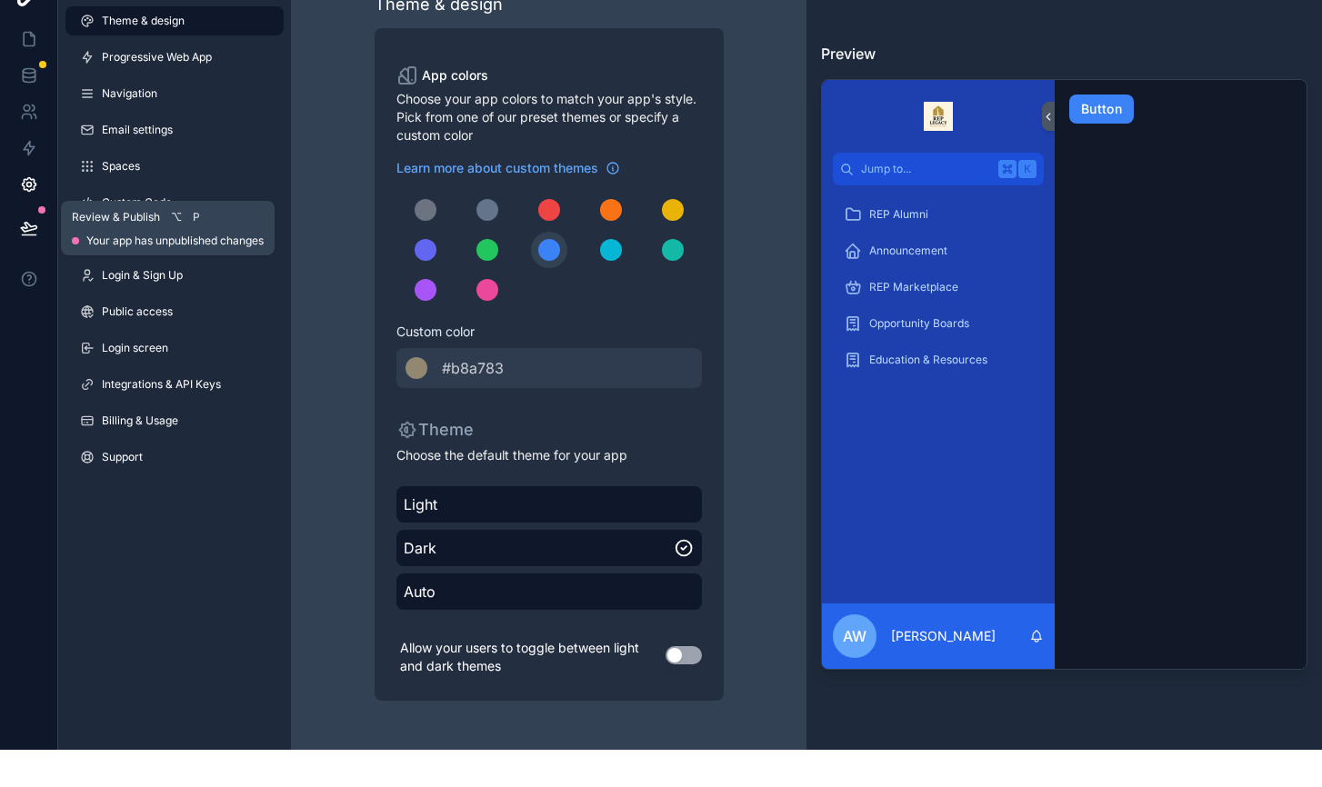
click at [27, 260] on icon at bounding box center [28, 264] width 15 height 9
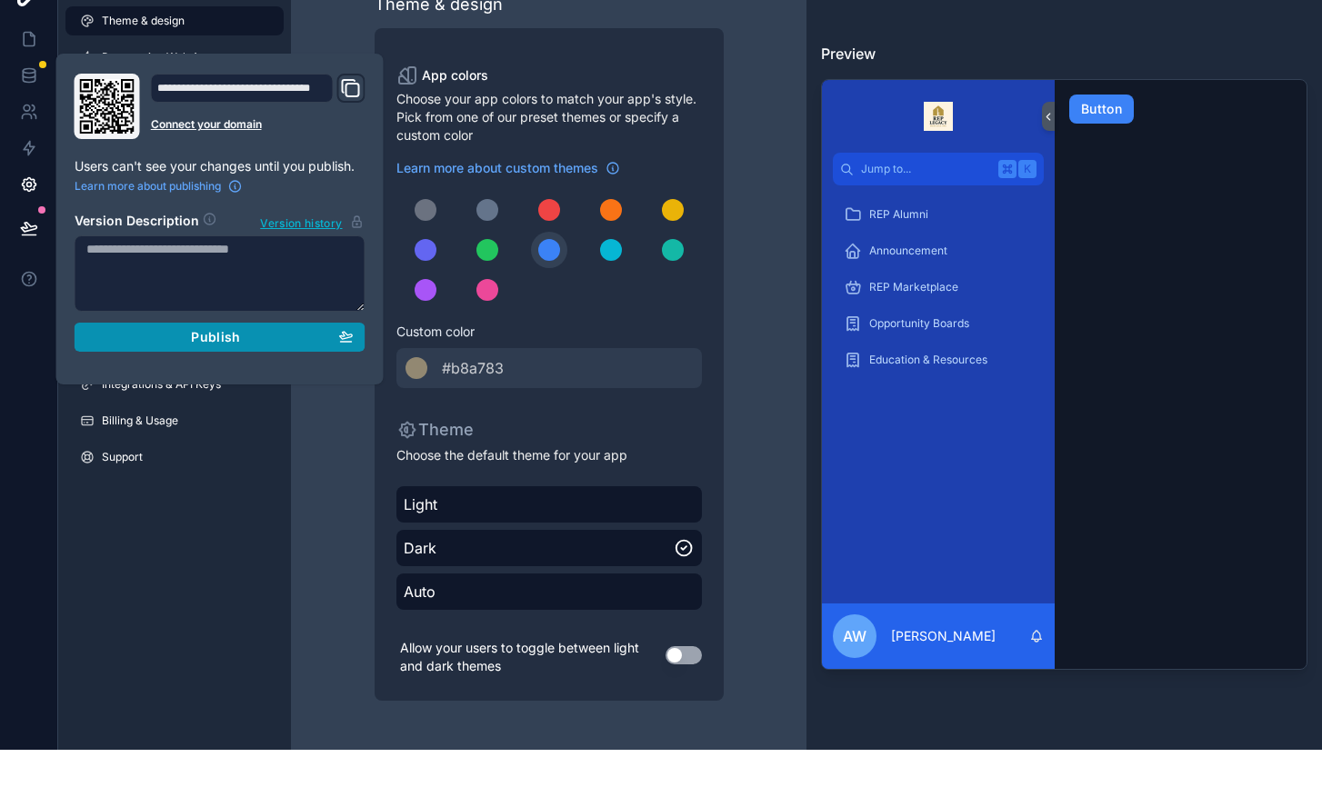
click at [207, 366] on span "Publish" at bounding box center [215, 374] width 49 height 16
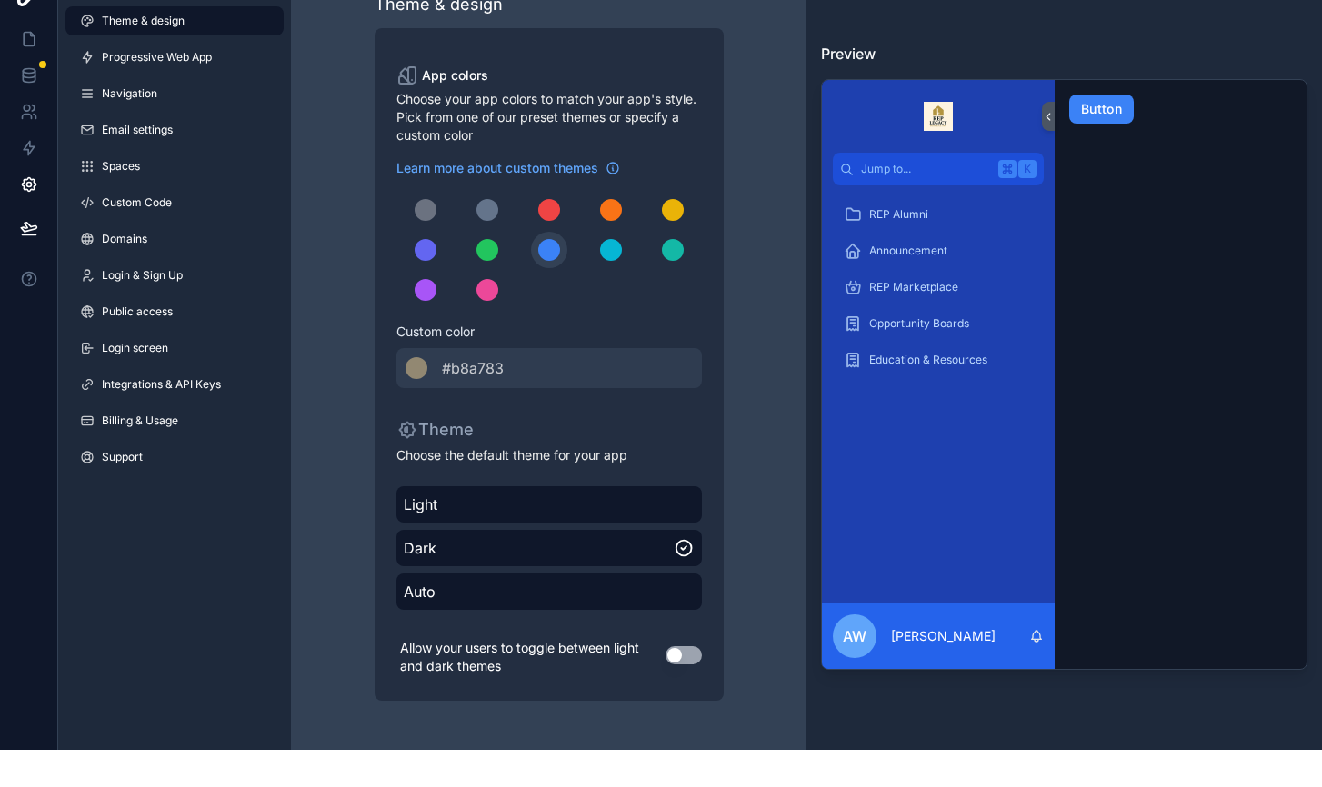
click at [203, 501] on div "App settings Theme & design Progressive Web App Navigation Email settings Space…" at bounding box center [174, 393] width 233 height 787
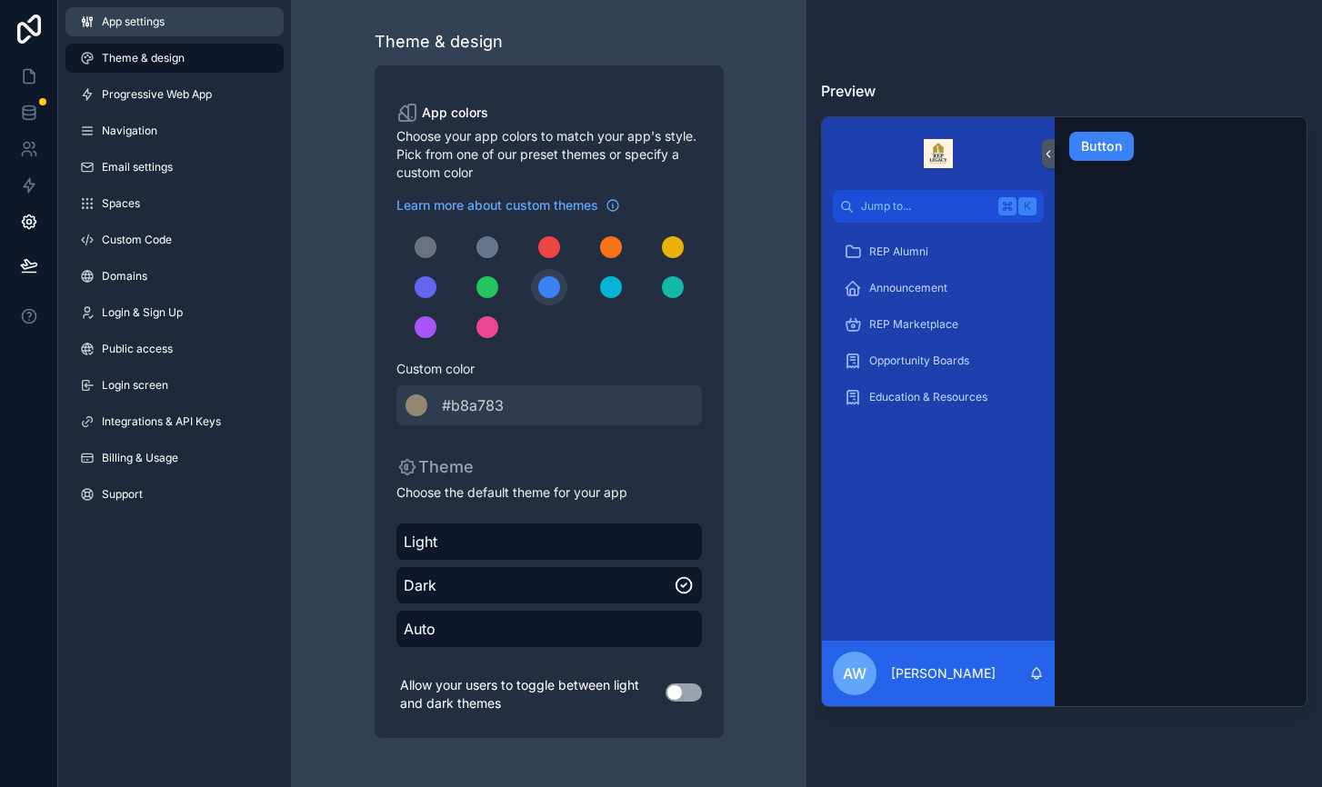
click at [120, 19] on span "App settings" at bounding box center [133, 22] width 63 height 15
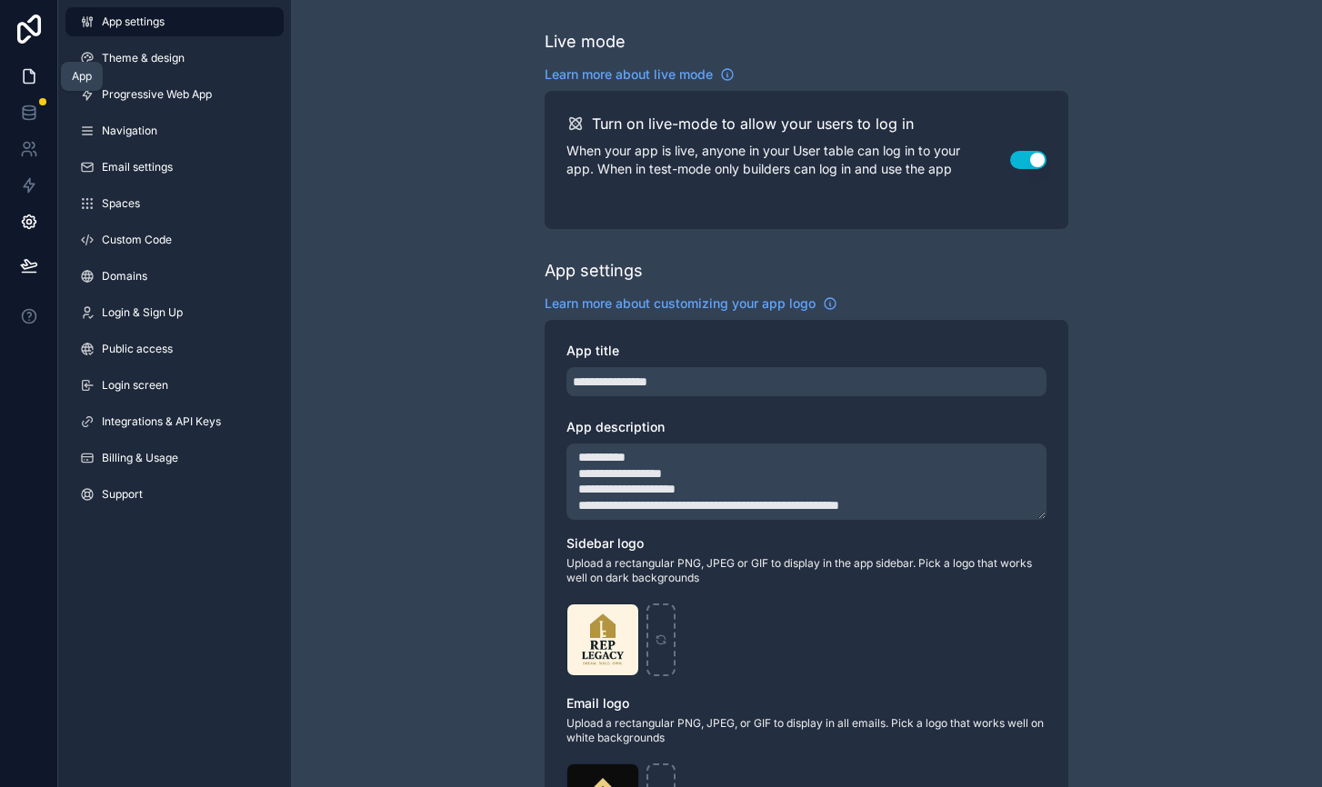
click at [35, 69] on icon at bounding box center [29, 76] width 18 height 18
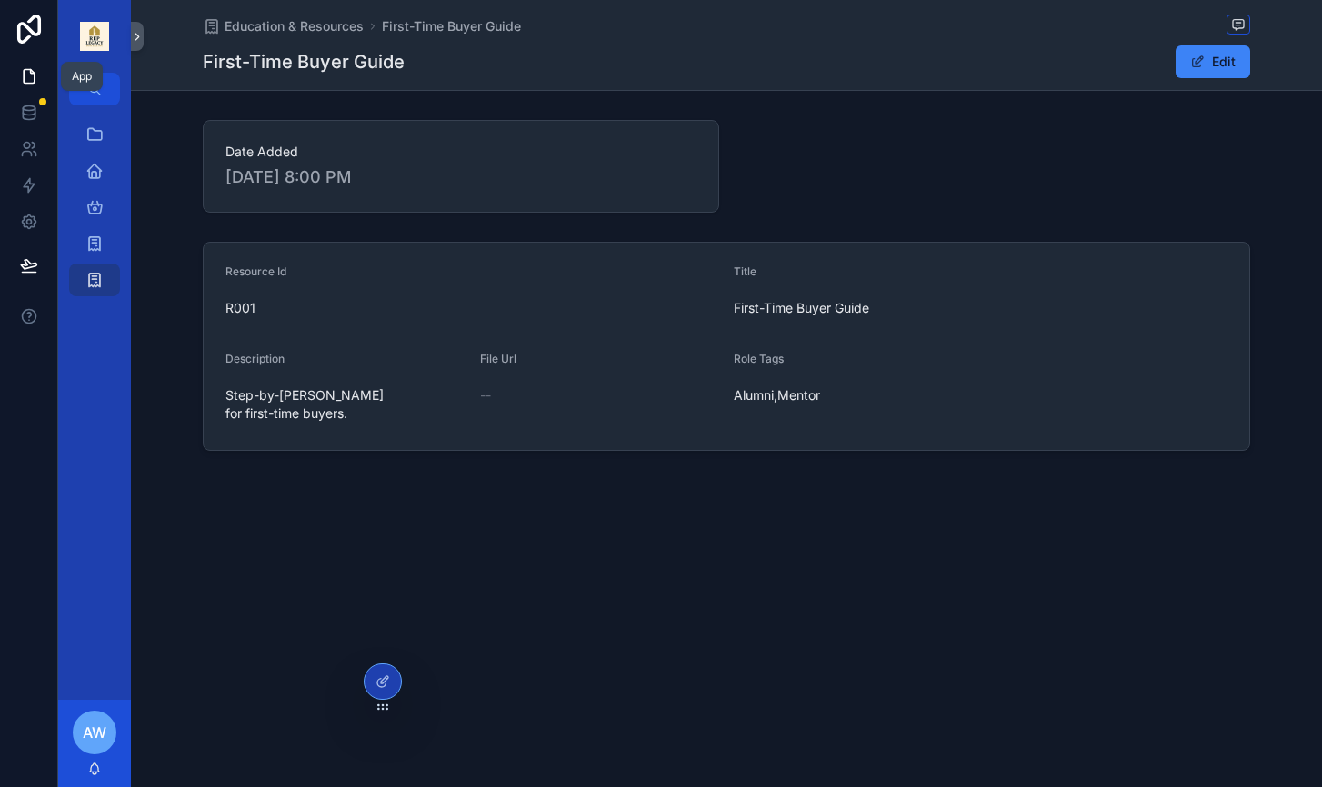
click at [33, 78] on icon at bounding box center [29, 76] width 18 height 18
click at [26, 222] on icon at bounding box center [28, 222] width 5 height 5
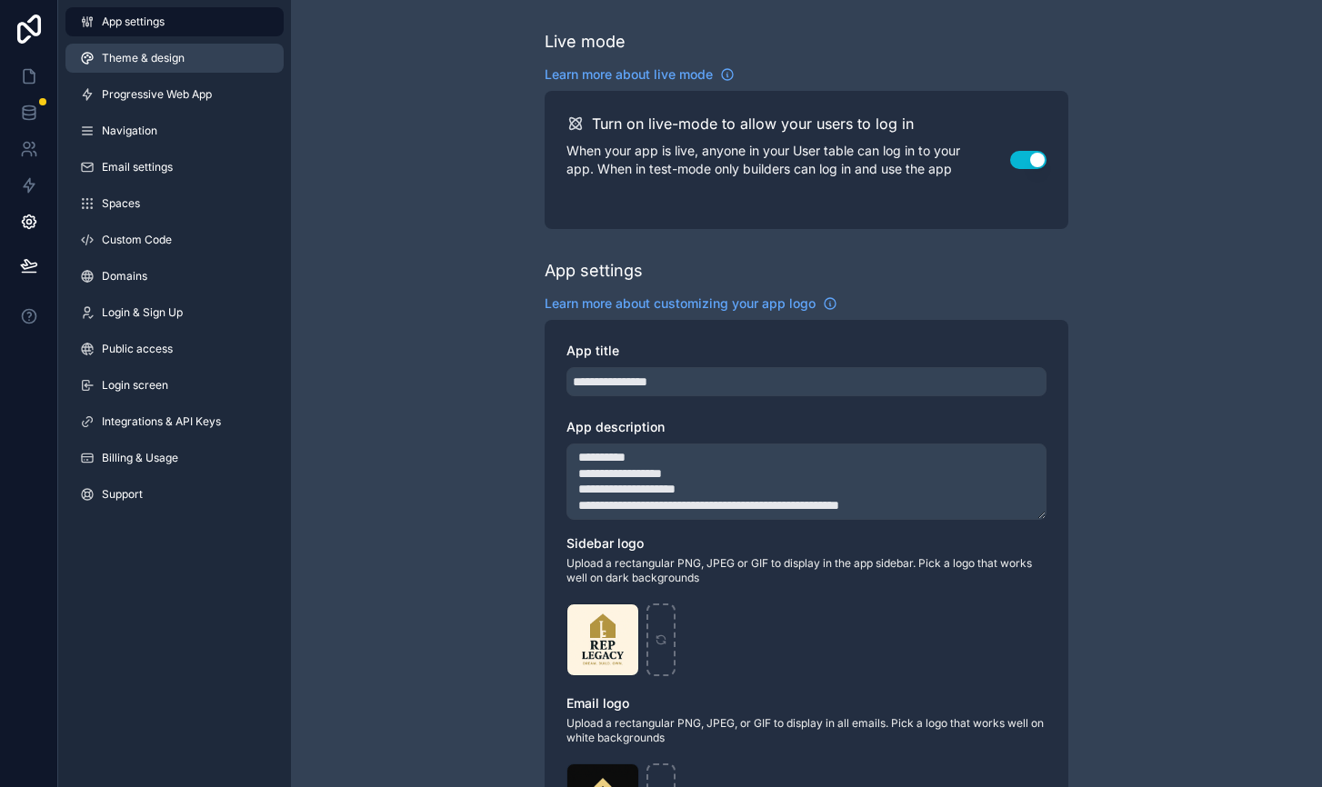
click at [144, 49] on link "Theme & design" at bounding box center [174, 58] width 218 height 29
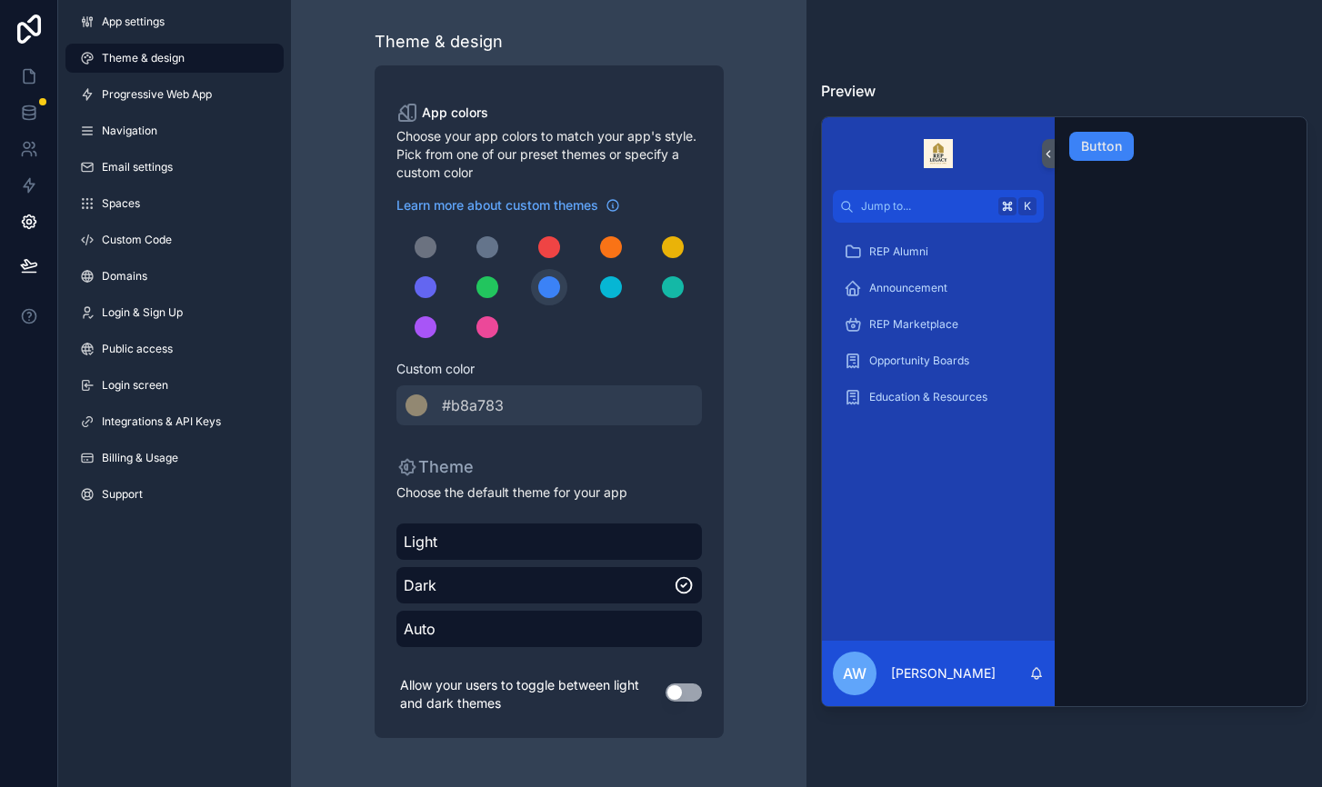
click at [1148, 284] on div "Jump to... K REP Alumni Announcement REP Marketplace Opportunity Boards Educati…" at bounding box center [1064, 411] width 486 height 591
click at [504, 557] on div "Light" at bounding box center [548, 542] width 305 height 36
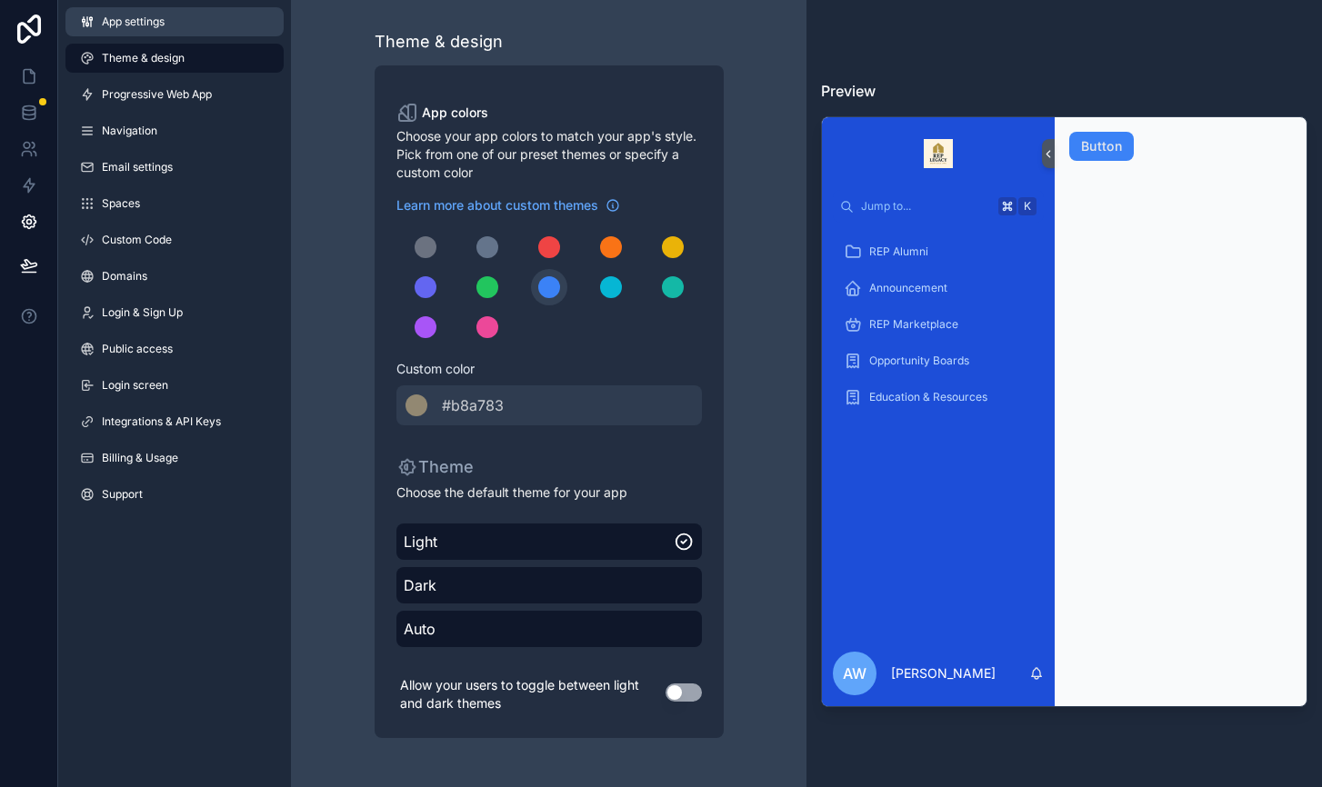
click at [130, 14] on link "App settings" at bounding box center [174, 21] width 218 height 29
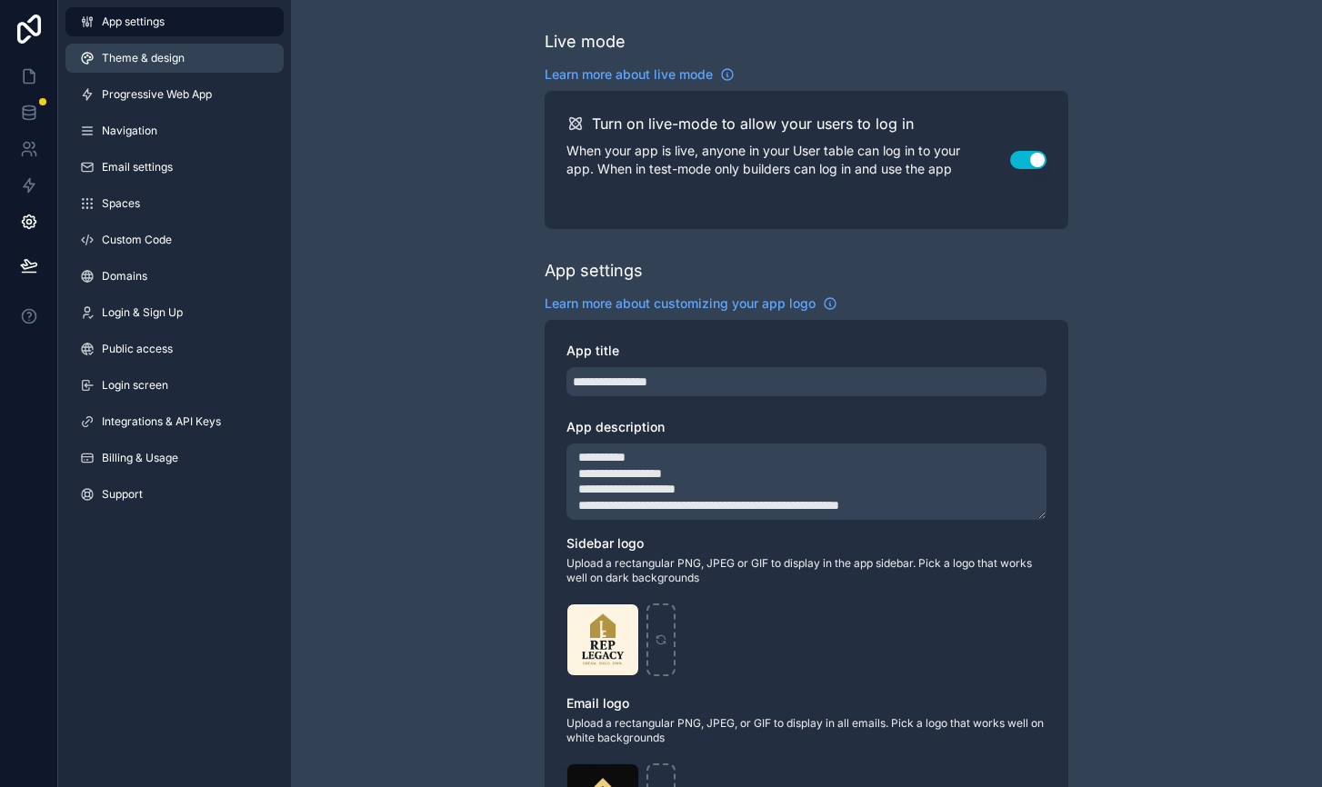
click at [130, 71] on link "Theme & design" at bounding box center [174, 58] width 218 height 29
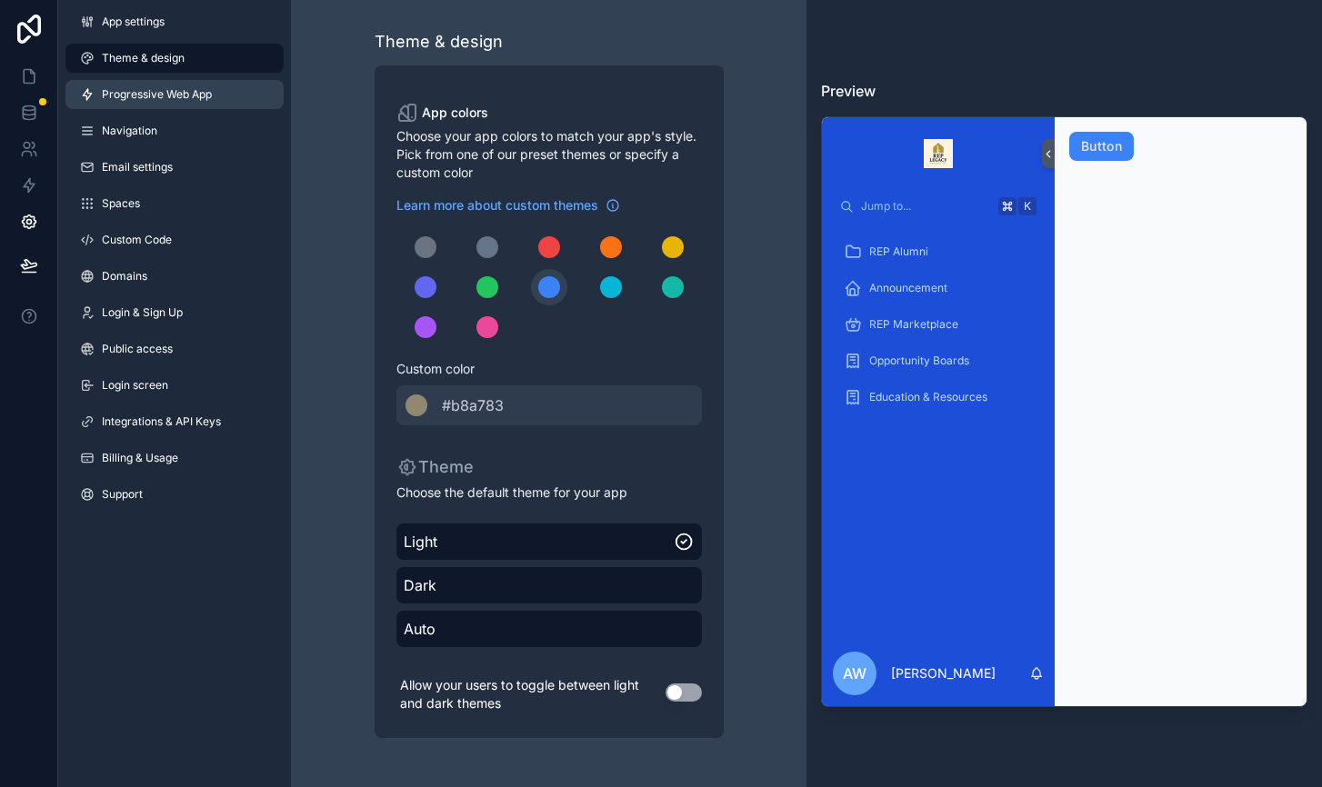
click at [131, 107] on link "Progressive Web App" at bounding box center [174, 94] width 218 height 29
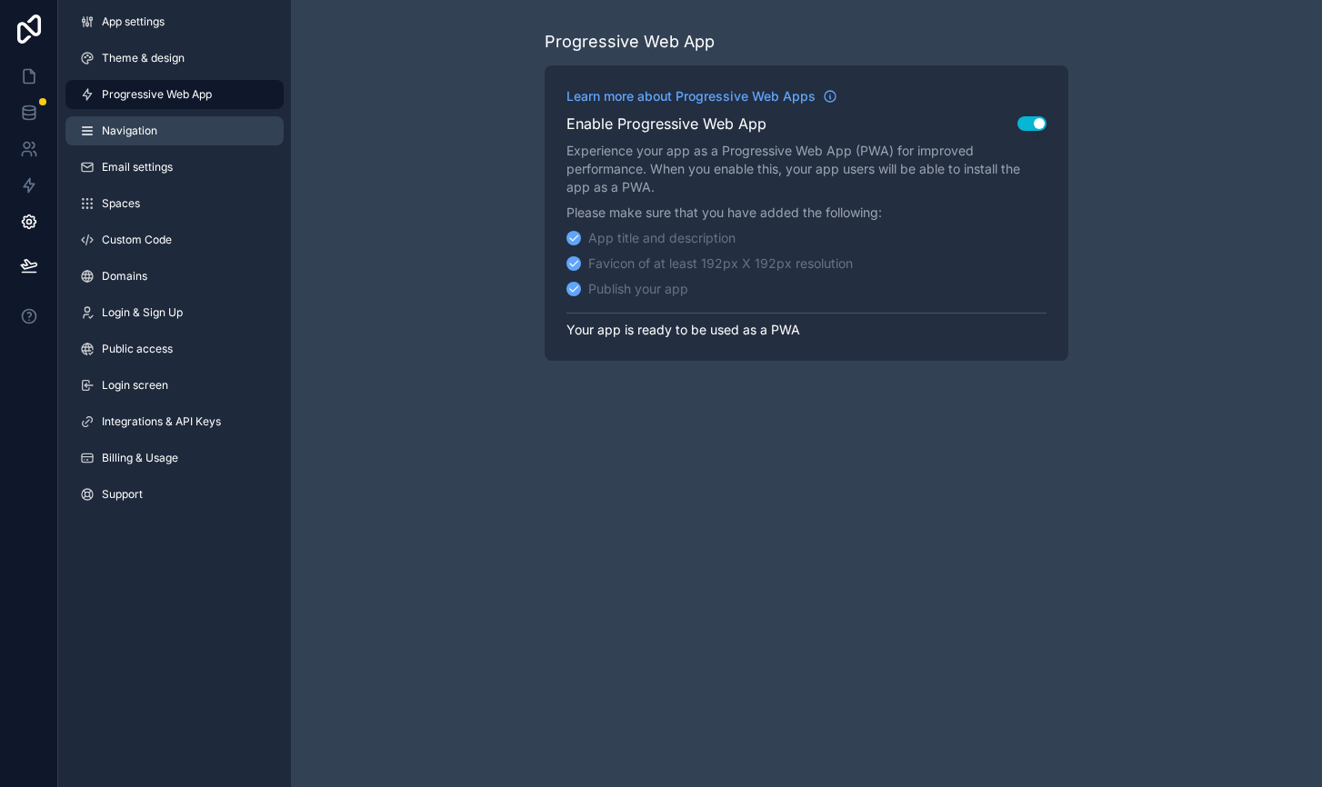
click at [131, 131] on span "Navigation" at bounding box center [129, 131] width 55 height 15
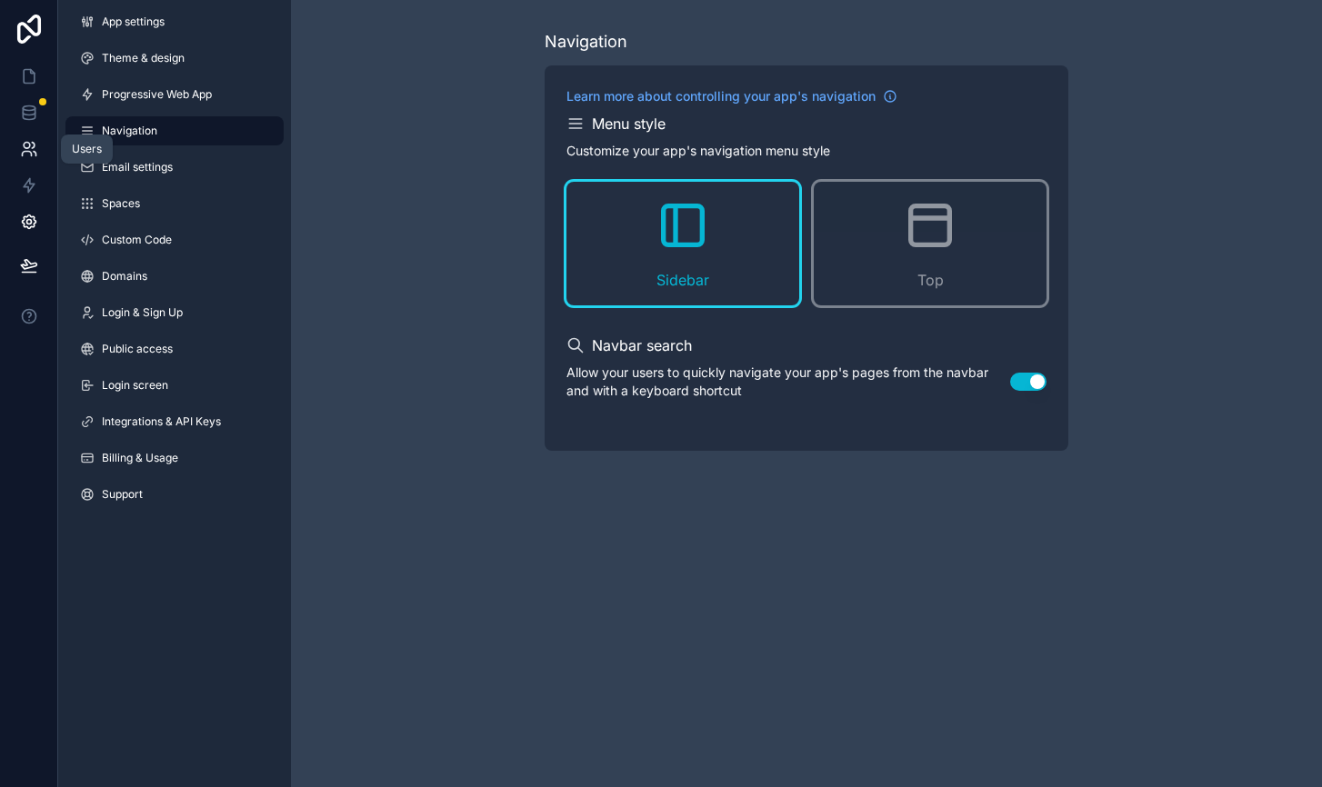
click at [34, 145] on icon at bounding box center [29, 149] width 18 height 18
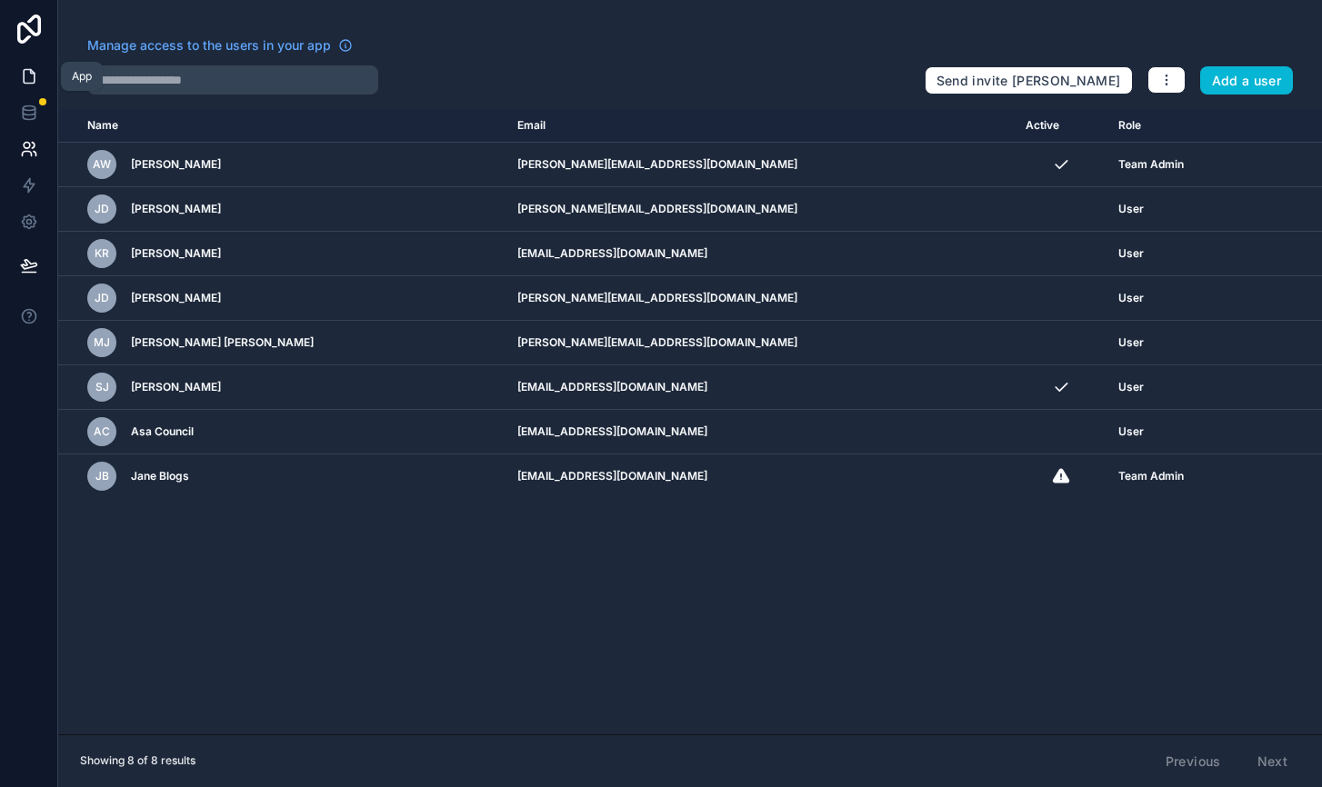
click at [25, 80] on icon at bounding box center [29, 76] width 18 height 18
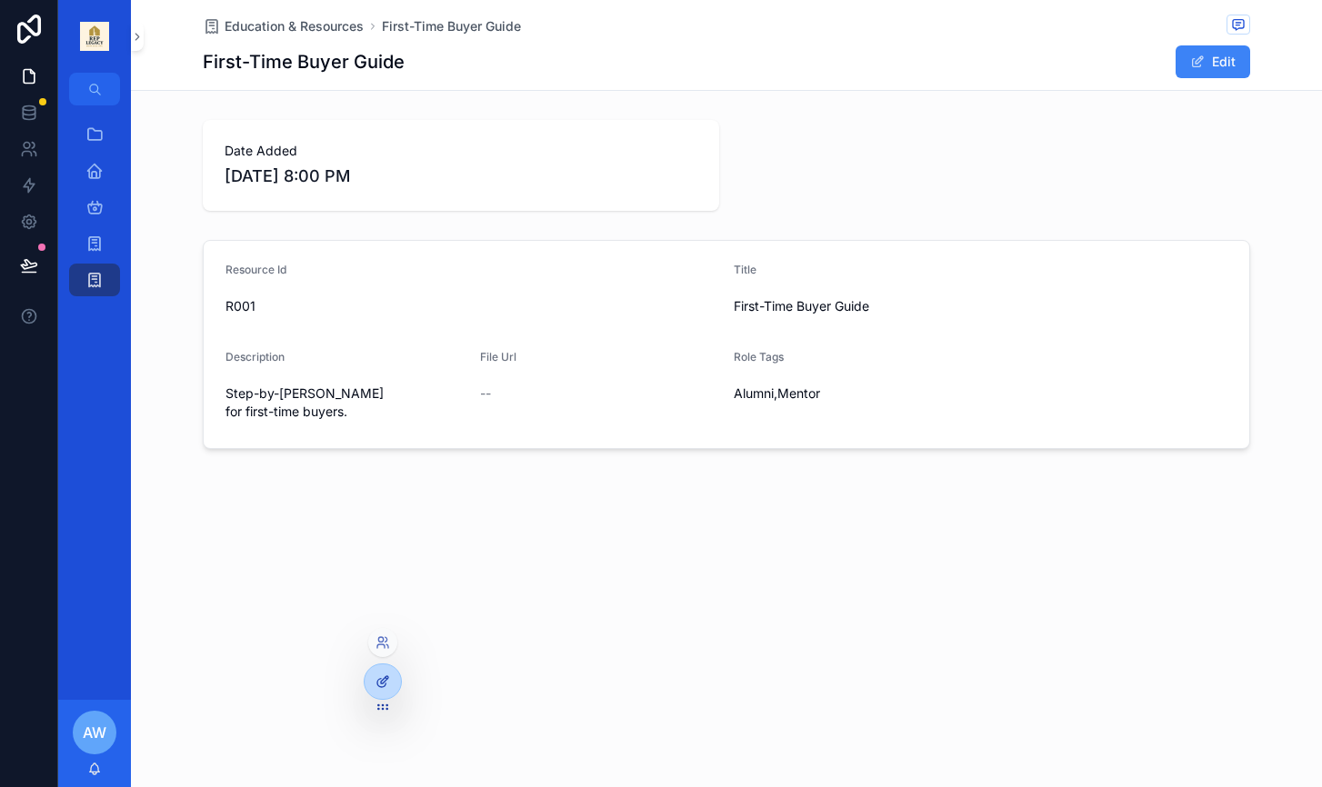
click at [392, 687] on div at bounding box center [383, 682] width 36 height 35
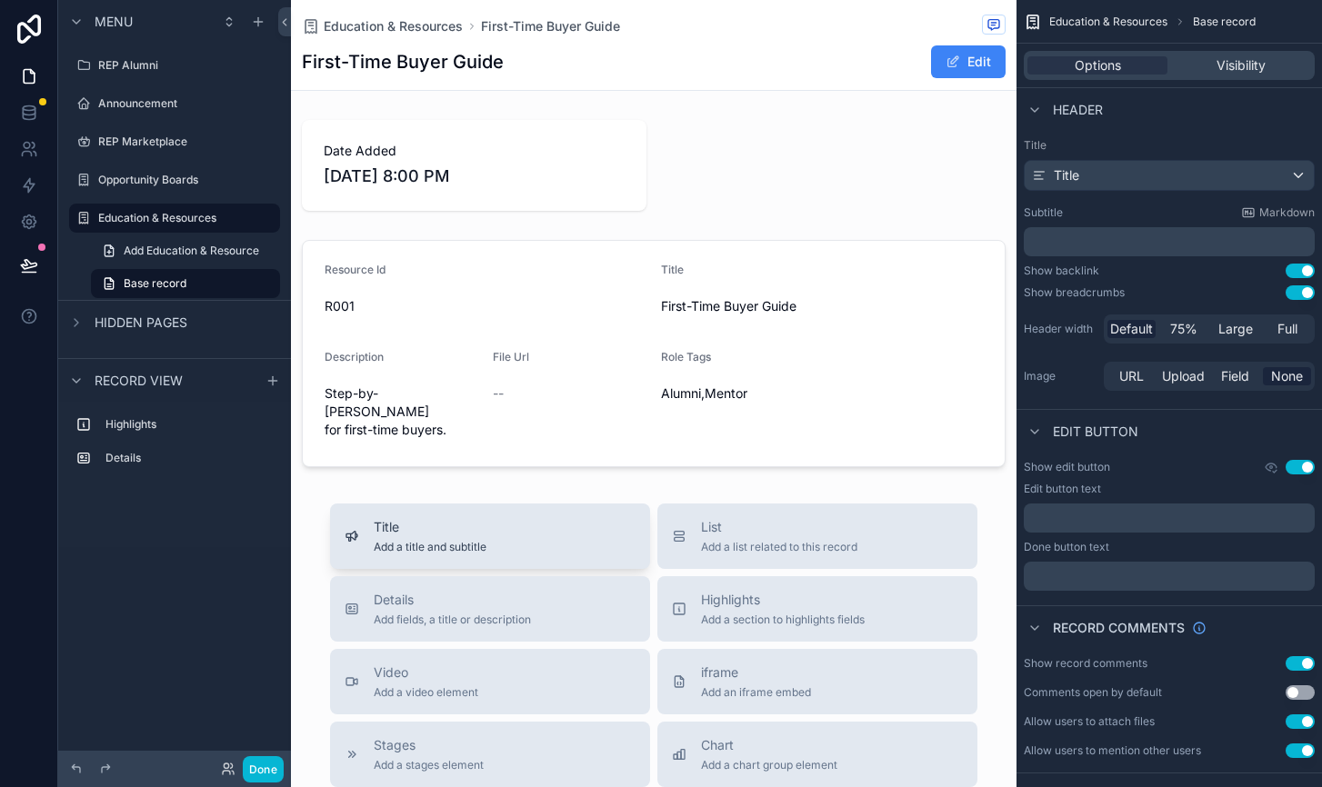
click at [429, 540] on span "Add a title and subtitle" at bounding box center [430, 547] width 113 height 15
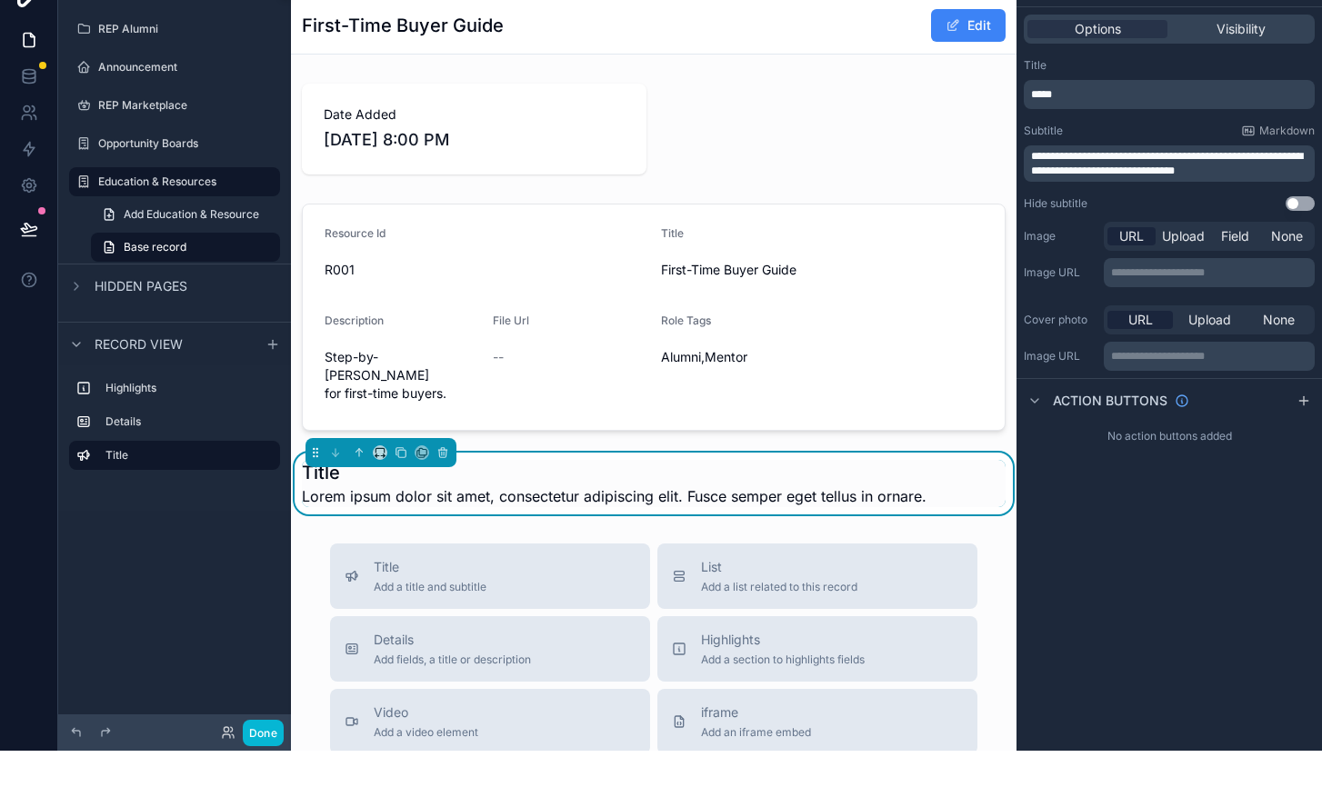
scroll to position [108, 0]
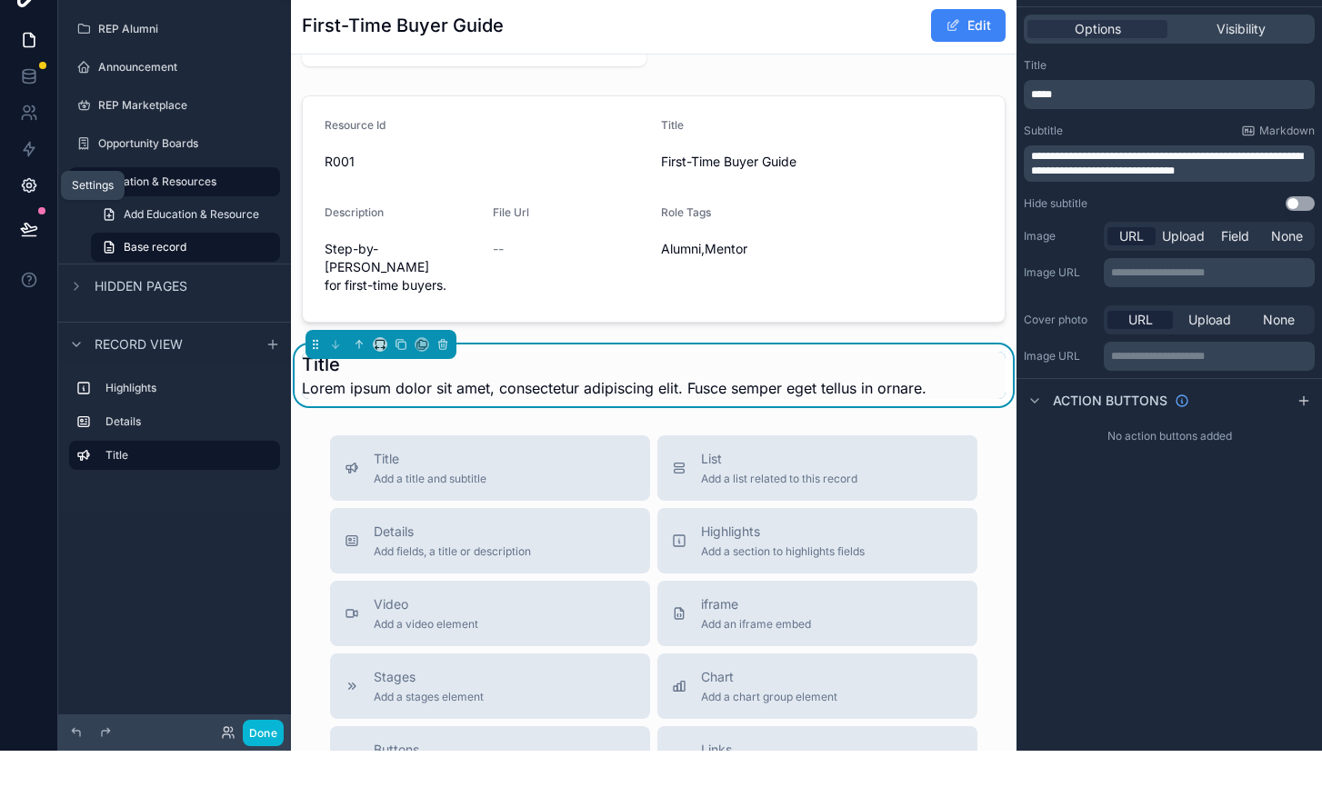
click at [30, 213] on icon at bounding box center [29, 222] width 18 height 18
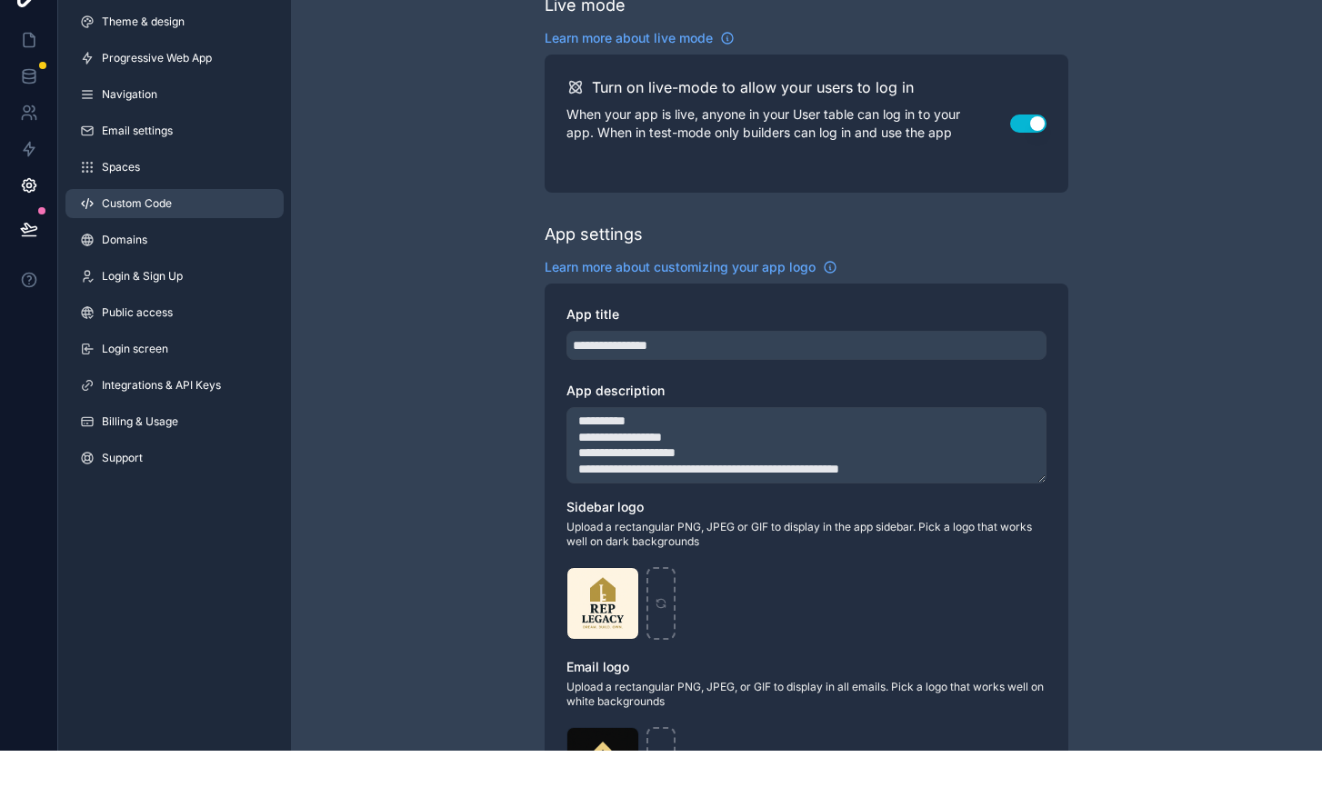
click at [144, 233] on span "Custom Code" at bounding box center [137, 240] width 70 height 15
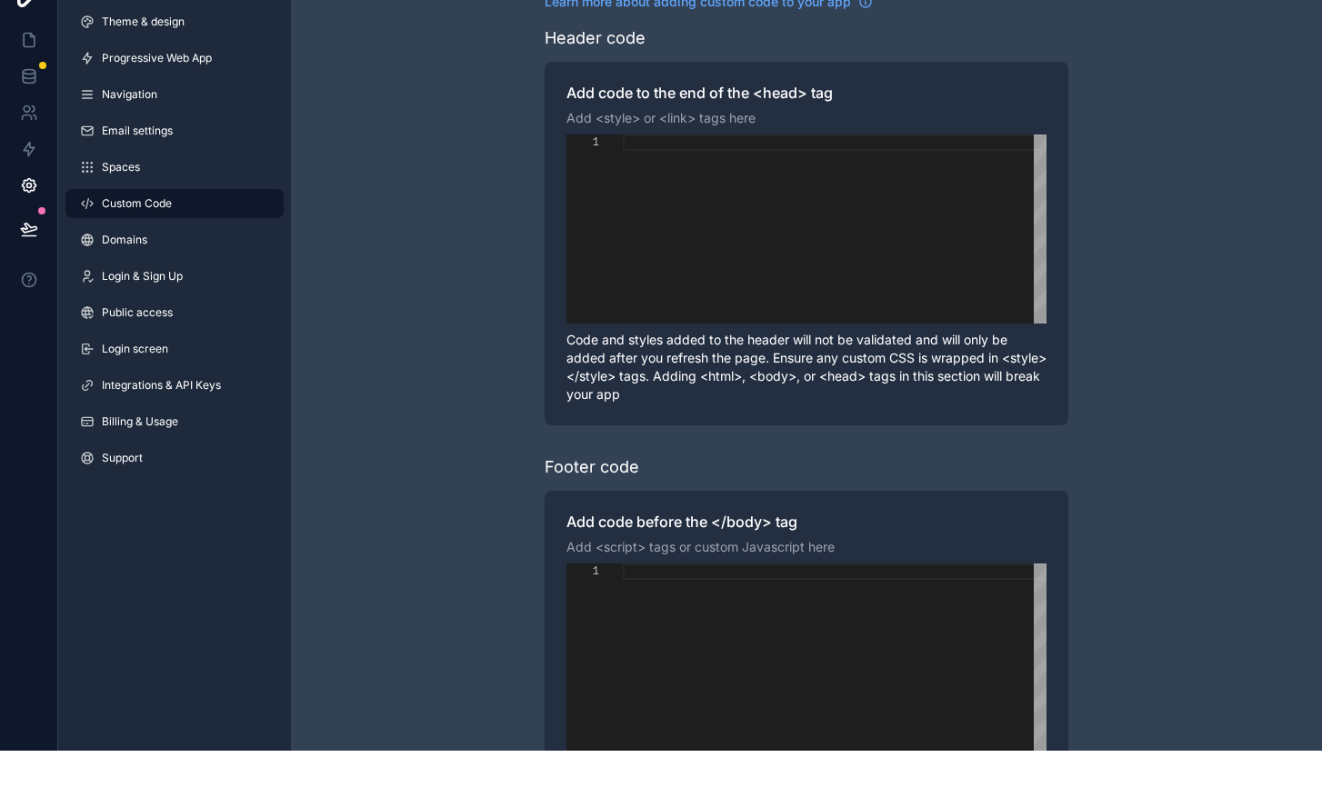
click at [613, 120] on label "Add code to the end of the <head> tag" at bounding box center [806, 129] width 480 height 18
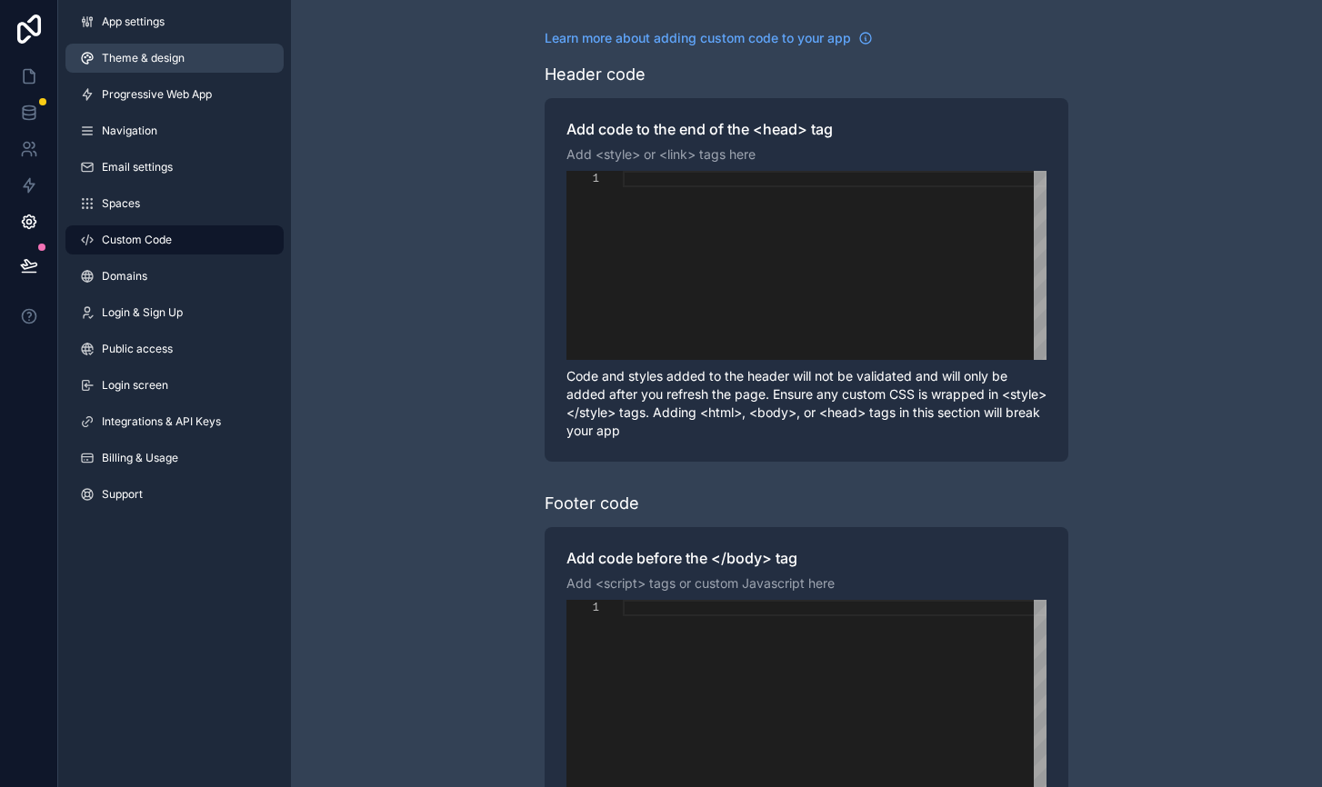
click at [130, 59] on span "Theme & design" at bounding box center [143, 58] width 83 height 15
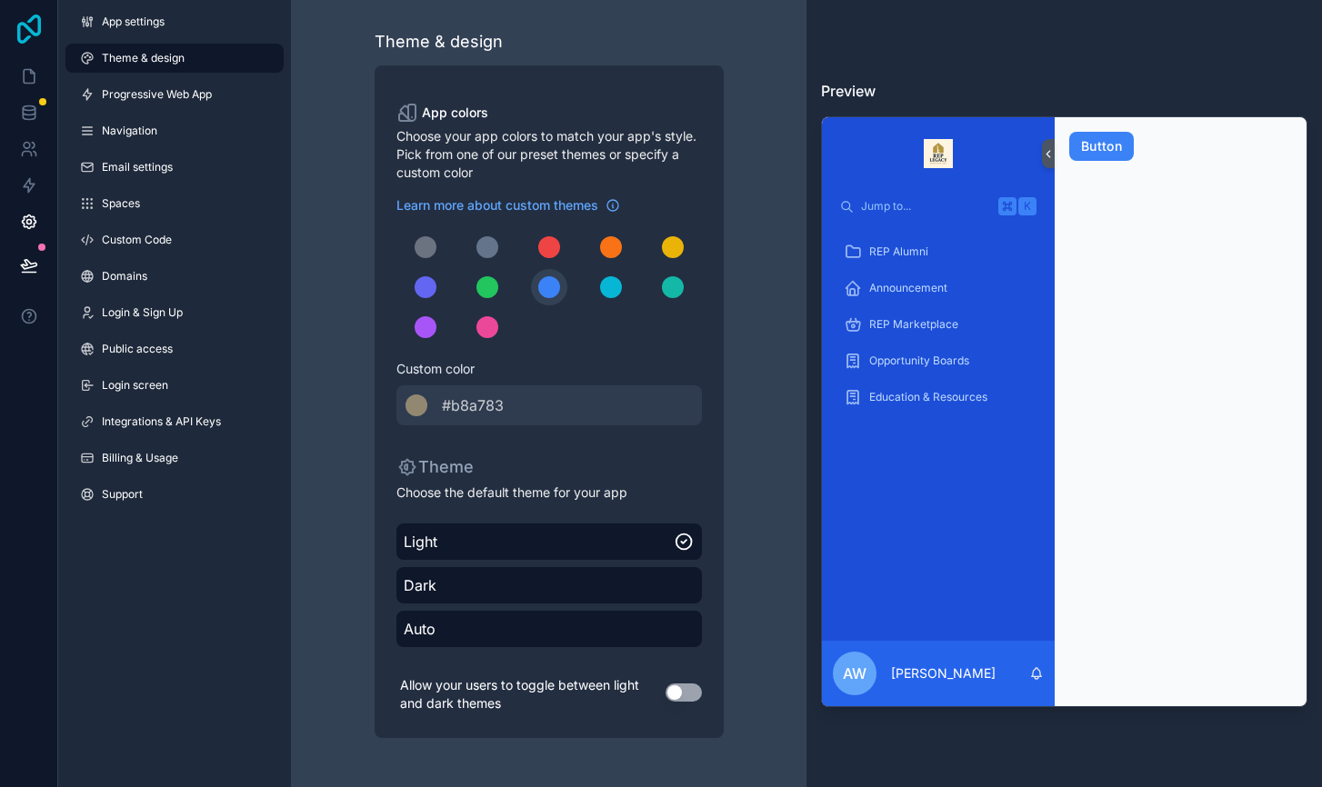
click at [35, 39] on icon at bounding box center [29, 29] width 36 height 29
